Goal: Task Accomplishment & Management: Complete application form

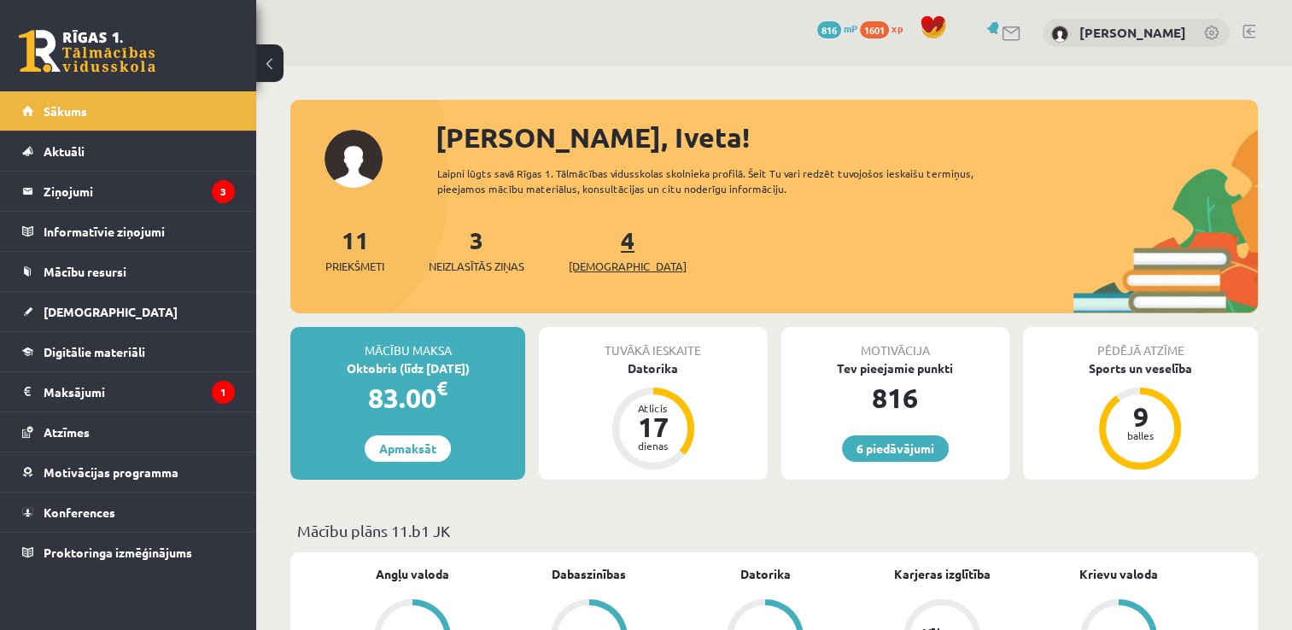
click at [598, 260] on span "[DEMOGRAPHIC_DATA]" at bounding box center [628, 266] width 118 height 17
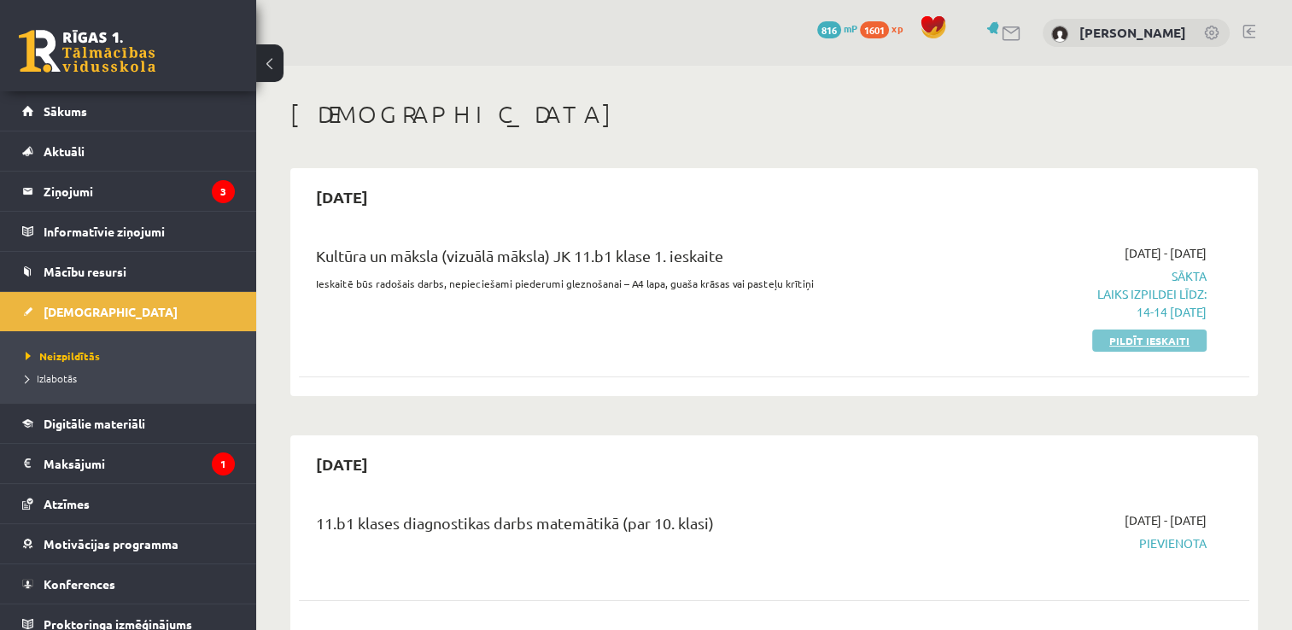
click at [1156, 336] on link "Pildīt ieskaiti" at bounding box center [1149, 341] width 114 height 22
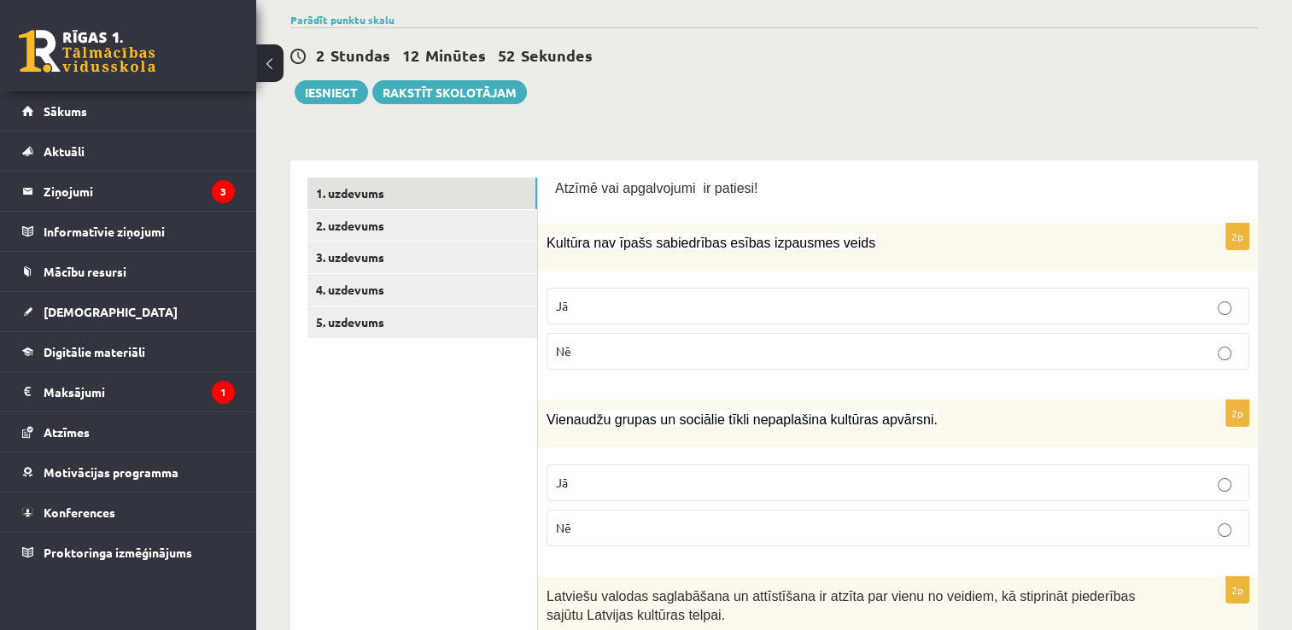
scroll to position [86, 0]
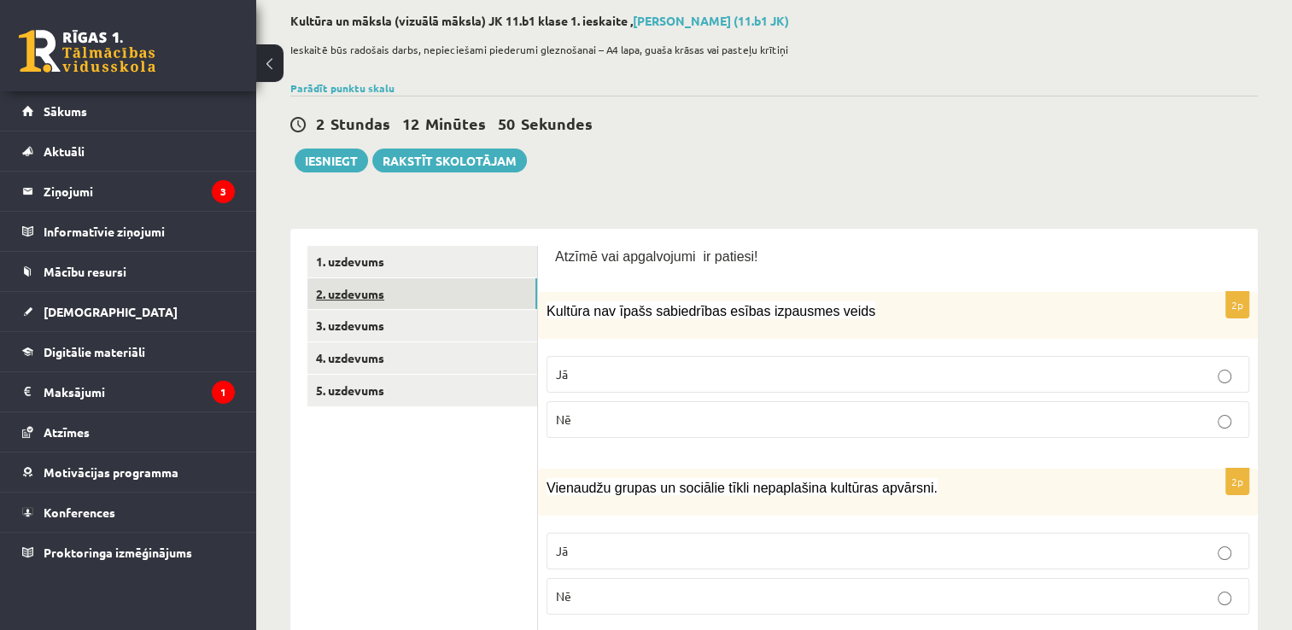
click at [407, 289] on link "2. uzdevums" at bounding box center [422, 294] width 230 height 32
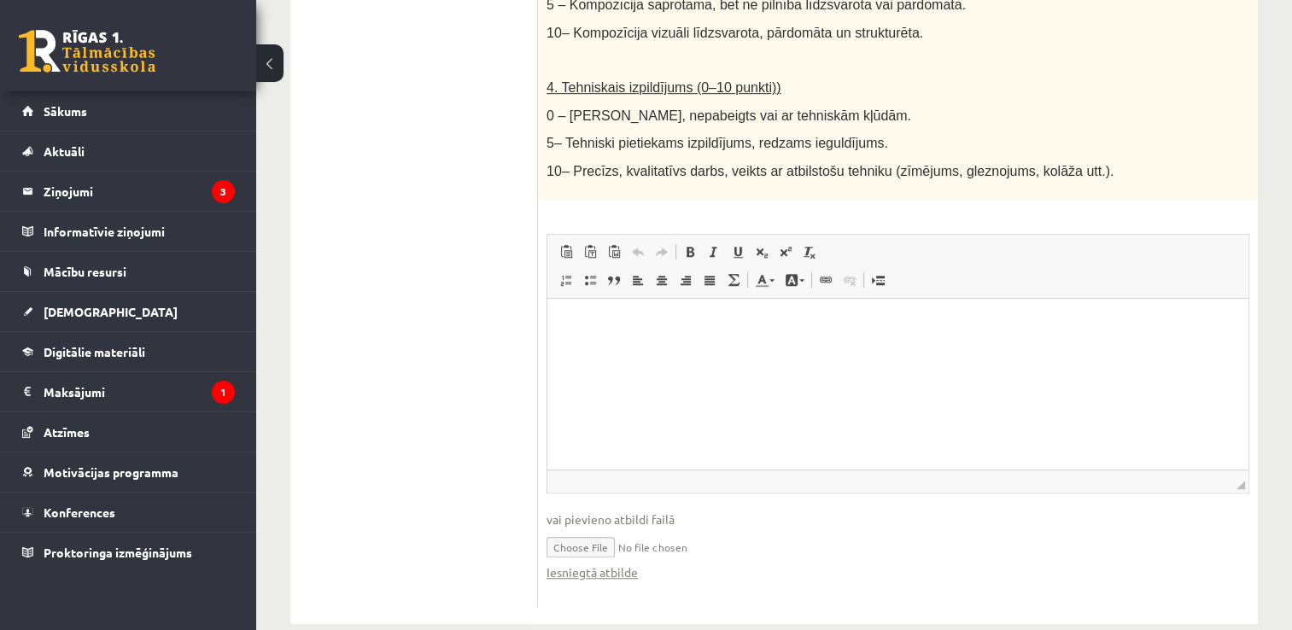
scroll to position [1000, 0]
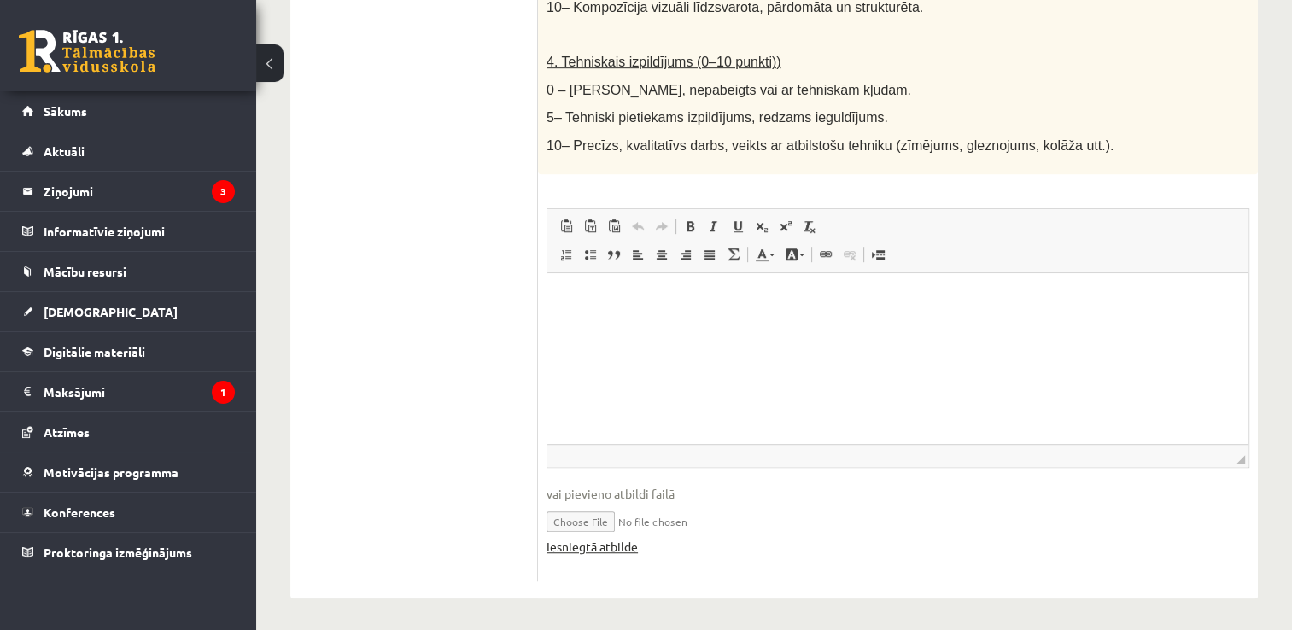
click at [606, 546] on link "Iesniegtā atbilde" at bounding box center [592, 547] width 91 height 18
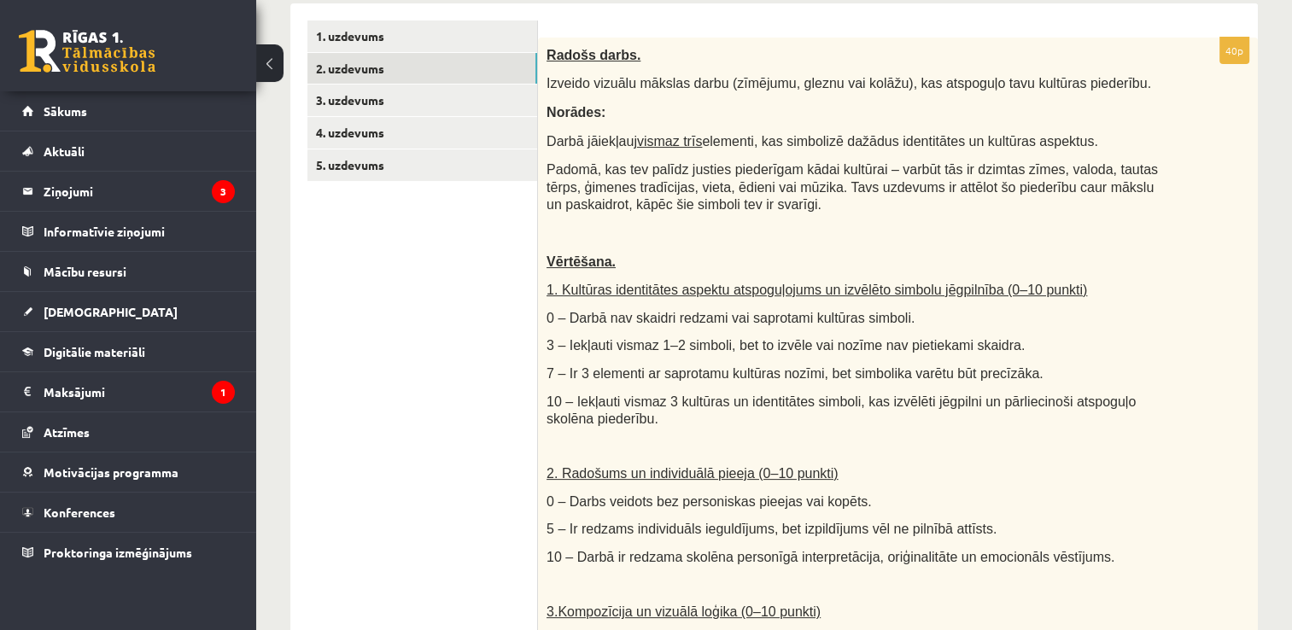
scroll to position [305, 0]
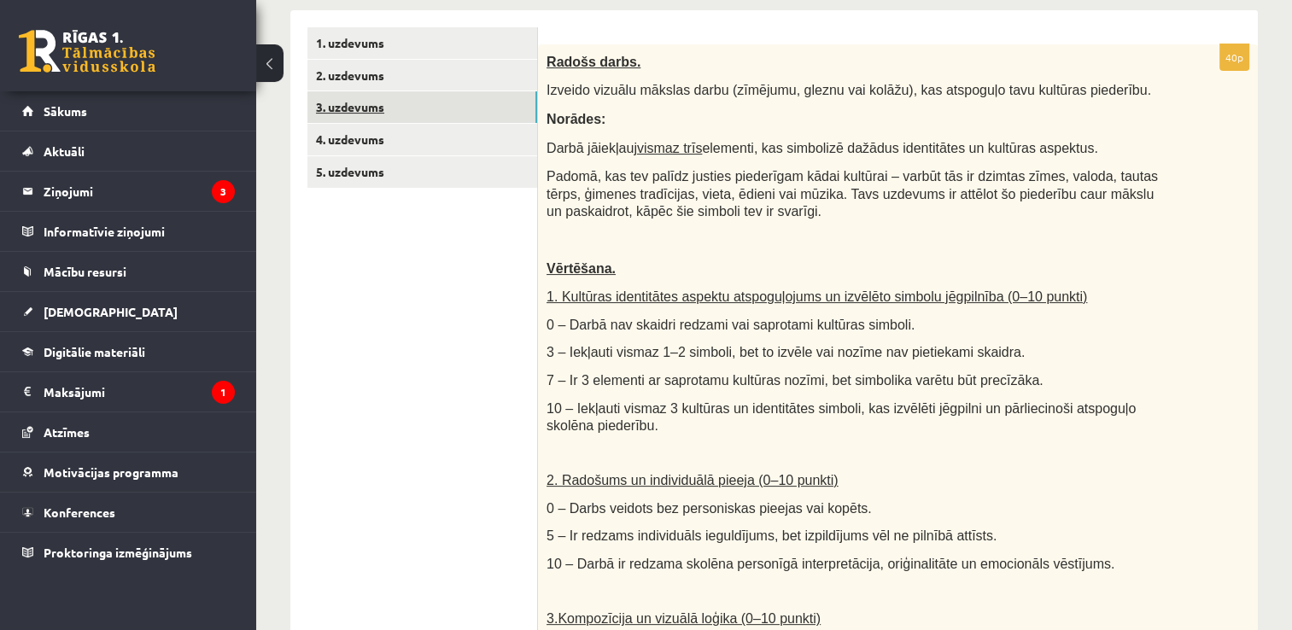
click at [418, 99] on link "3. uzdevums" at bounding box center [422, 107] width 230 height 32
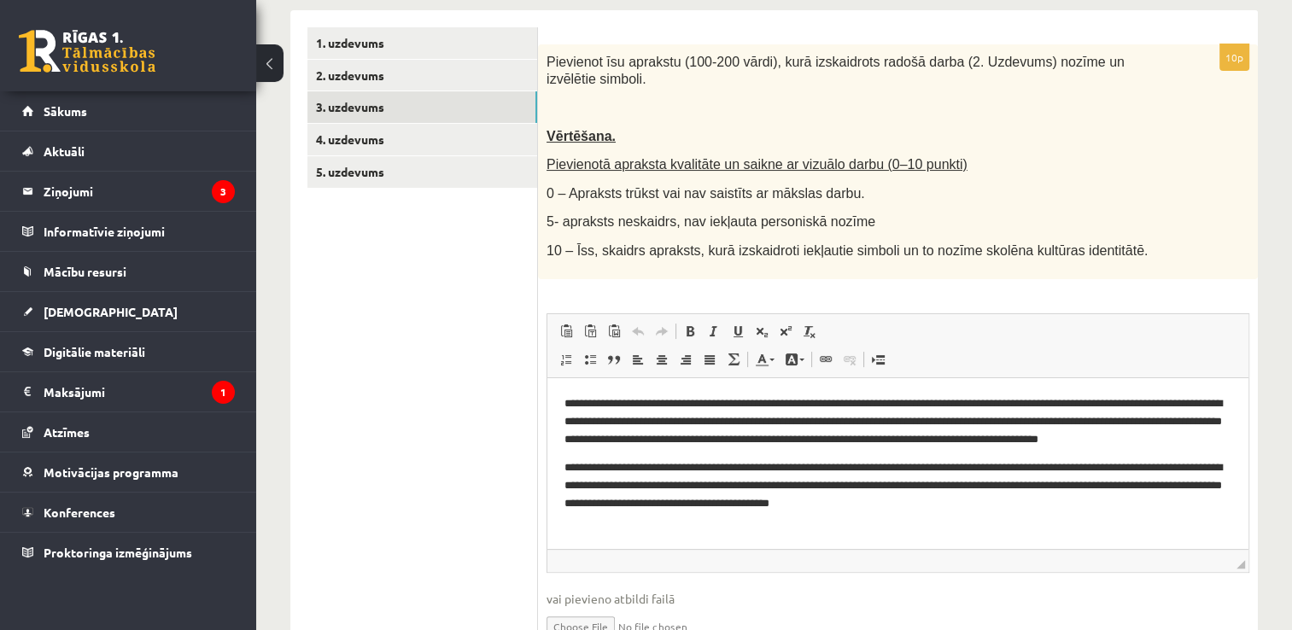
scroll to position [0, 0]
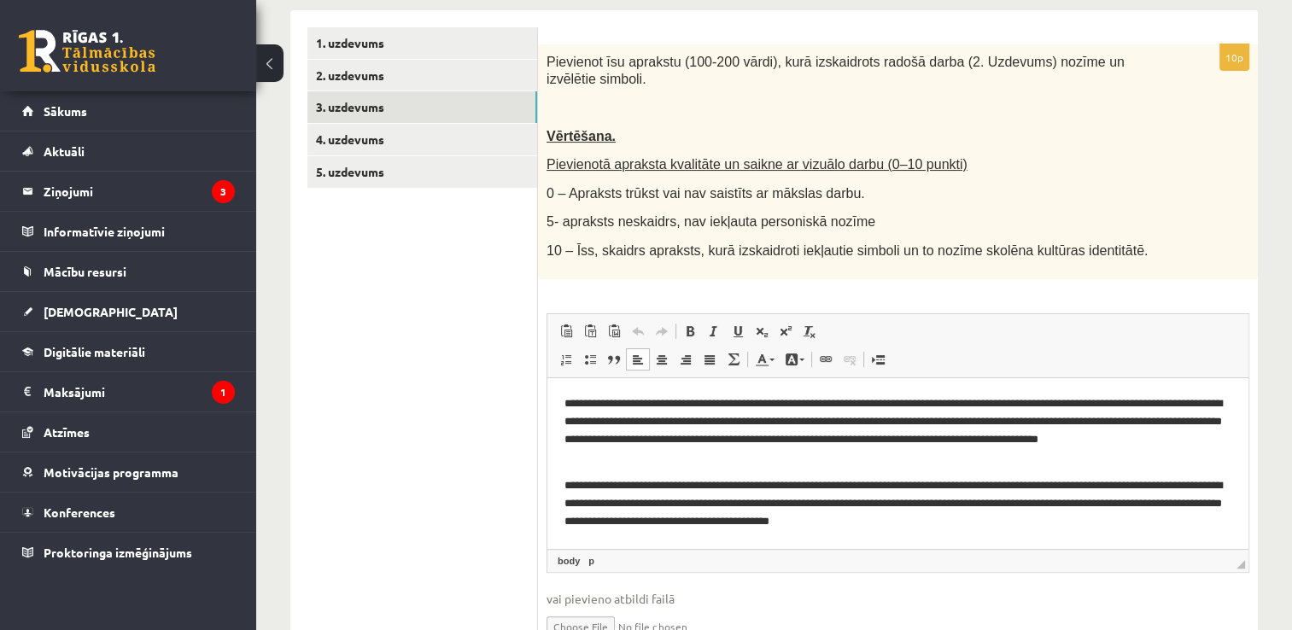
click at [589, 471] on body "**********" at bounding box center [898, 462] width 667 height 135
click at [565, 486] on p "**********" at bounding box center [899, 503] width 668 height 53
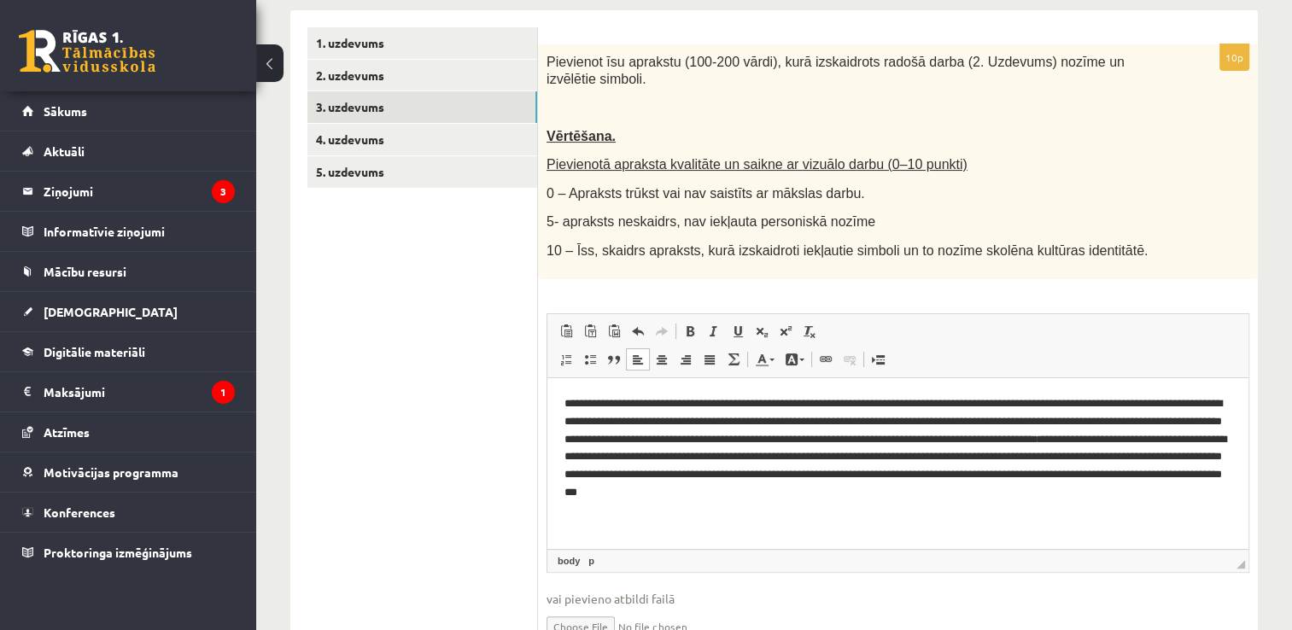
click at [729, 441] on p "**********" at bounding box center [899, 448] width 668 height 107
click at [767, 446] on p "**********" at bounding box center [899, 448] width 668 height 107
click at [803, 442] on p "**********" at bounding box center [899, 448] width 668 height 107
click at [917, 442] on p "**********" at bounding box center [899, 448] width 668 height 107
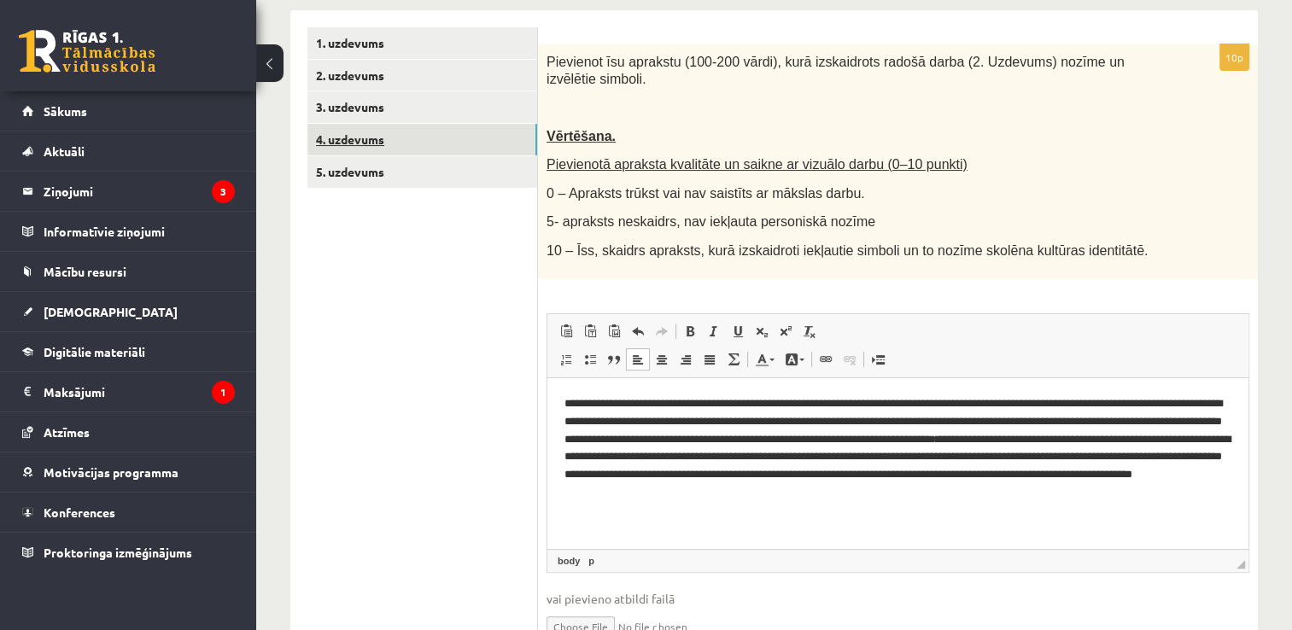
click at [424, 144] on link "4. uzdevums" at bounding box center [422, 140] width 230 height 32
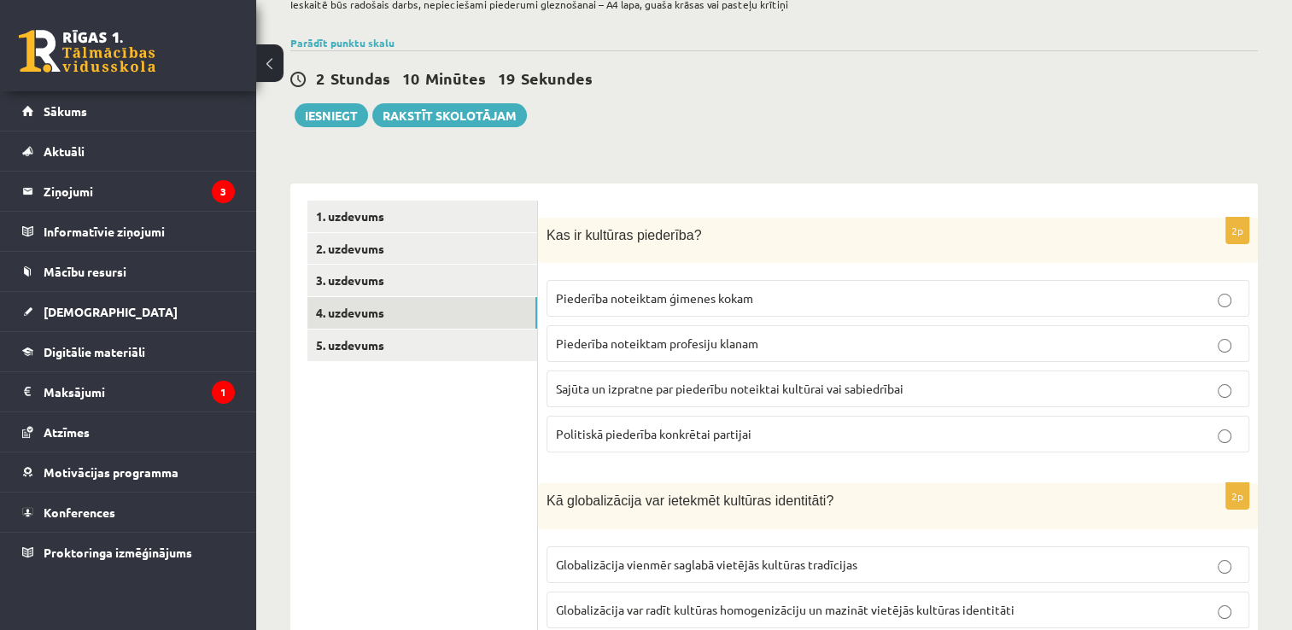
scroll to position [75, 0]
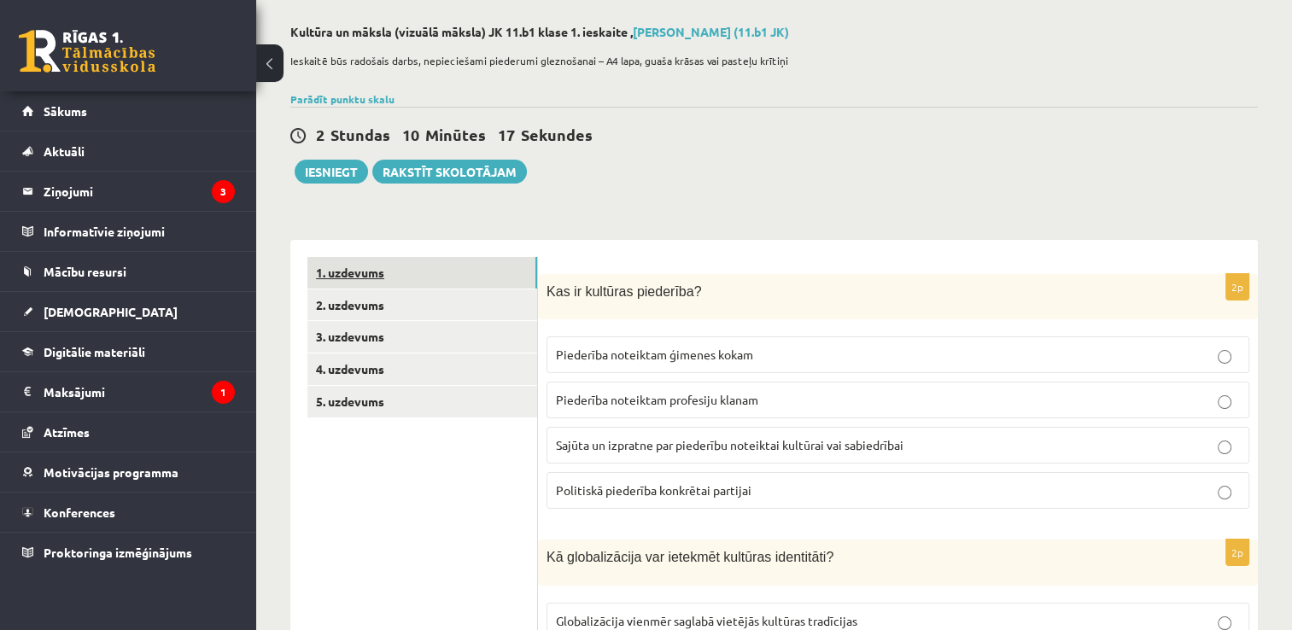
click at [433, 268] on link "1. uzdevums" at bounding box center [422, 273] width 230 height 32
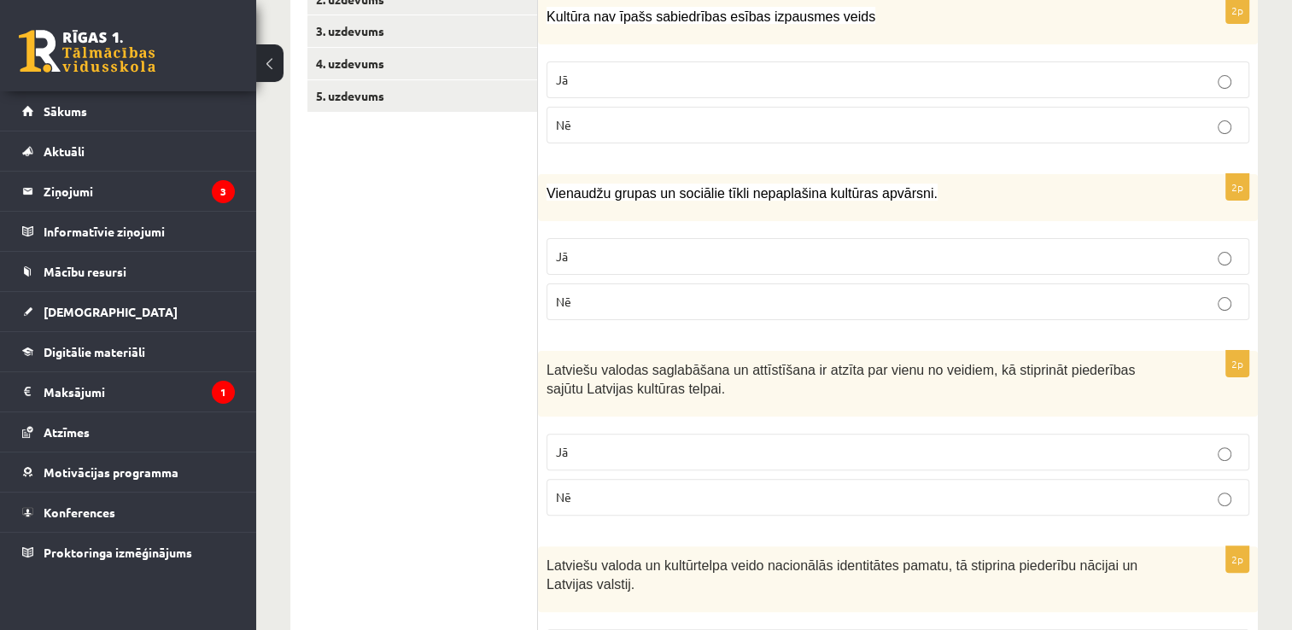
scroll to position [417, 0]
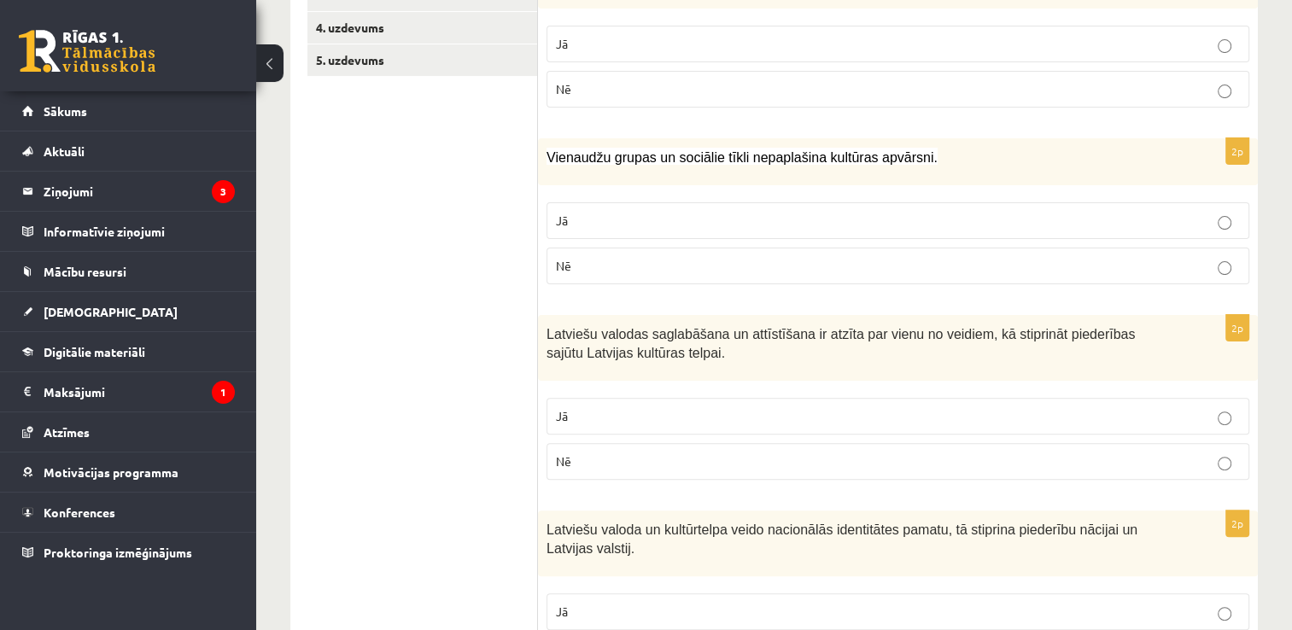
click at [1189, 418] on p "Jā" at bounding box center [898, 416] width 684 height 18
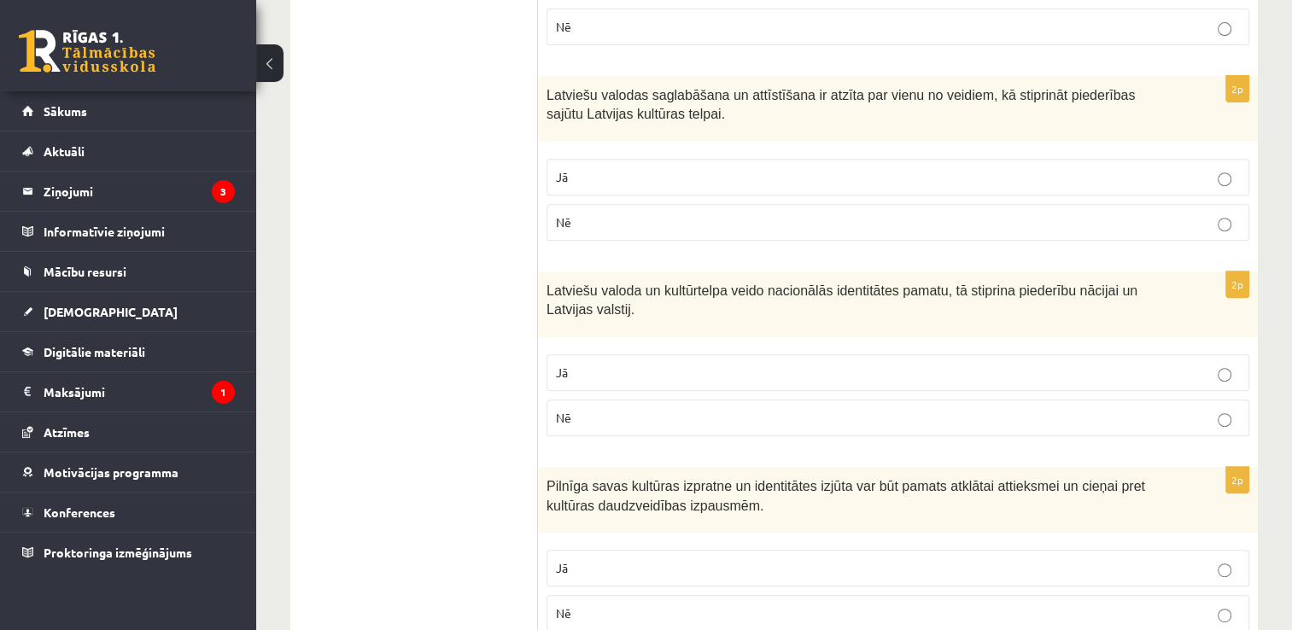
scroll to position [712, 0]
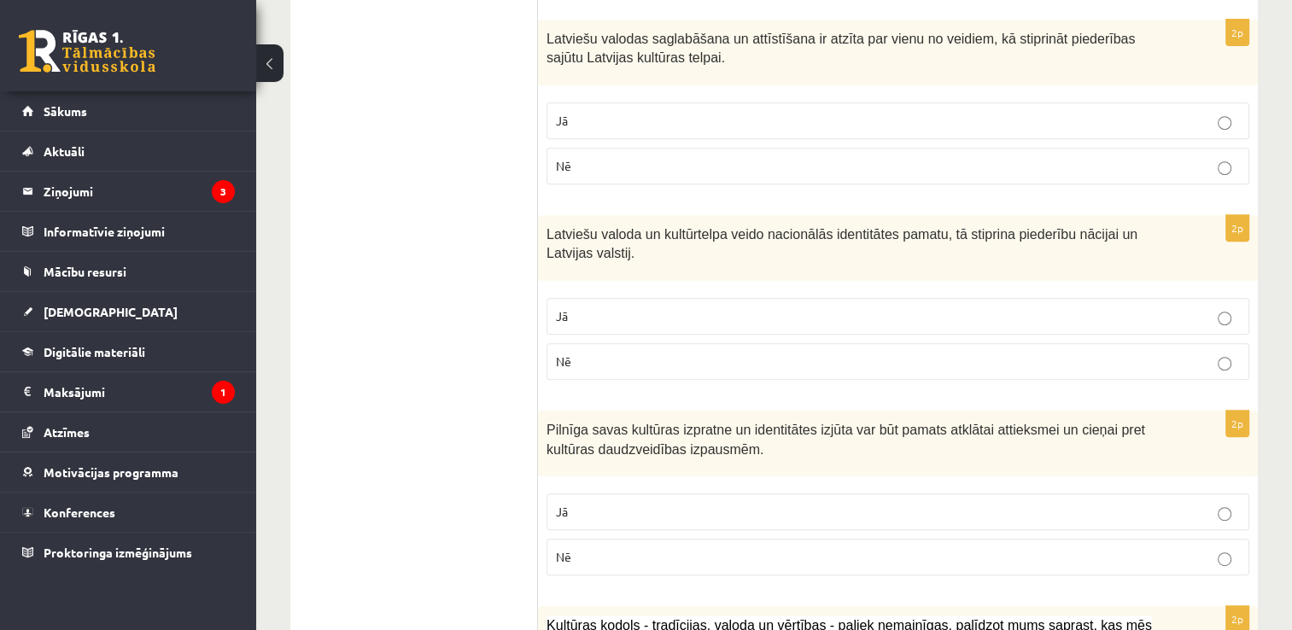
click at [1164, 311] on p "Jā" at bounding box center [898, 316] width 684 height 18
click at [1124, 503] on p "Jā" at bounding box center [898, 512] width 684 height 18
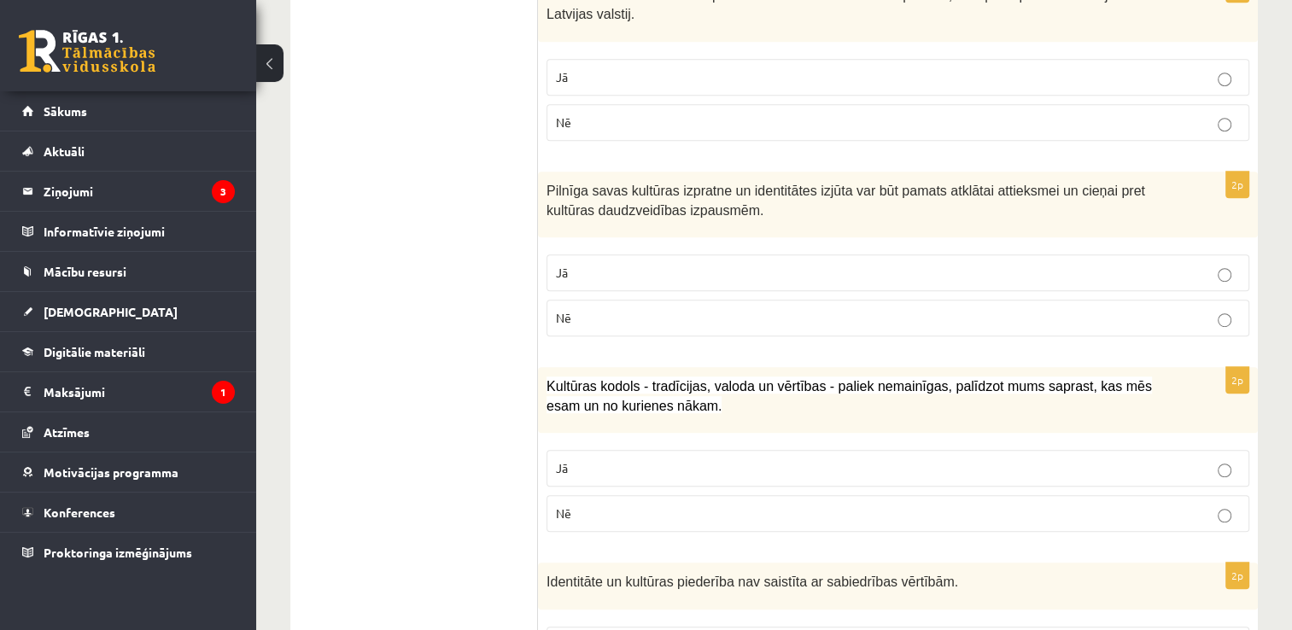
scroll to position [1032, 0]
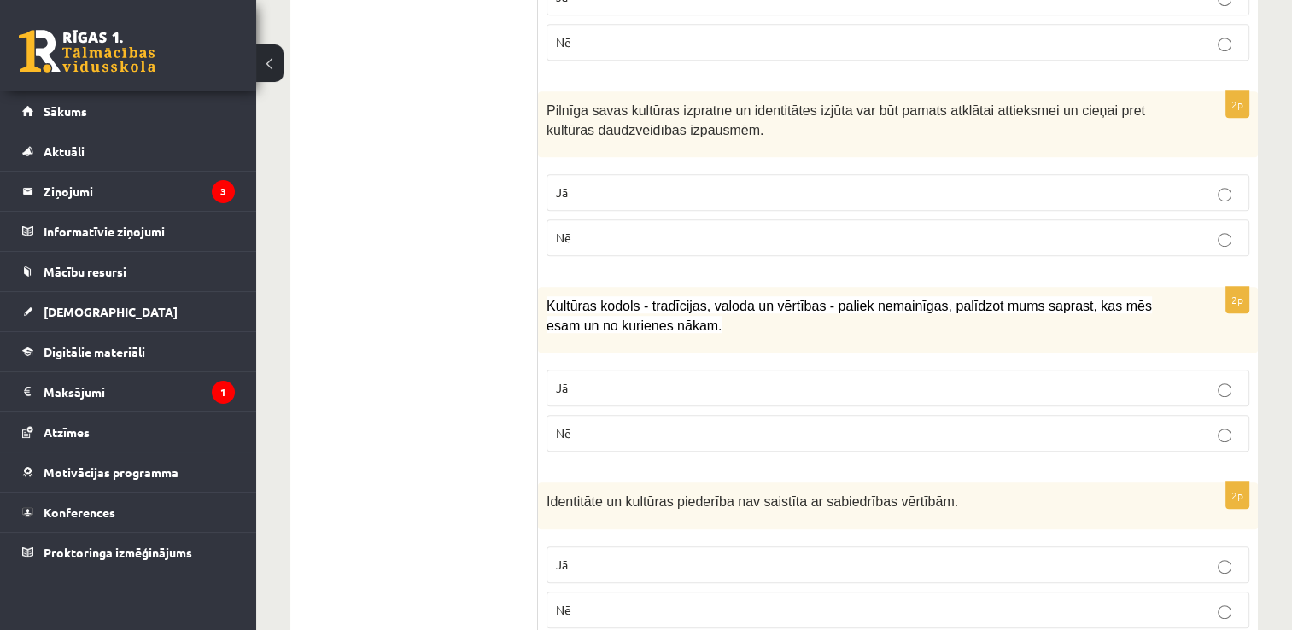
click at [1160, 382] on p "Jā" at bounding box center [898, 388] width 684 height 18
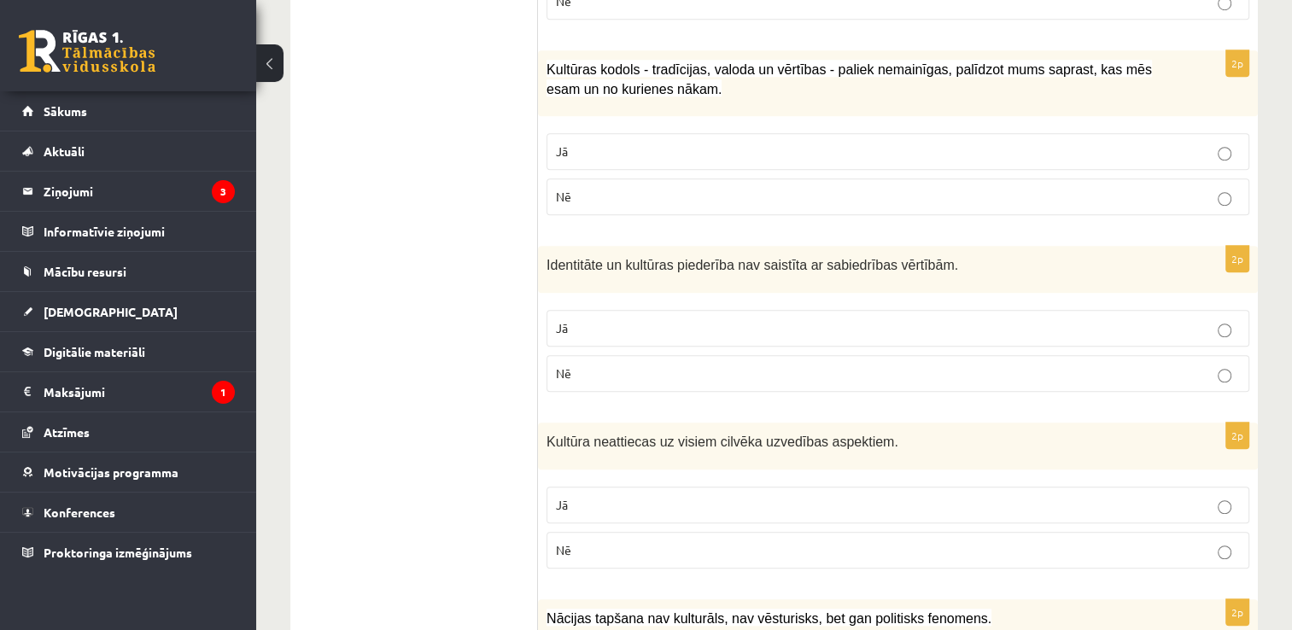
scroll to position [1271, 0]
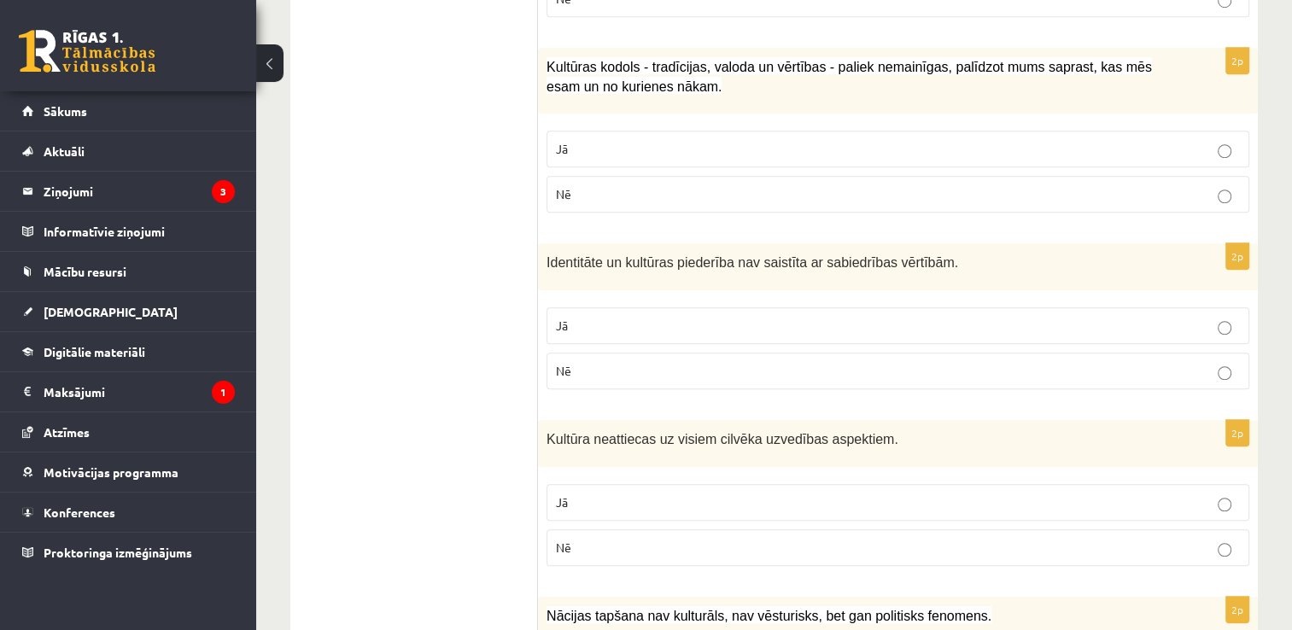
click at [1100, 371] on p "Nē" at bounding box center [898, 371] width 684 height 18
click at [785, 547] on p "Nē" at bounding box center [898, 548] width 684 height 18
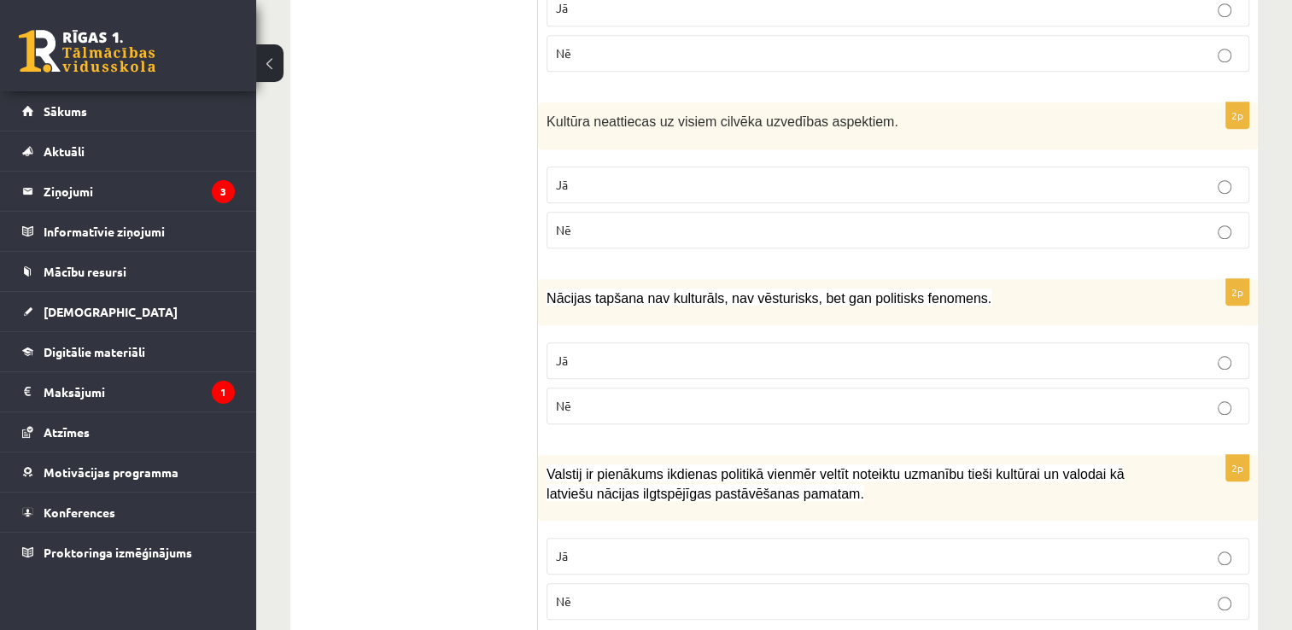
scroll to position [1612, 0]
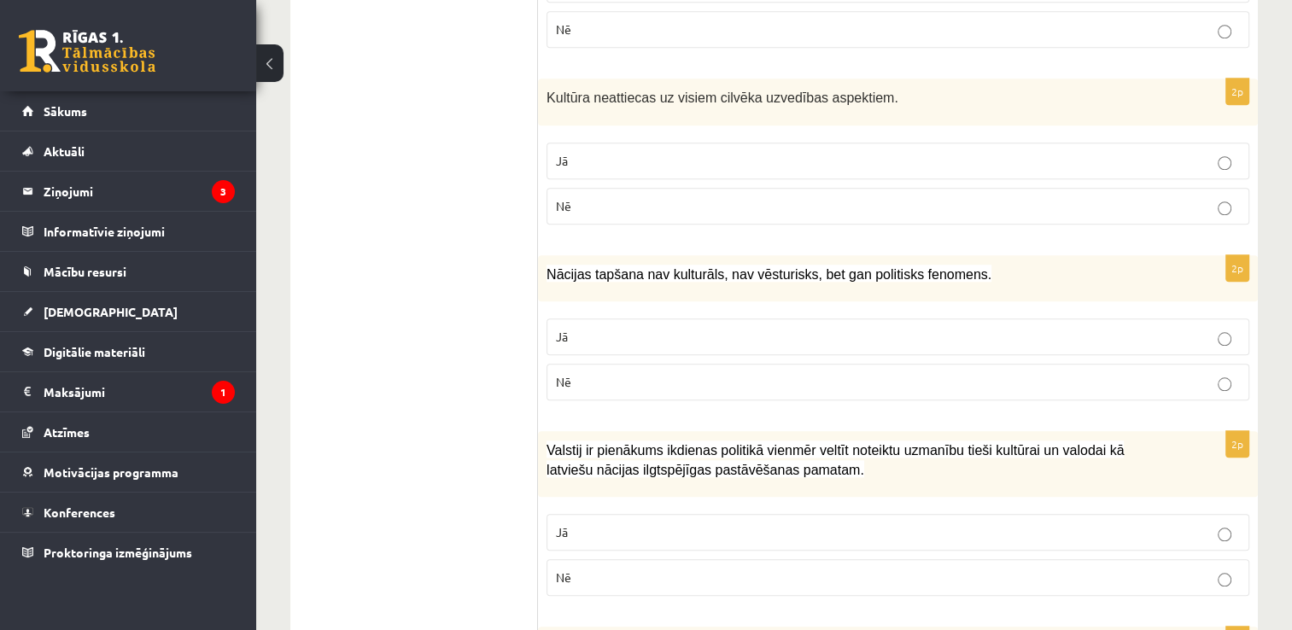
click at [1089, 373] on p "Nē" at bounding box center [898, 382] width 684 height 18
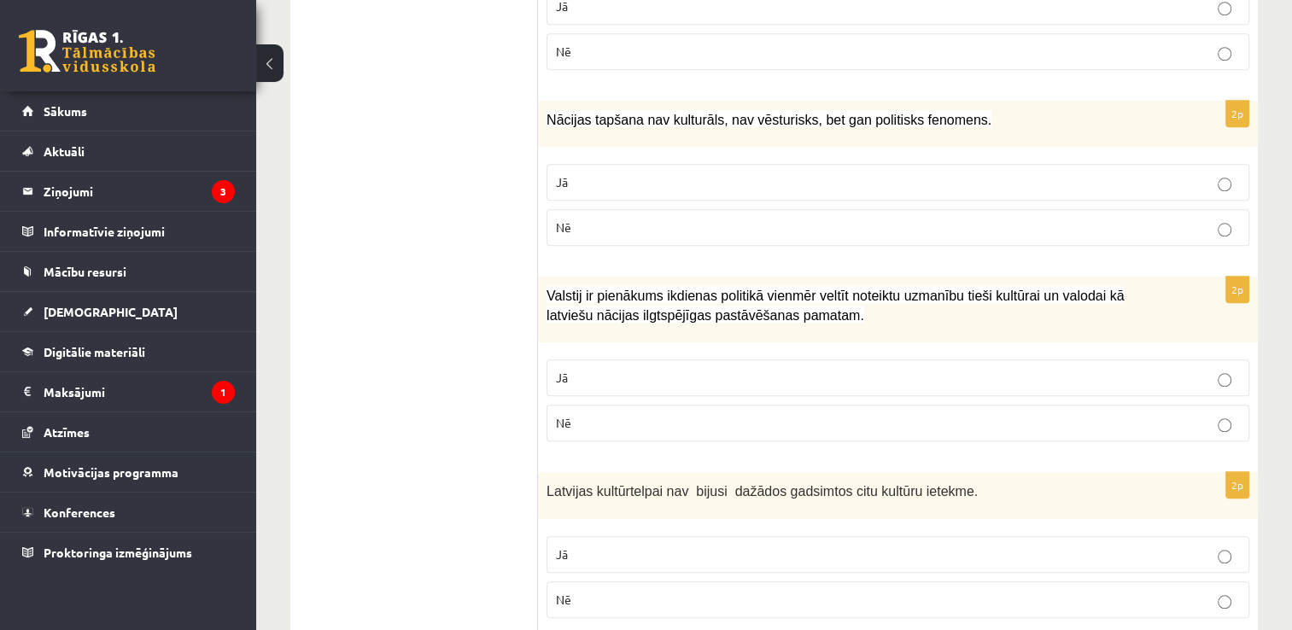
scroll to position [1783, 0]
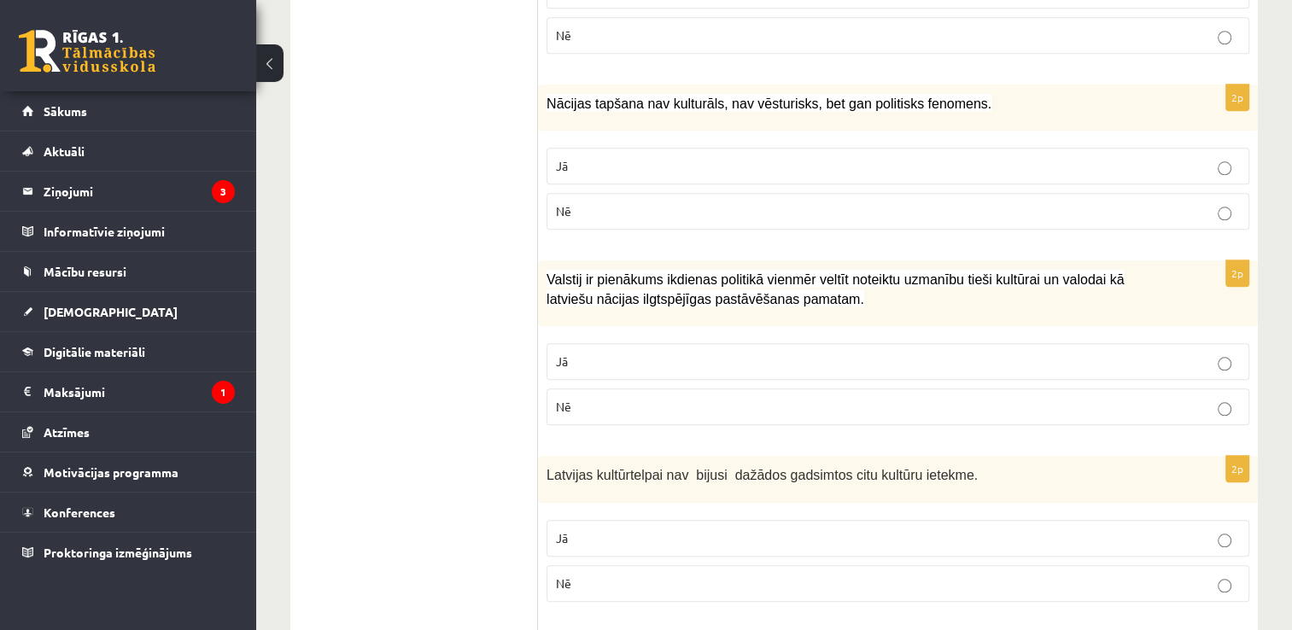
click at [1164, 353] on p "Jā" at bounding box center [898, 362] width 684 height 18
click at [986, 577] on p "Nē" at bounding box center [898, 584] width 684 height 18
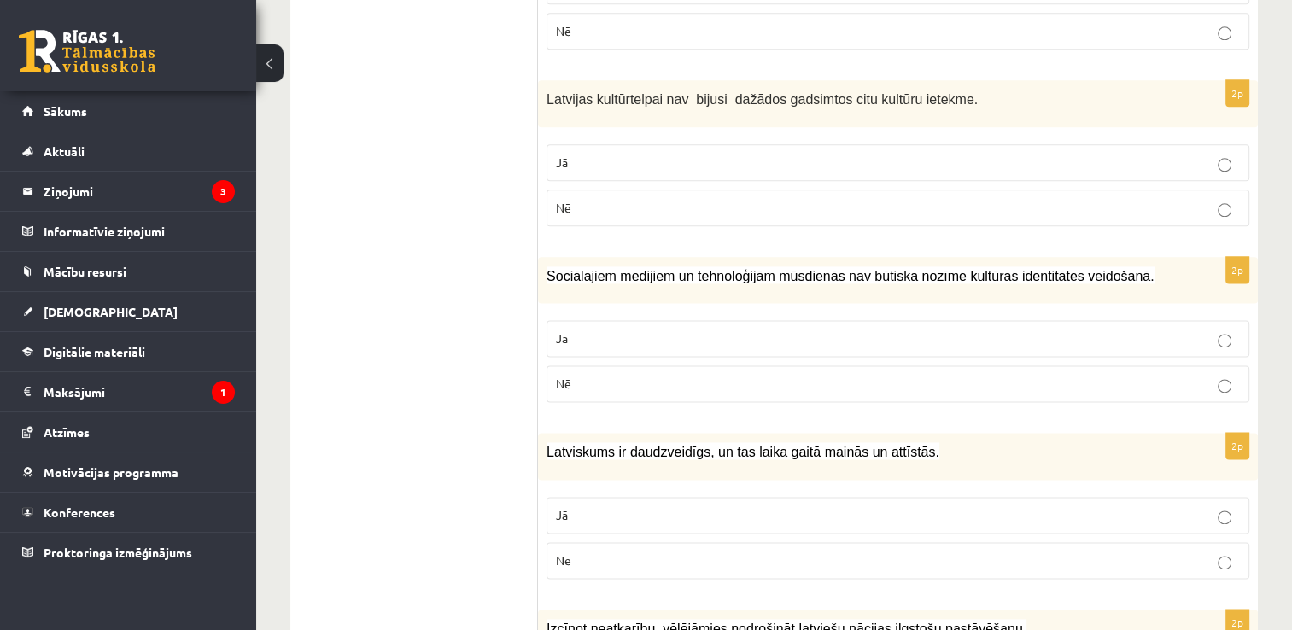
scroll to position [2181, 0]
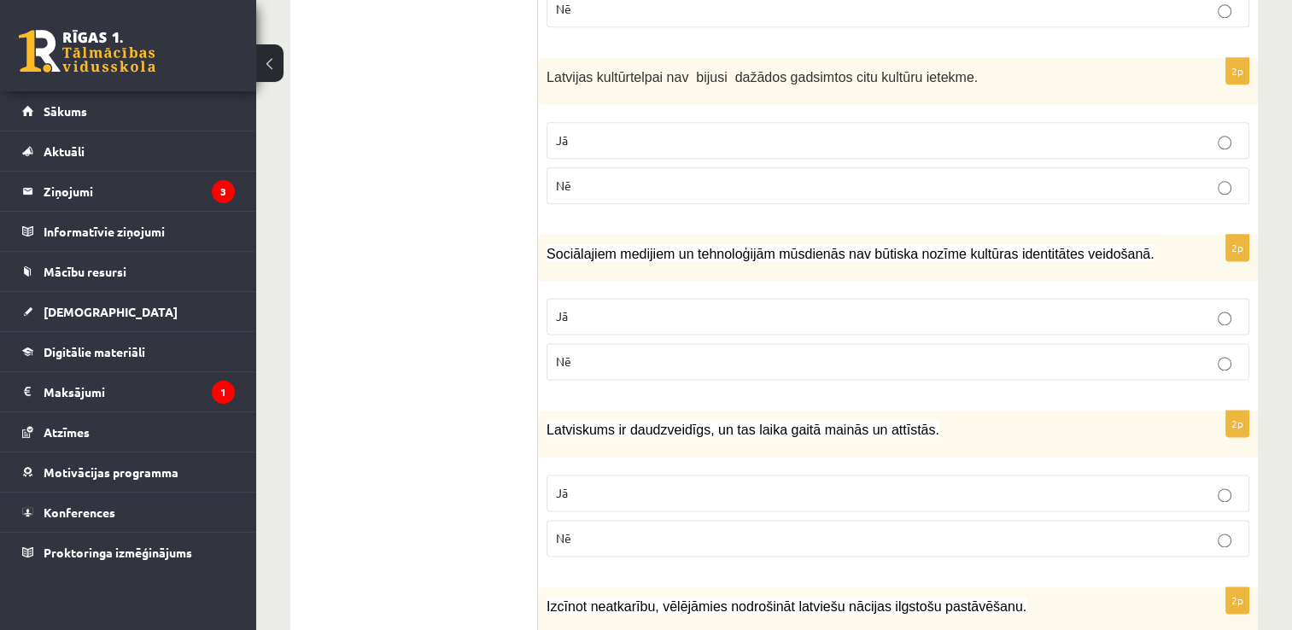
click at [1043, 343] on label "Nē" at bounding box center [898, 361] width 703 height 37
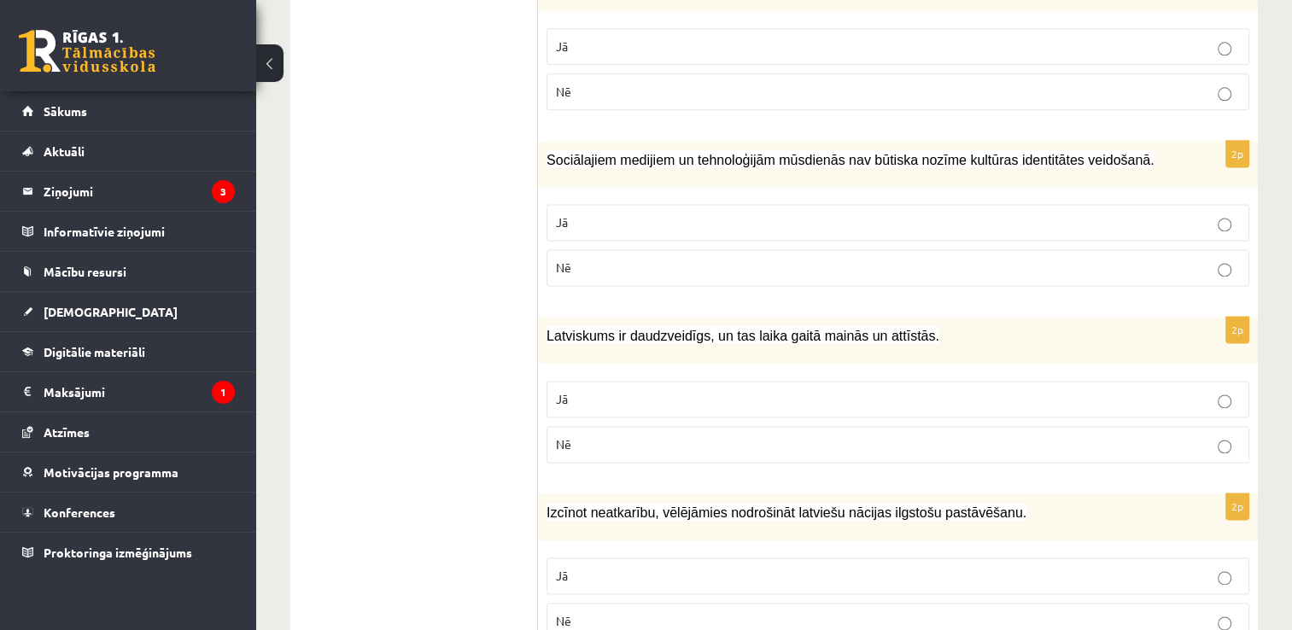
scroll to position [2284, 0]
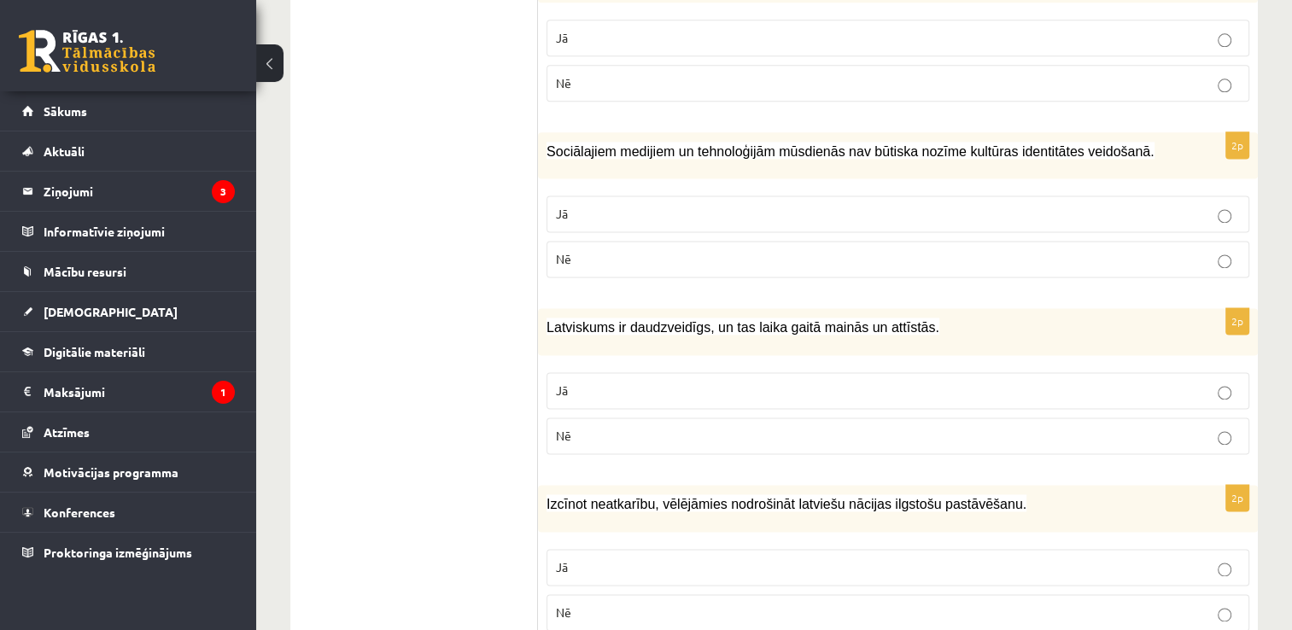
click at [779, 372] on label "Jā" at bounding box center [898, 390] width 703 height 37
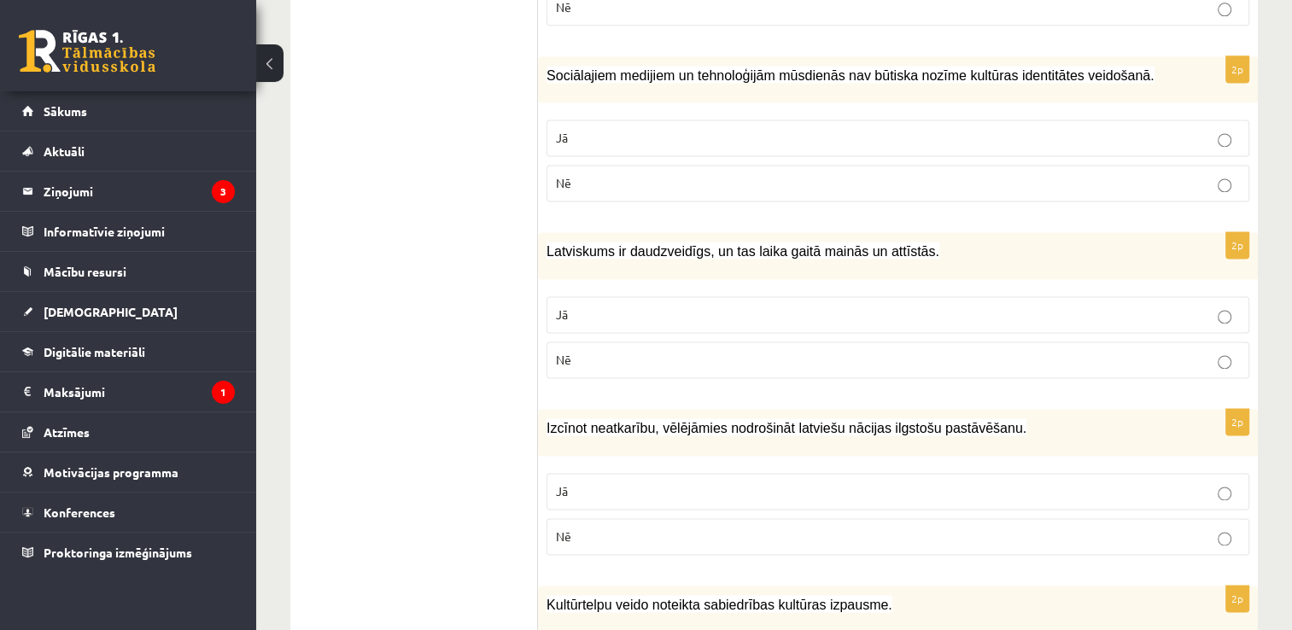
scroll to position [2386, 0]
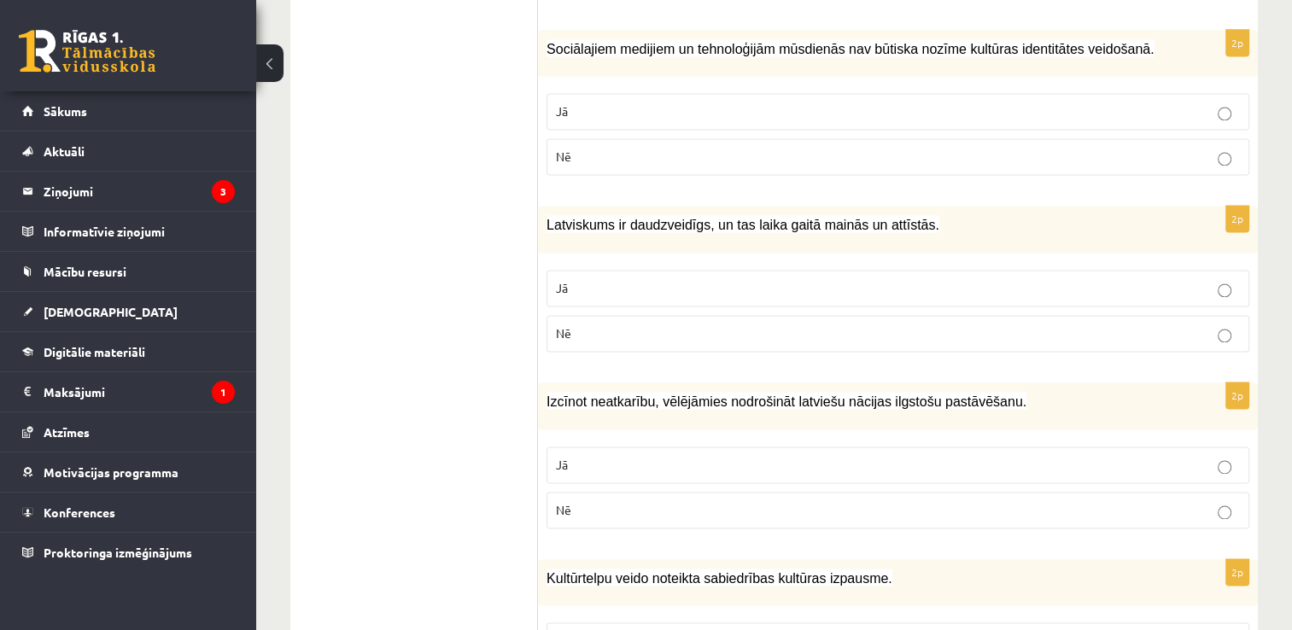
click at [683, 456] on p "Jā" at bounding box center [898, 465] width 684 height 18
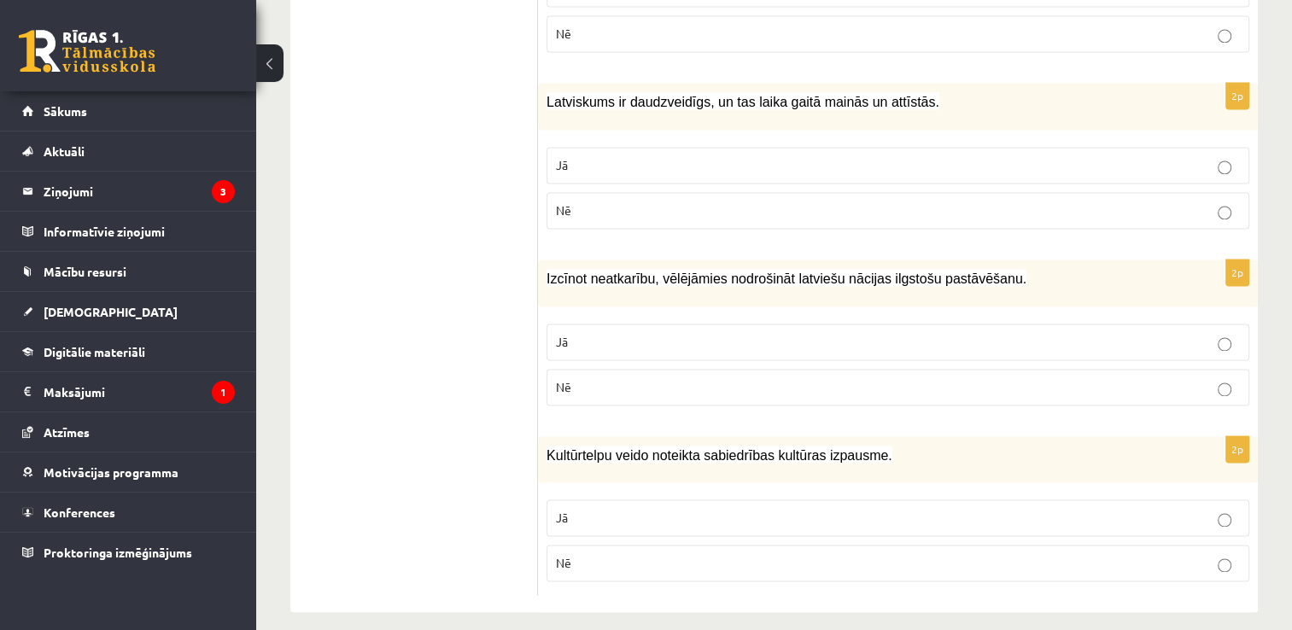
scroll to position [2513, 0]
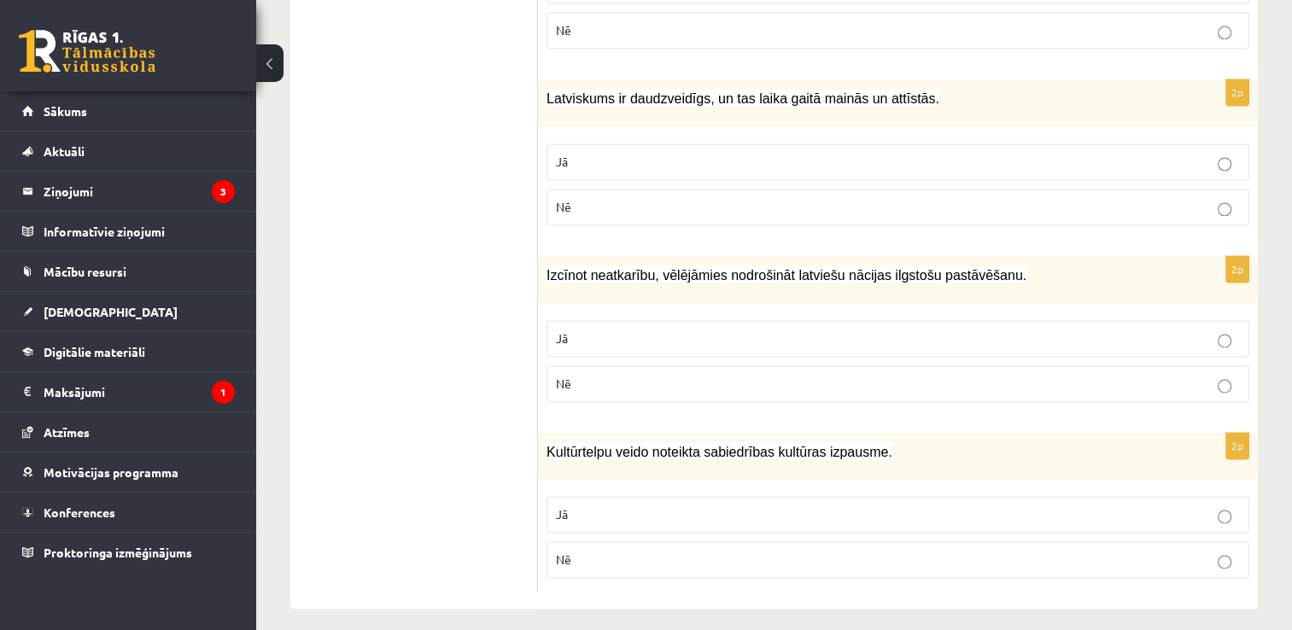
click at [881, 506] on p "Jā" at bounding box center [898, 515] width 684 height 18
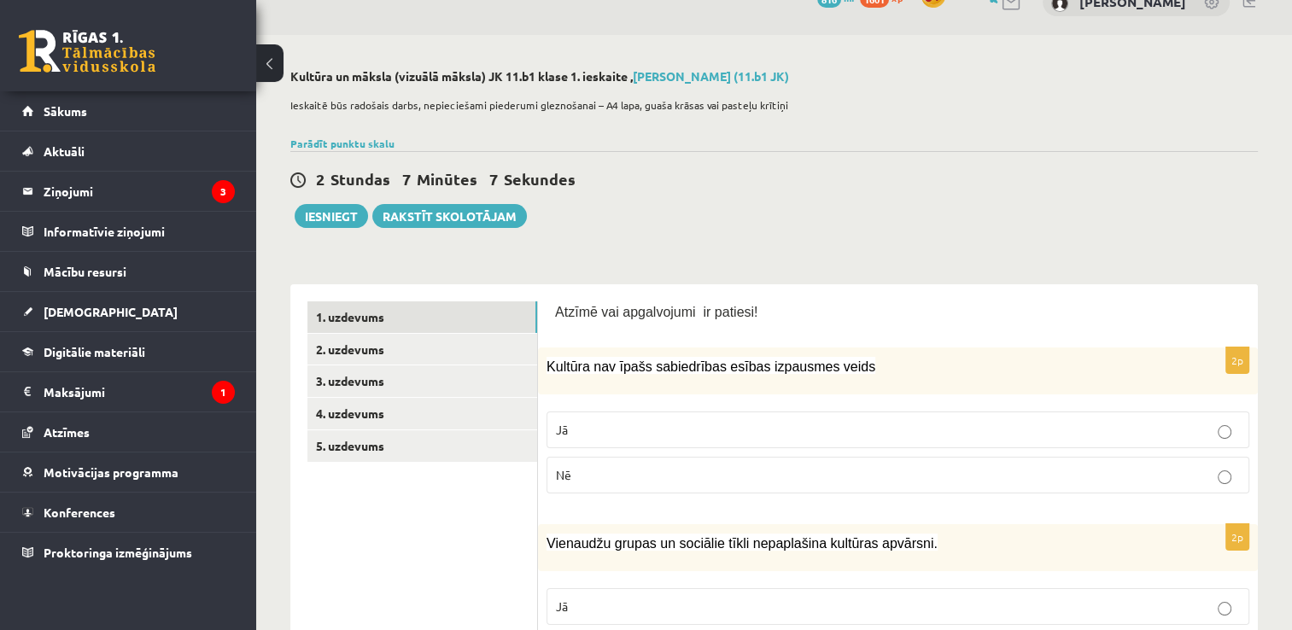
scroll to position [19, 0]
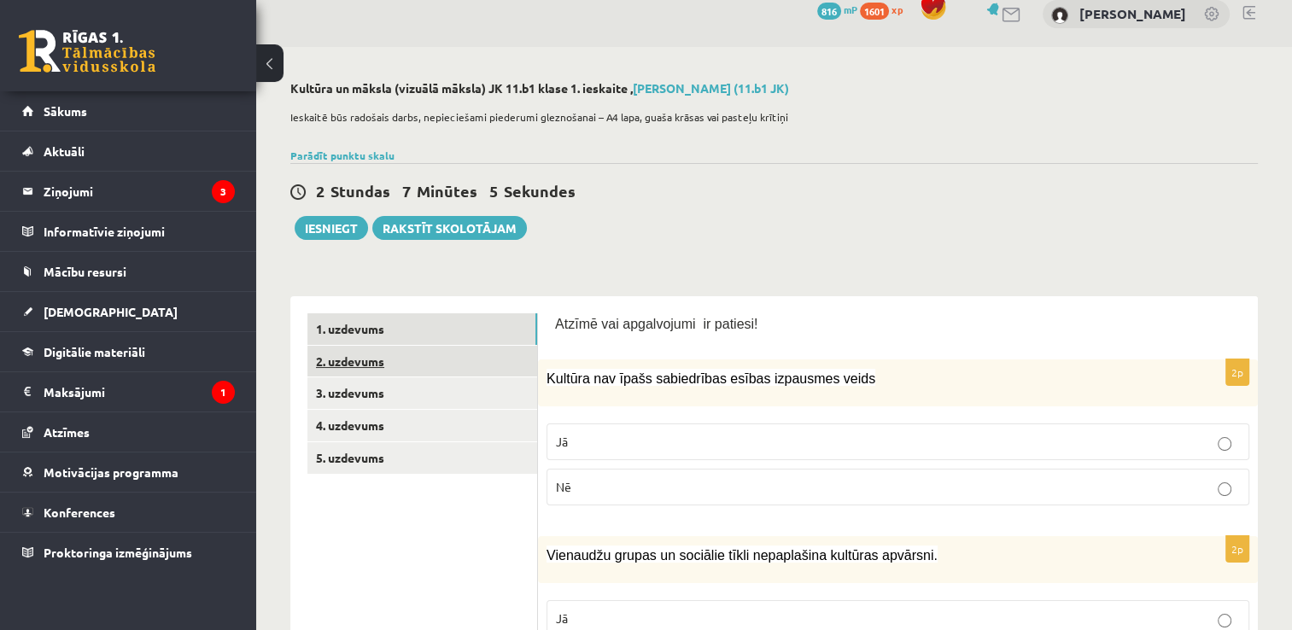
click at [369, 355] on link "2. uzdevums" at bounding box center [422, 362] width 230 height 32
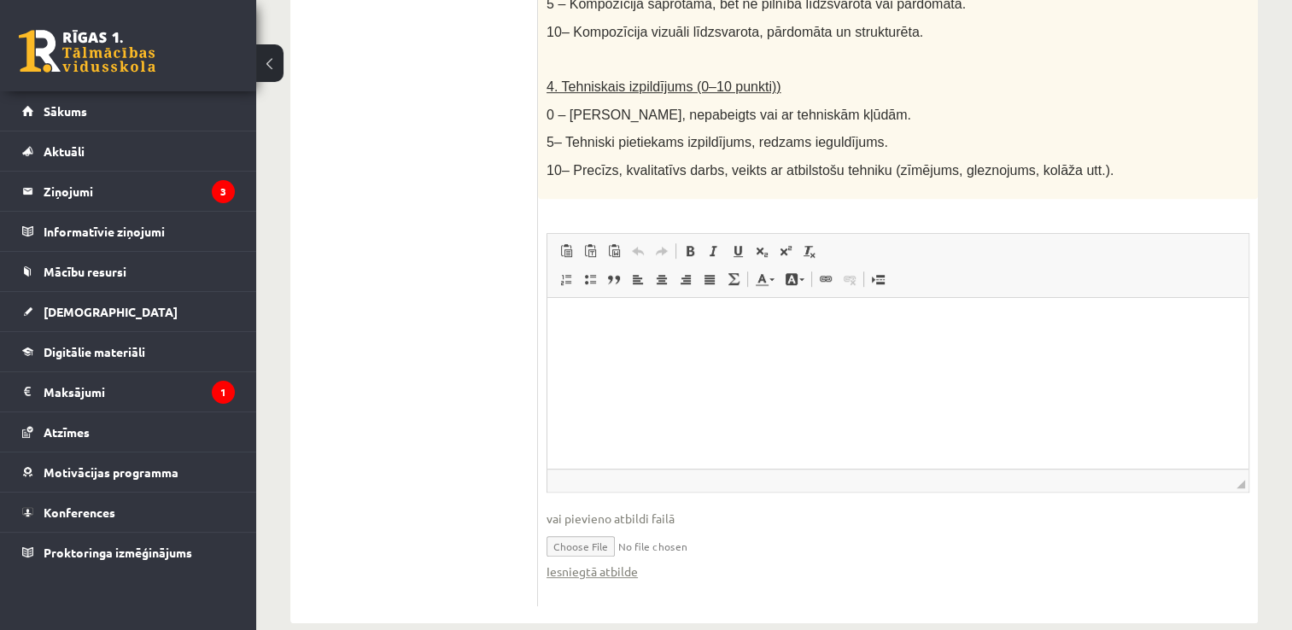
scroll to position [1000, 0]
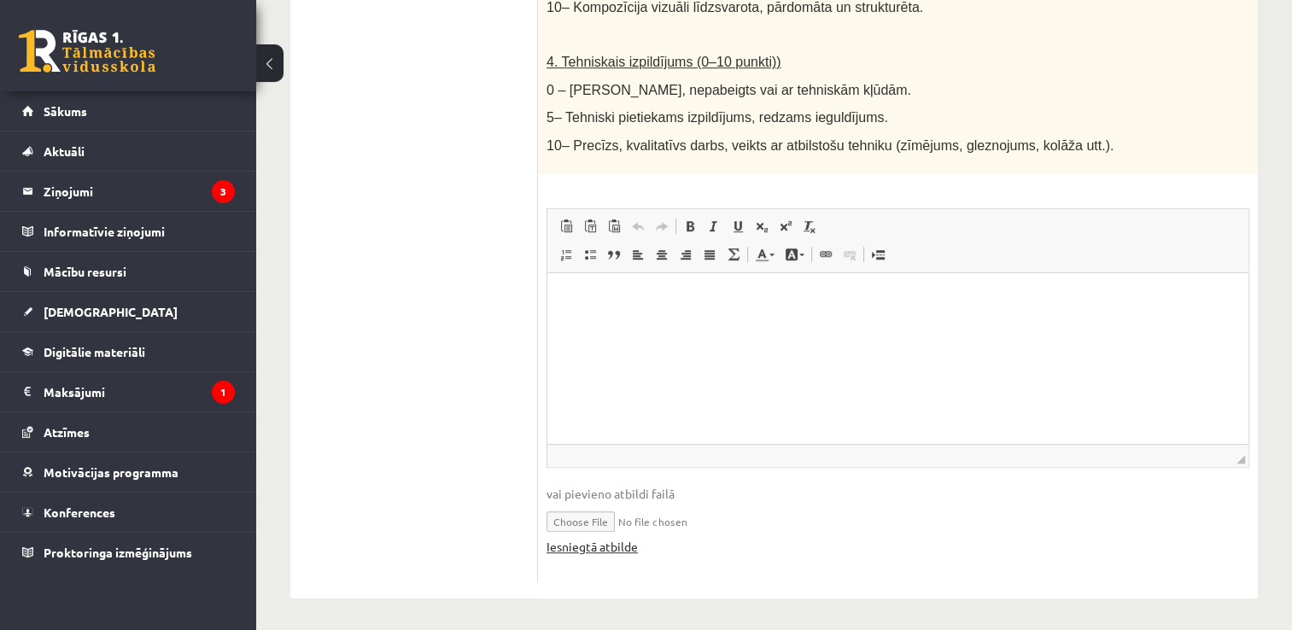
click at [604, 543] on link "Iesniegtā atbilde" at bounding box center [592, 547] width 91 height 18
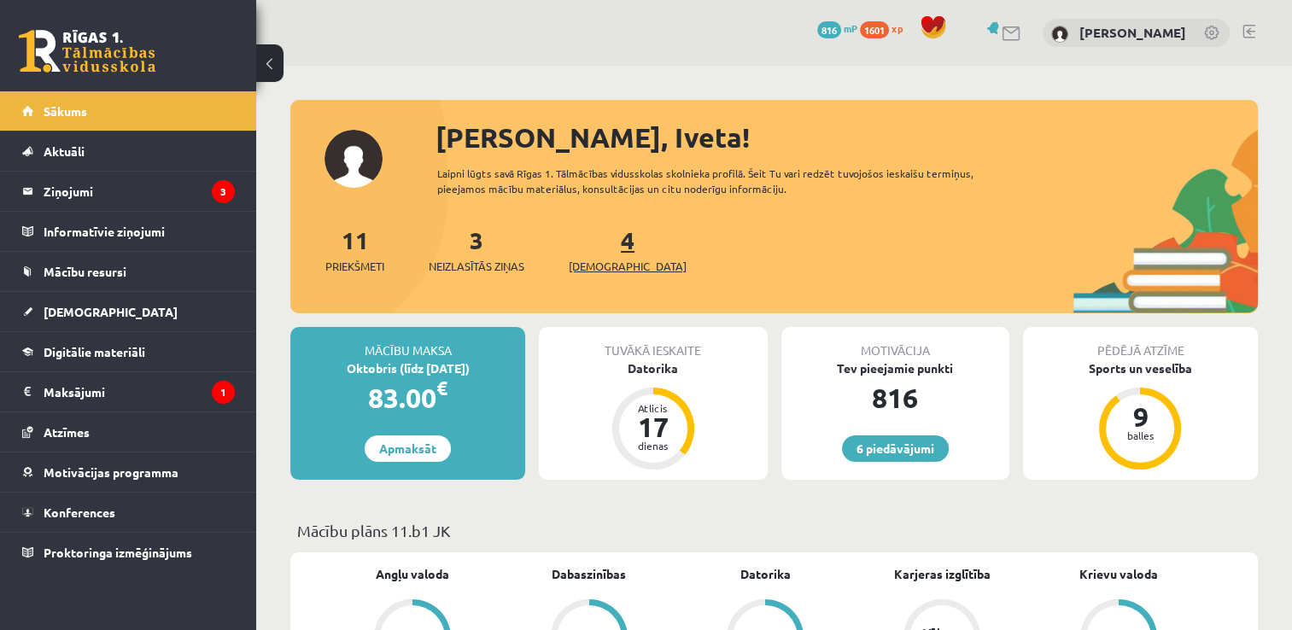
click at [590, 264] on span "[DEMOGRAPHIC_DATA]" at bounding box center [628, 266] width 118 height 17
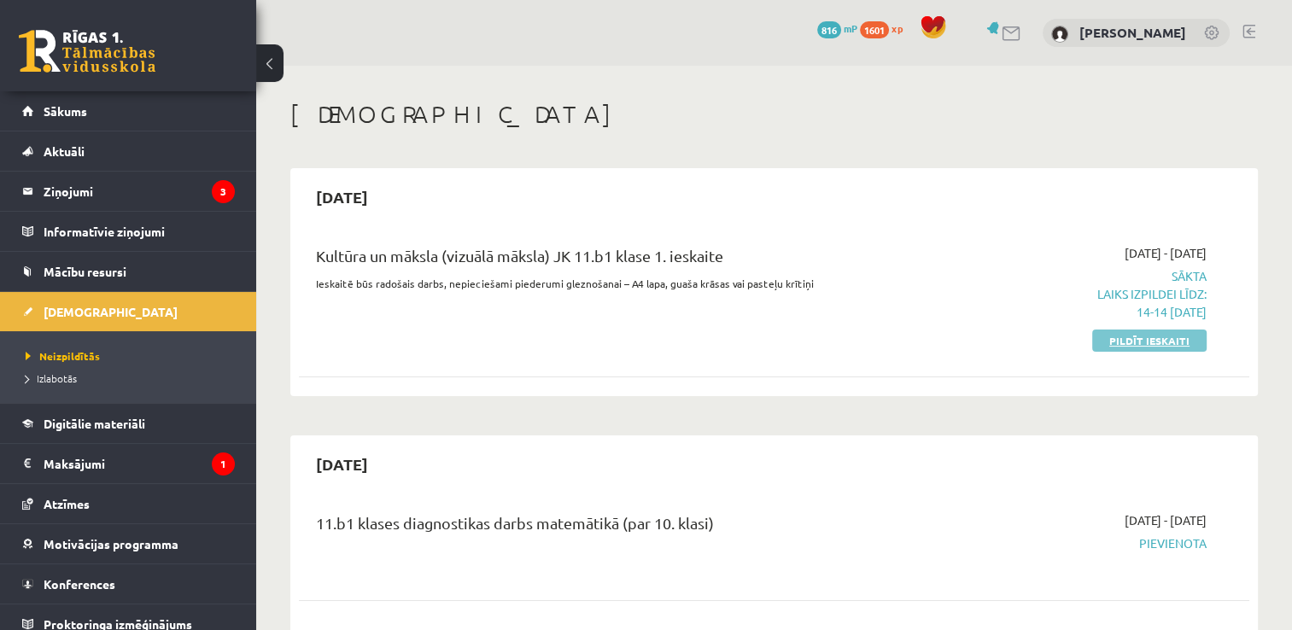
click at [1129, 336] on link "Pildīt ieskaiti" at bounding box center [1149, 341] width 114 height 22
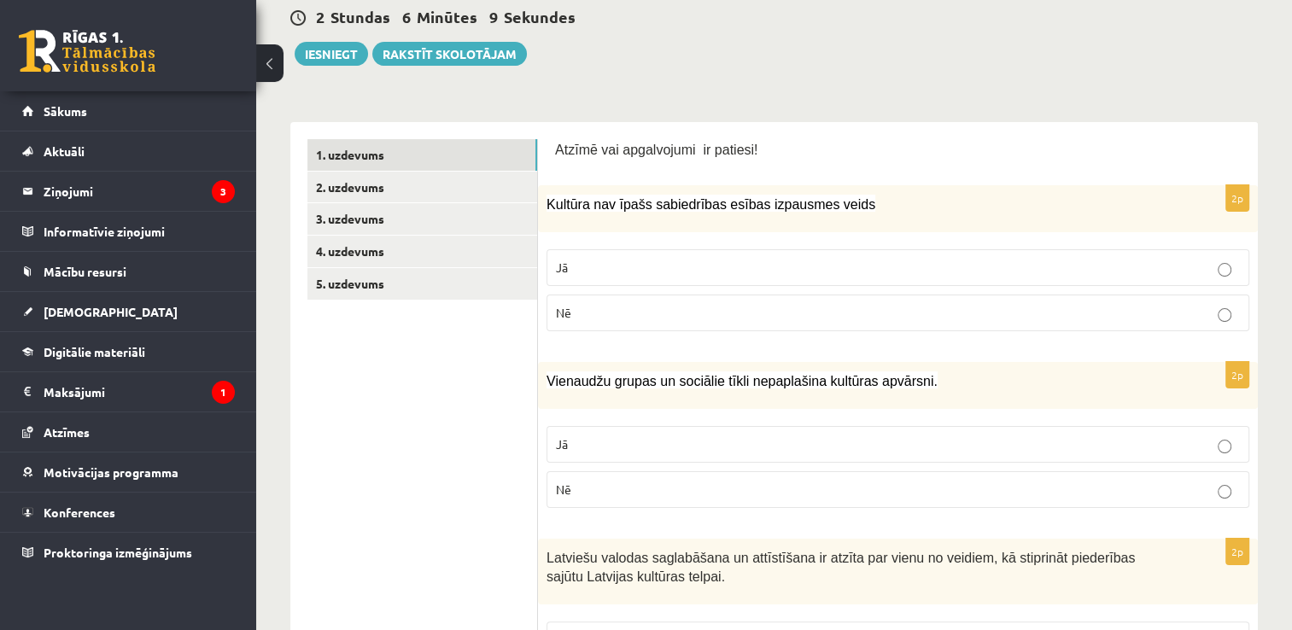
scroll to position [102, 0]
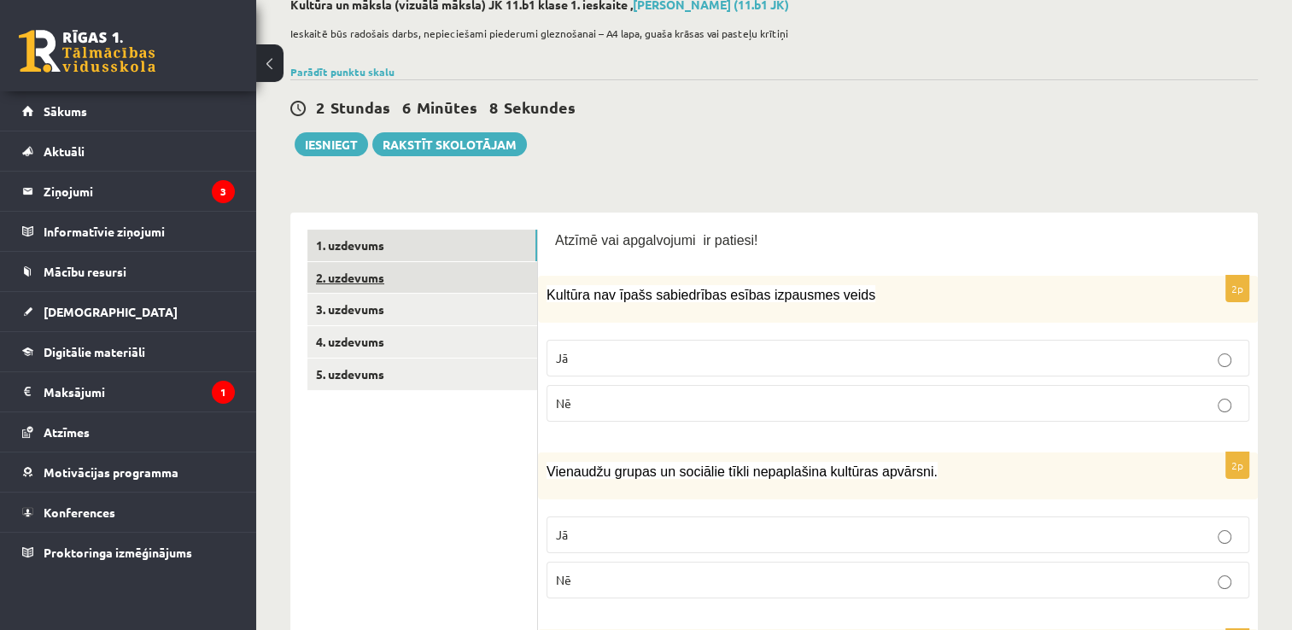
click at [429, 273] on link "2. uzdevums" at bounding box center [422, 278] width 230 height 32
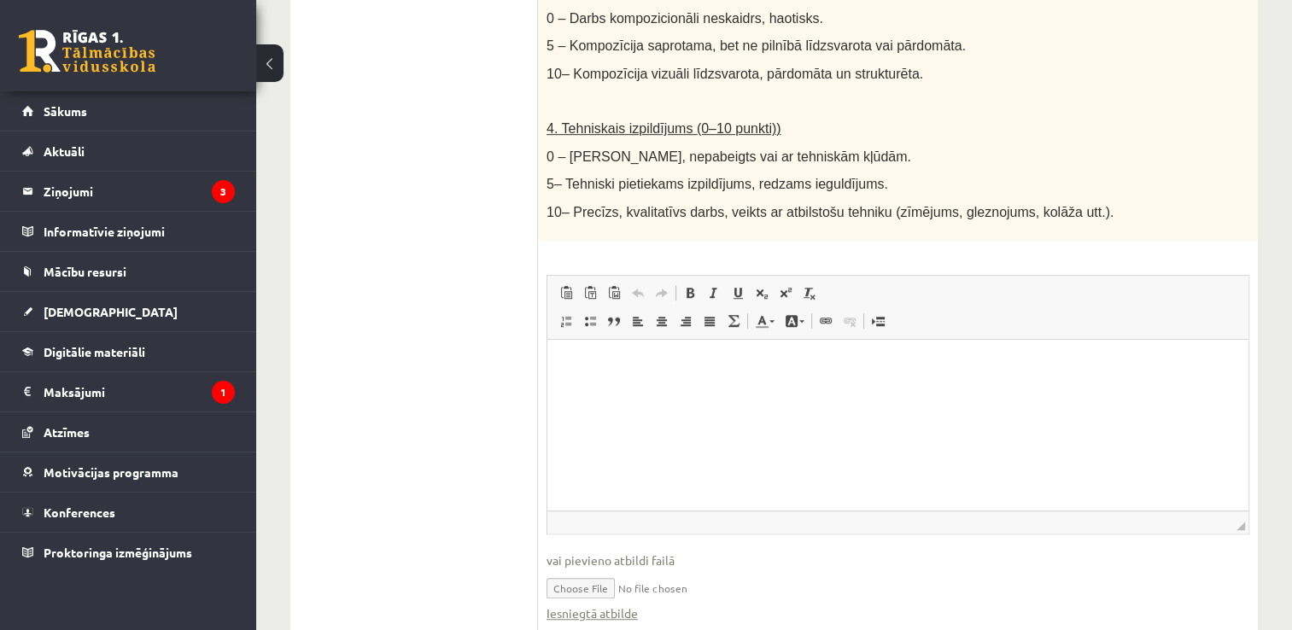
scroll to position [1000, 0]
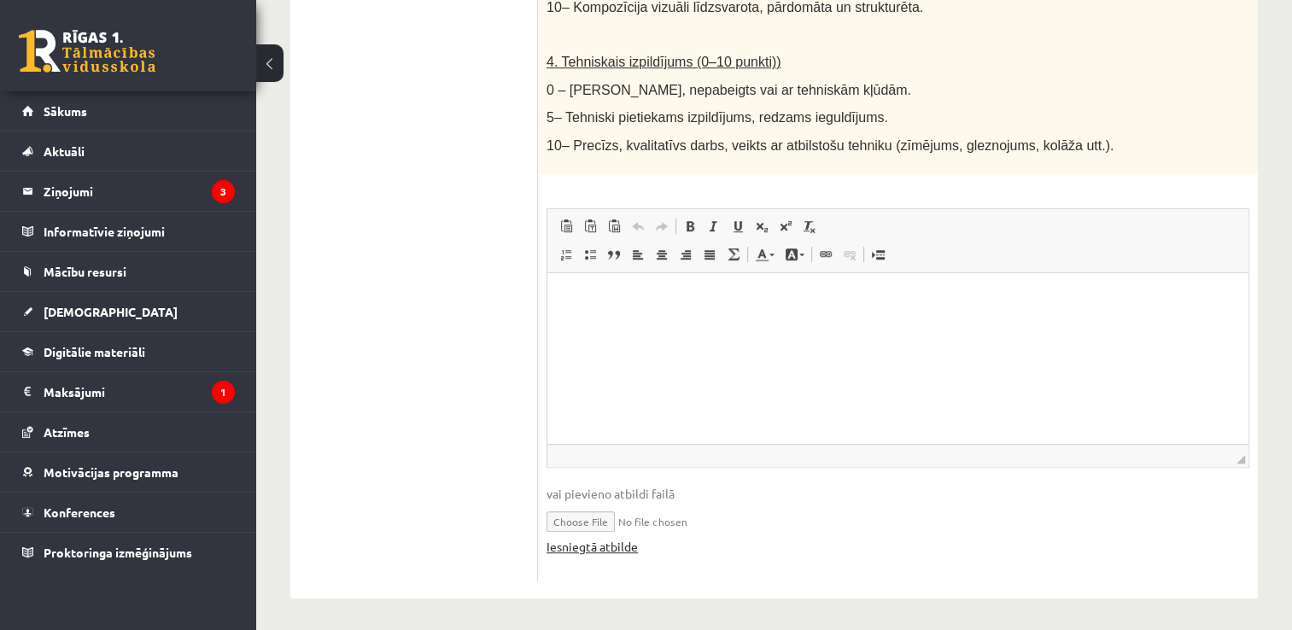
click at [612, 545] on link "Iesniegtā atbilde" at bounding box center [592, 547] width 91 height 18
click at [635, 308] on html at bounding box center [897, 298] width 701 height 52
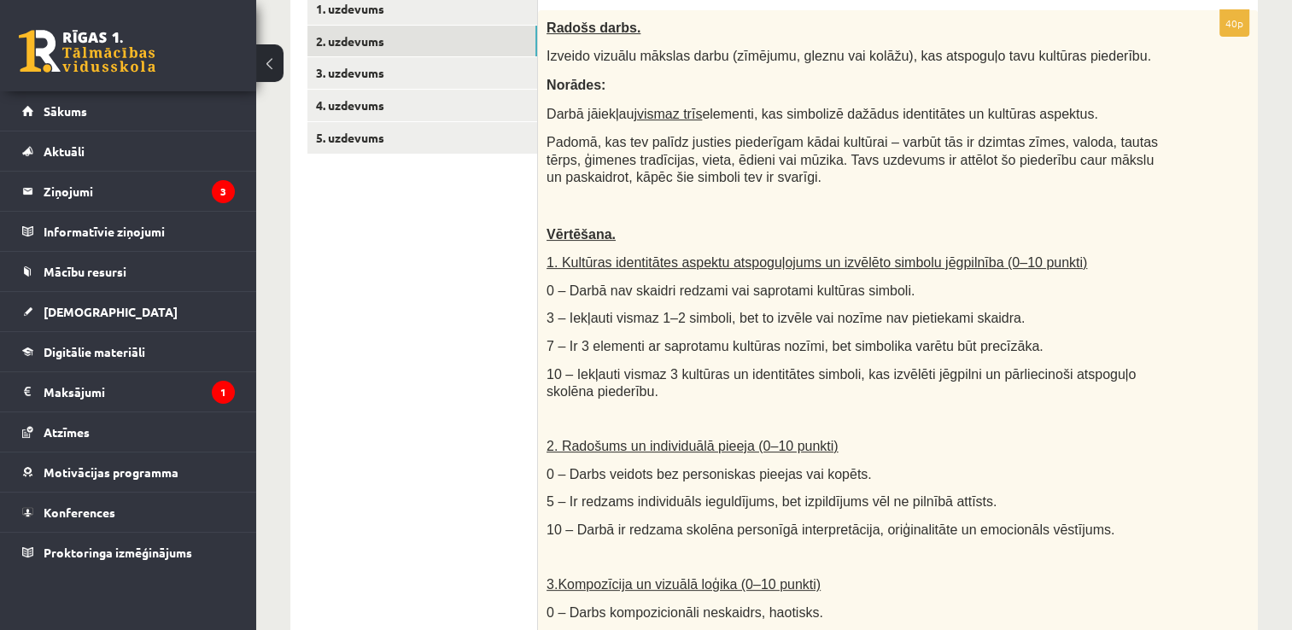
scroll to position [317, 0]
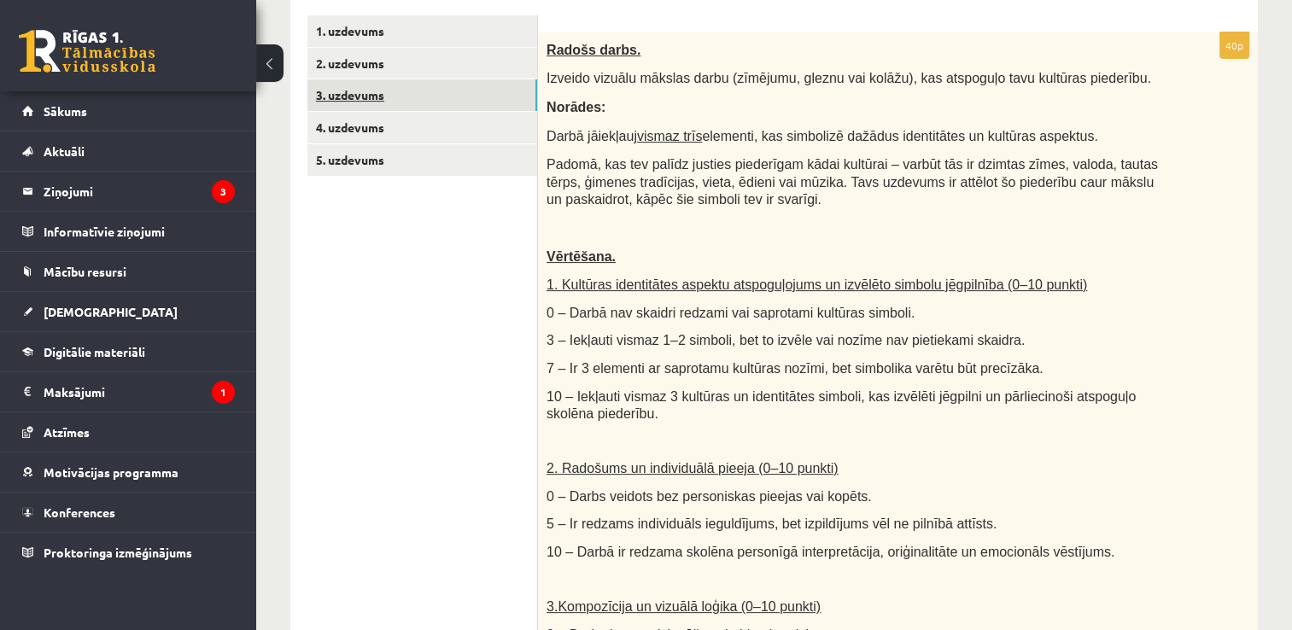
click at [489, 101] on link "3. uzdevums" at bounding box center [422, 95] width 230 height 32
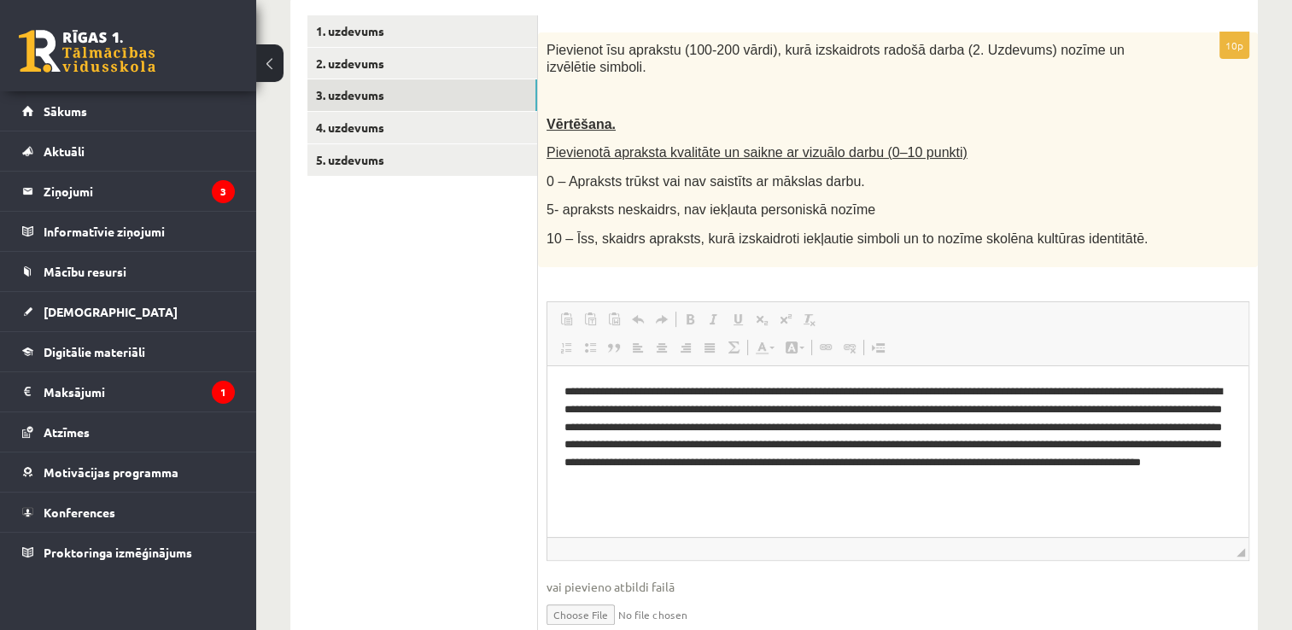
scroll to position [0, 0]
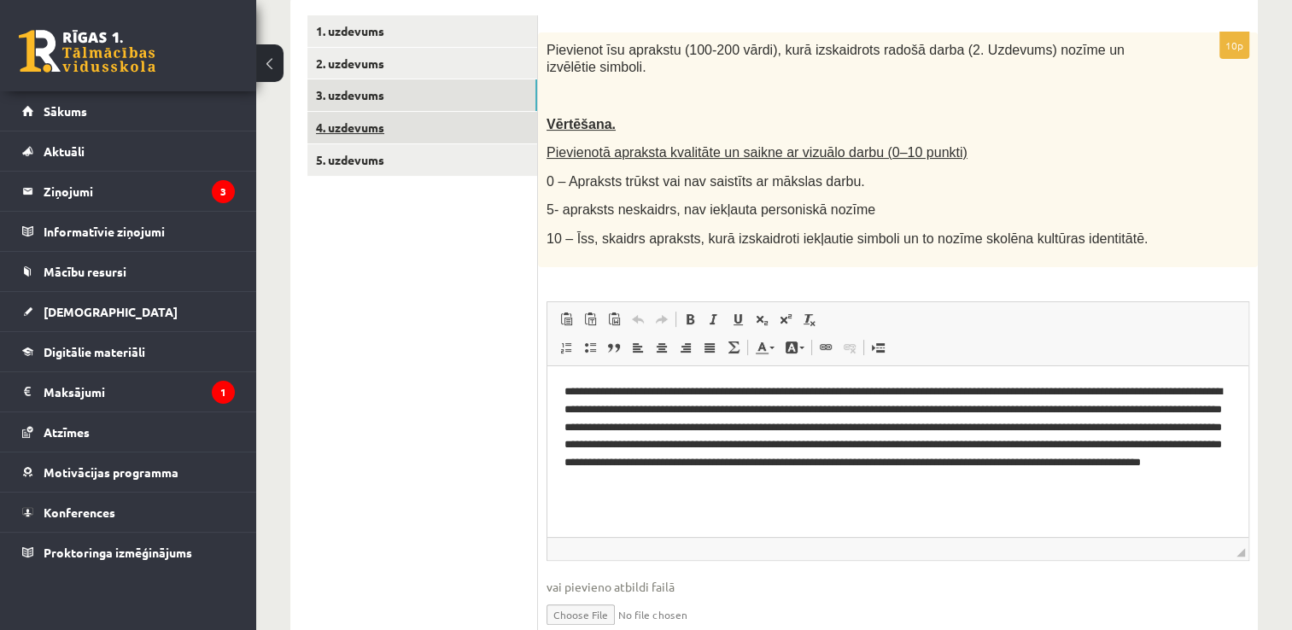
click at [506, 132] on link "4. uzdevums" at bounding box center [422, 128] width 230 height 32
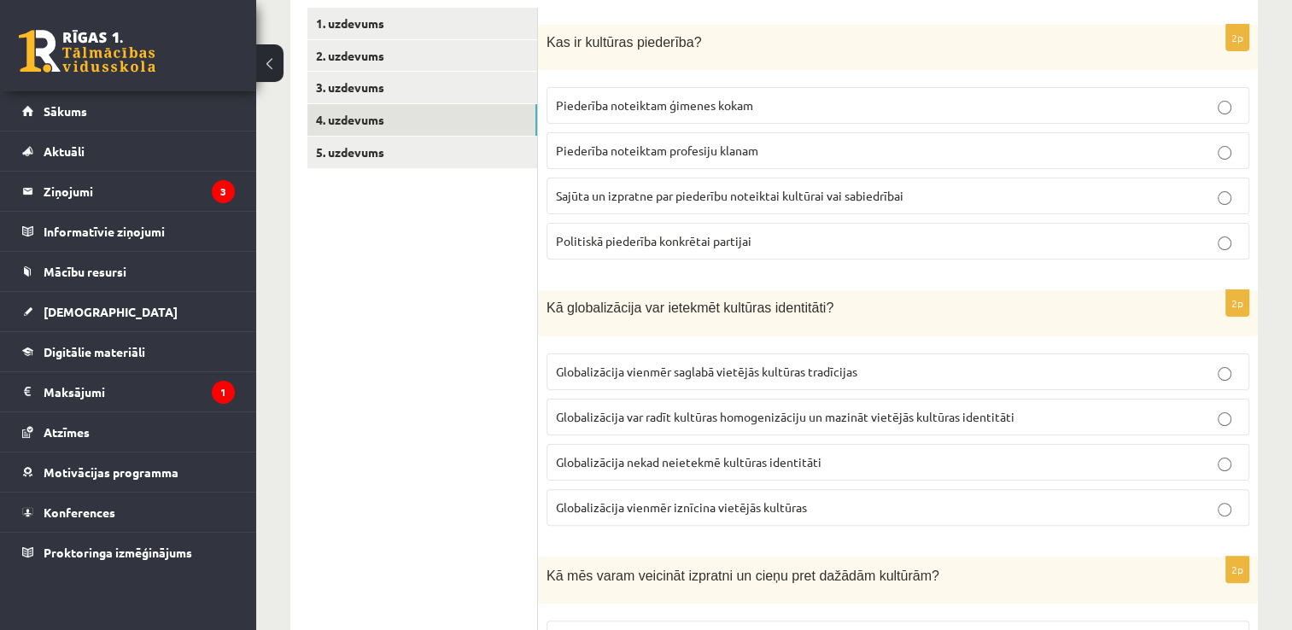
scroll to position [211, 0]
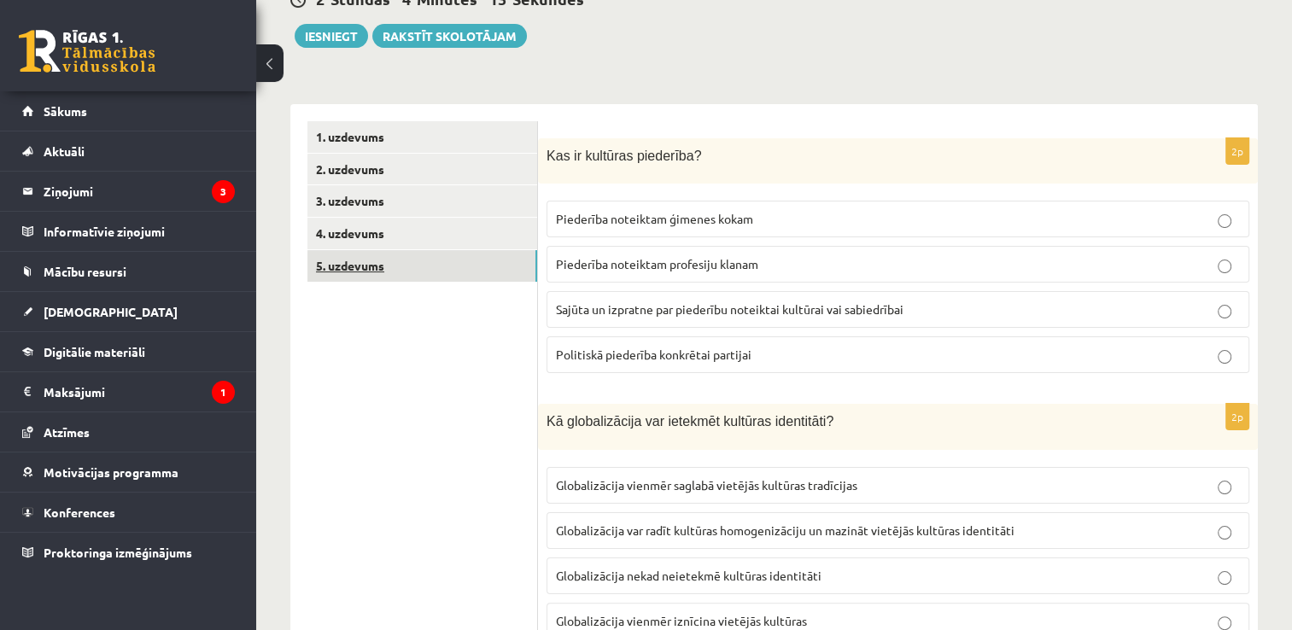
click at [461, 265] on link "5. uzdevums" at bounding box center [422, 266] width 230 height 32
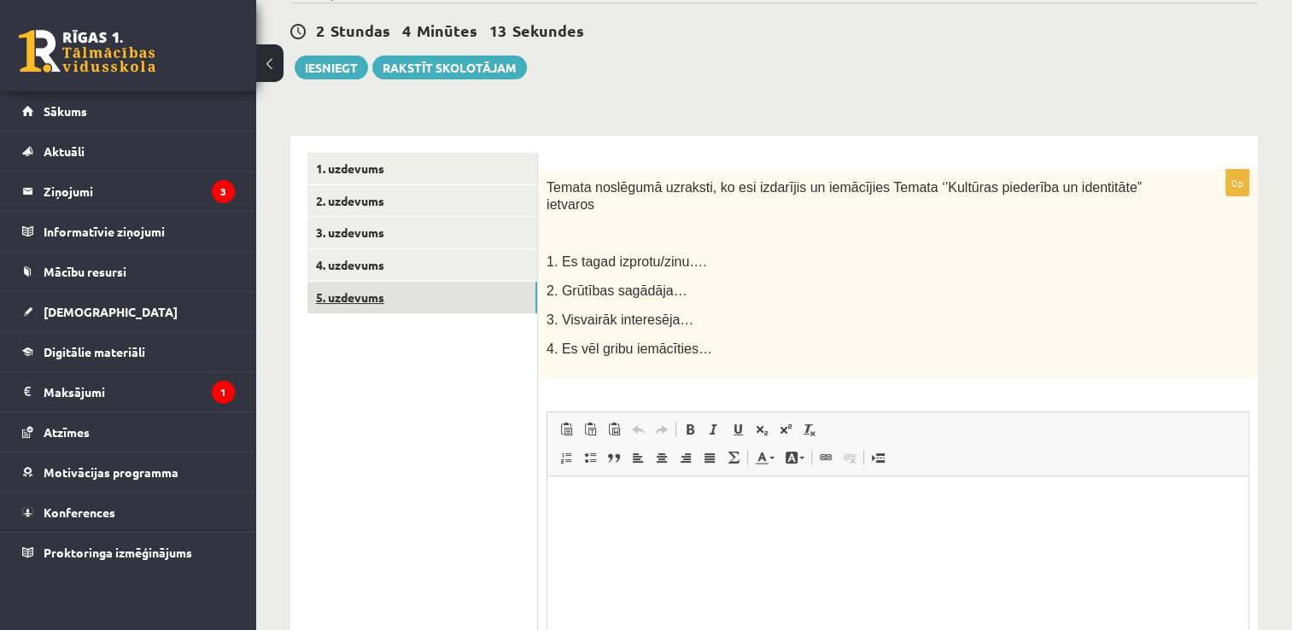
scroll to position [0, 0]
click at [314, 70] on button "Iesniegt" at bounding box center [331, 68] width 73 height 24
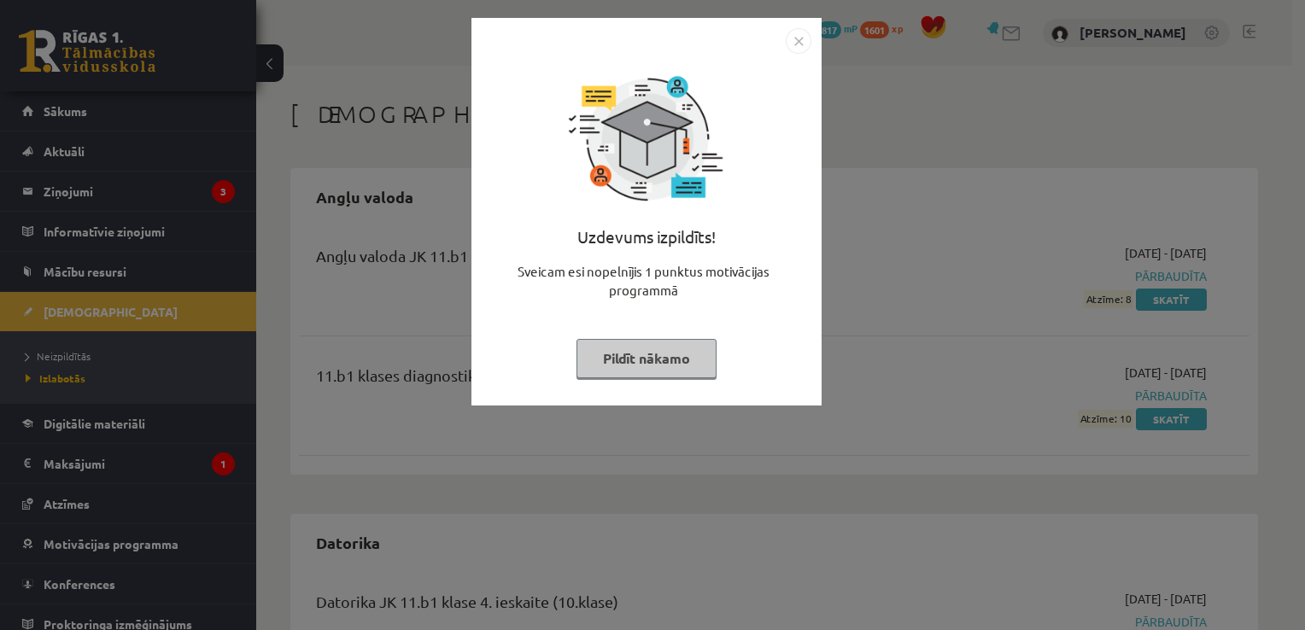
click at [803, 39] on img "Close" at bounding box center [799, 41] width 26 height 26
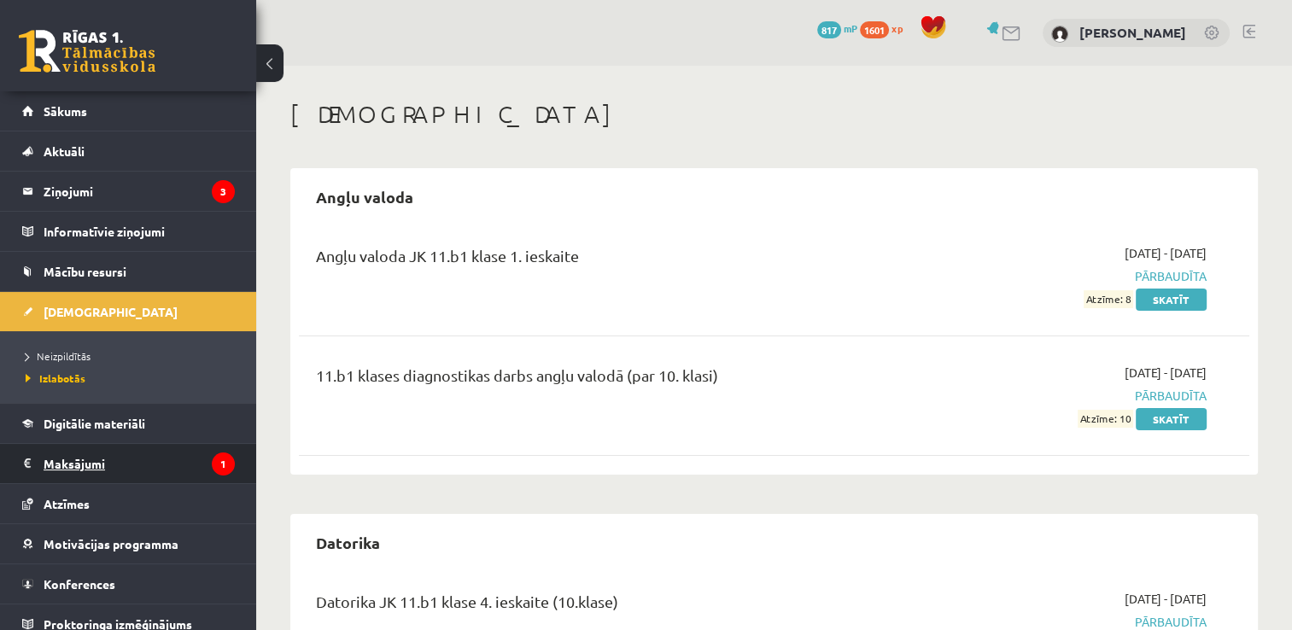
click at [160, 455] on legend "Maksājumi 1" at bounding box center [139, 463] width 191 height 39
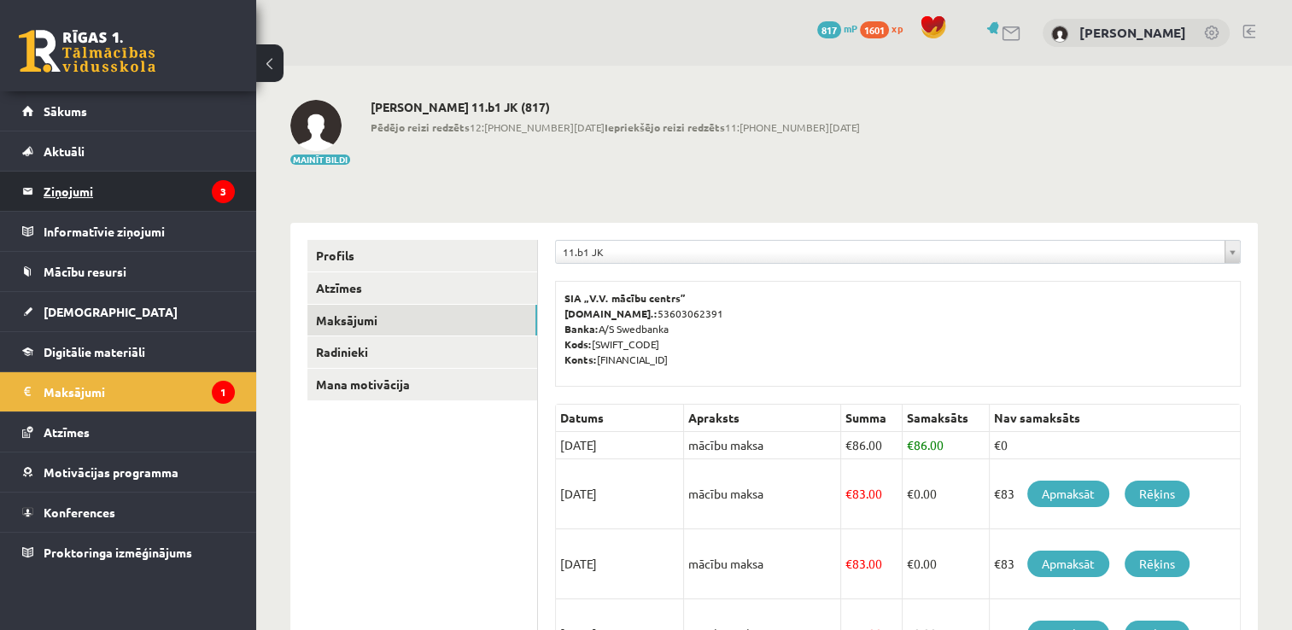
click at [113, 196] on legend "Ziņojumi 3" at bounding box center [139, 191] width 191 height 39
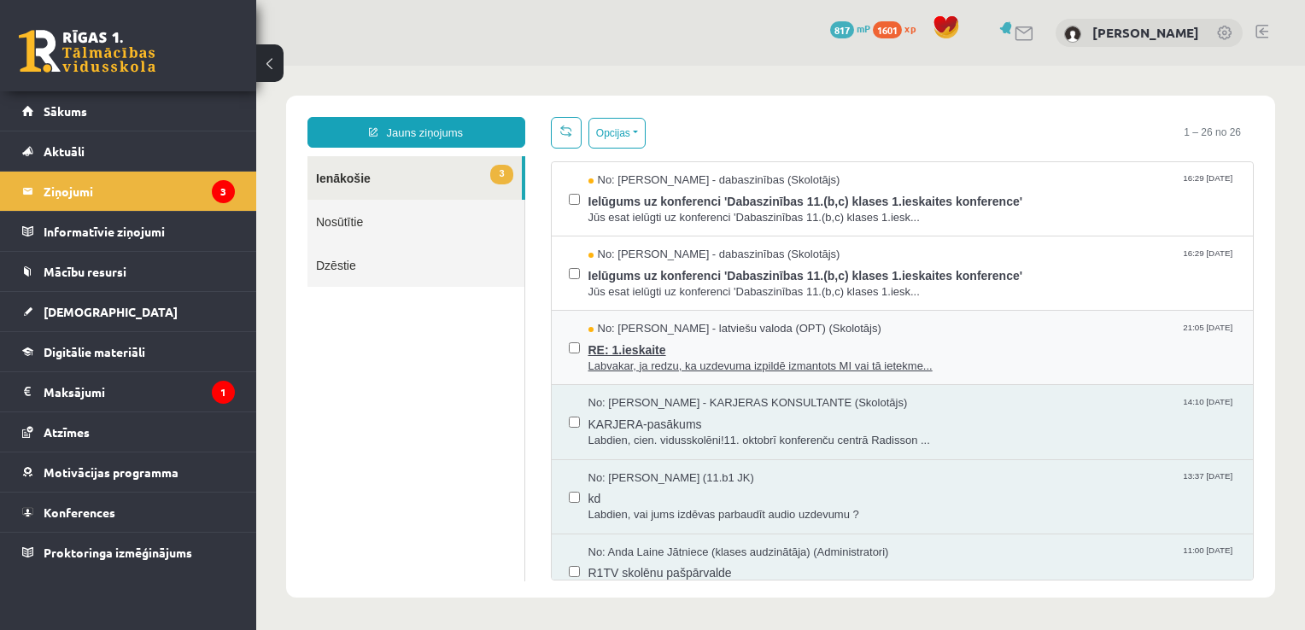
click at [734, 348] on span "RE: 1.ieskaite" at bounding box center [912, 347] width 648 height 21
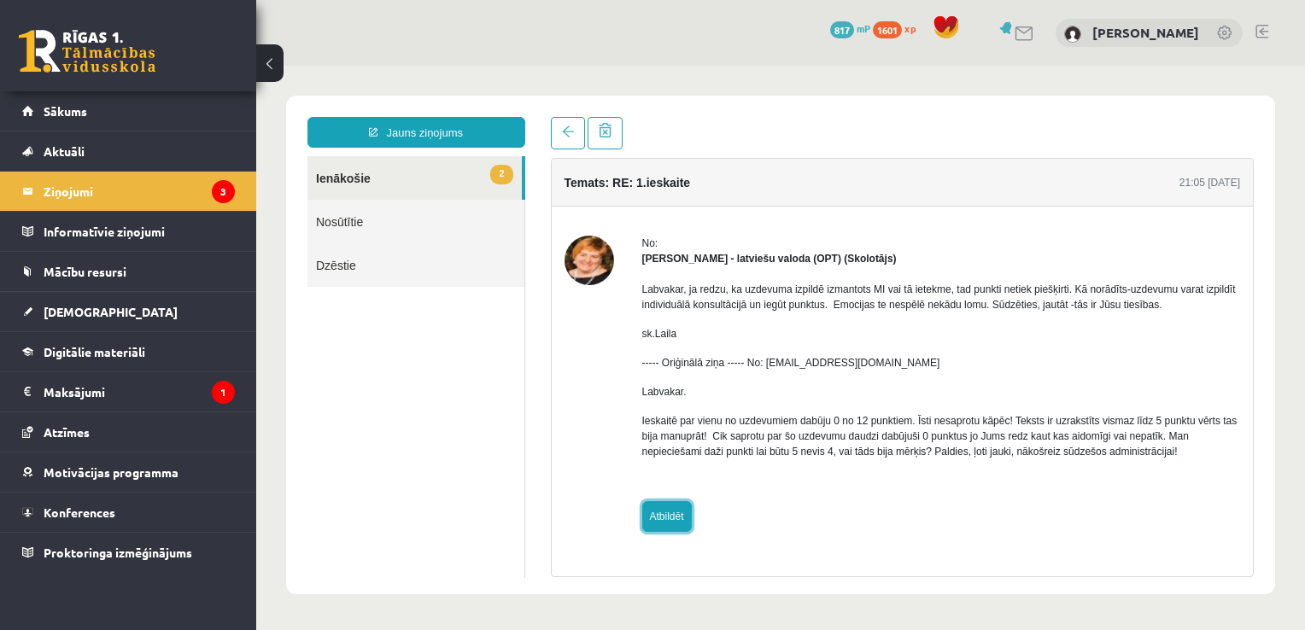
click at [660, 515] on link "Atbildēt" at bounding box center [667, 516] width 50 height 31
type input "**********"
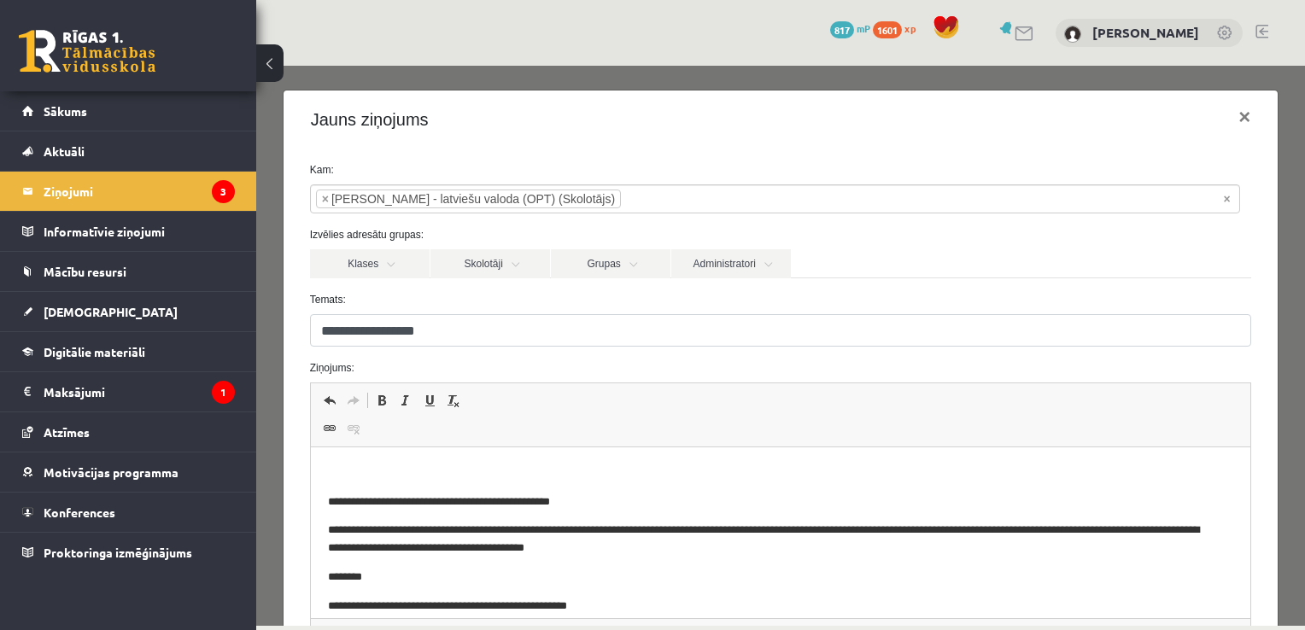
click at [392, 471] on p "Bagātinātā teksta redaktors, wiswyg-editor-47433999044180-1760519441-622" at bounding box center [780, 474] width 906 height 18
click at [325, 473] on html "**********" at bounding box center [780, 587] width 940 height 278
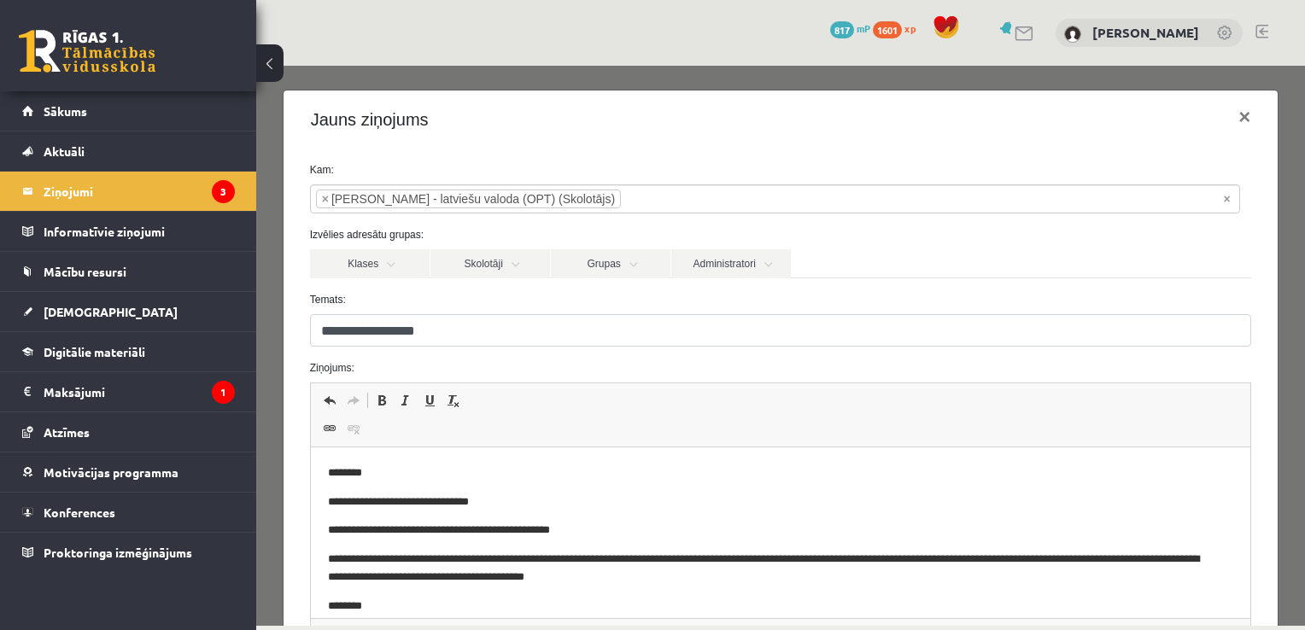
click at [543, 499] on p "**********" at bounding box center [767, 503] width 881 height 18
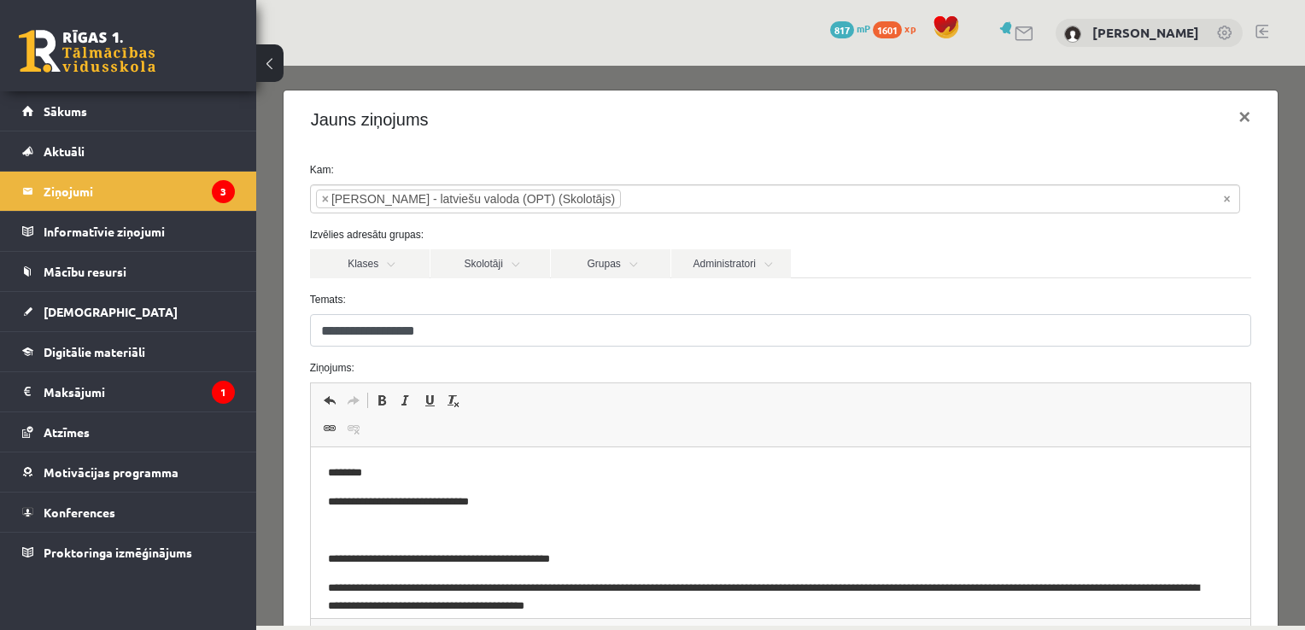
click at [528, 495] on p "**********" at bounding box center [767, 503] width 881 height 18
click at [378, 506] on p "**********" at bounding box center [767, 503] width 881 height 18
click at [500, 506] on p "**********" at bounding box center [767, 503] width 881 height 18
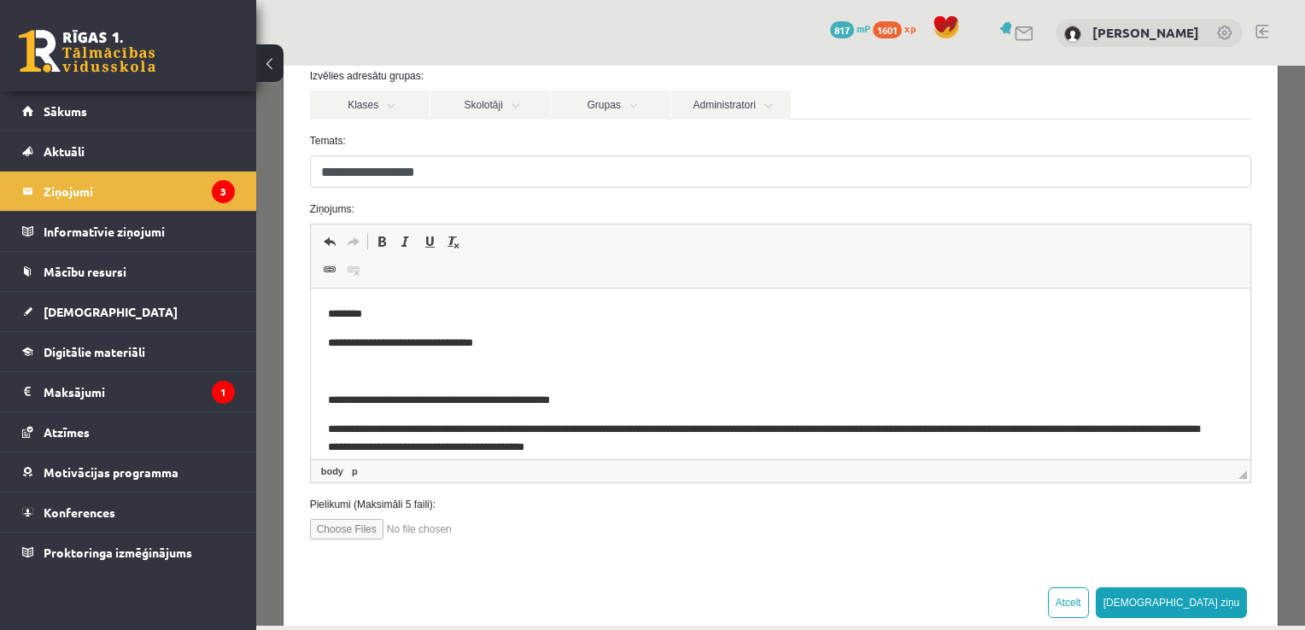
scroll to position [192, 0]
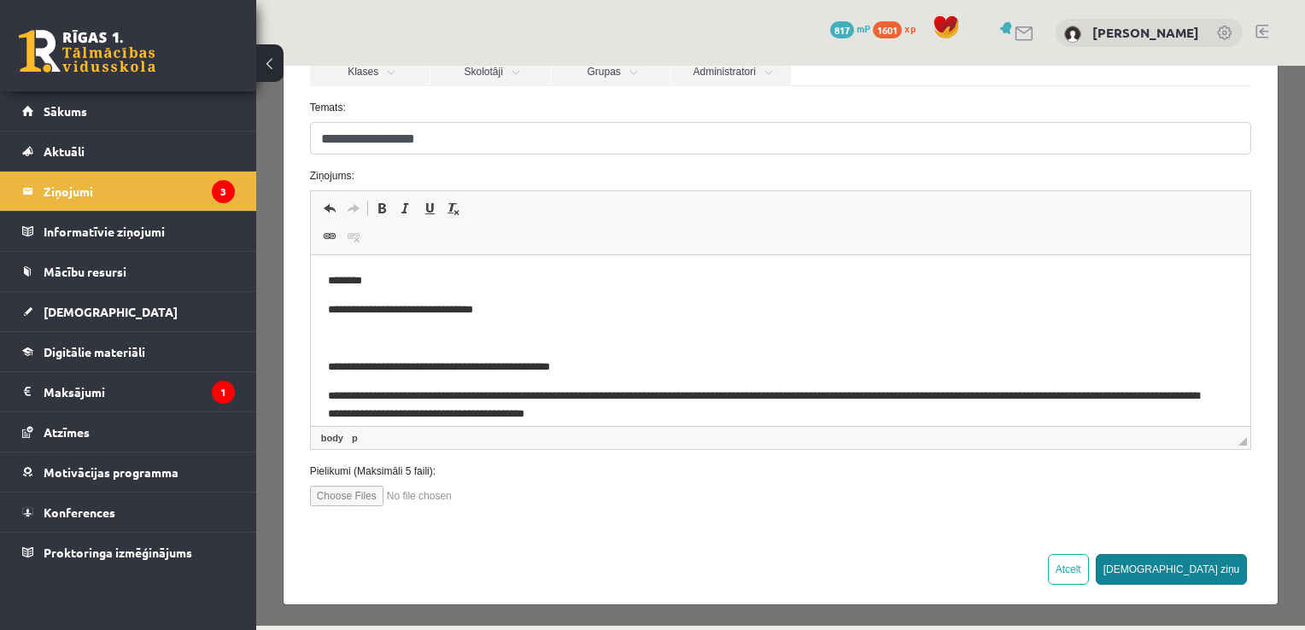
click at [1211, 565] on button "Sūtīt ziņu" at bounding box center [1172, 569] width 152 height 31
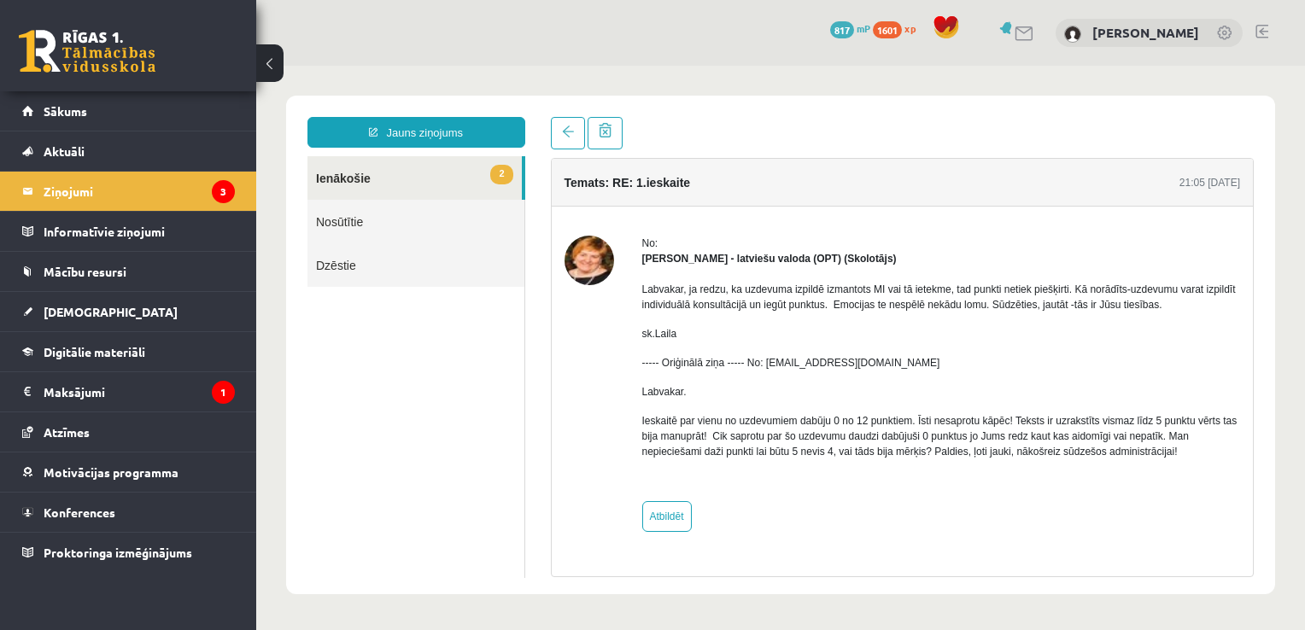
scroll to position [0, 0]
click at [113, 190] on legend "Ziņojumi 3" at bounding box center [139, 191] width 191 height 39
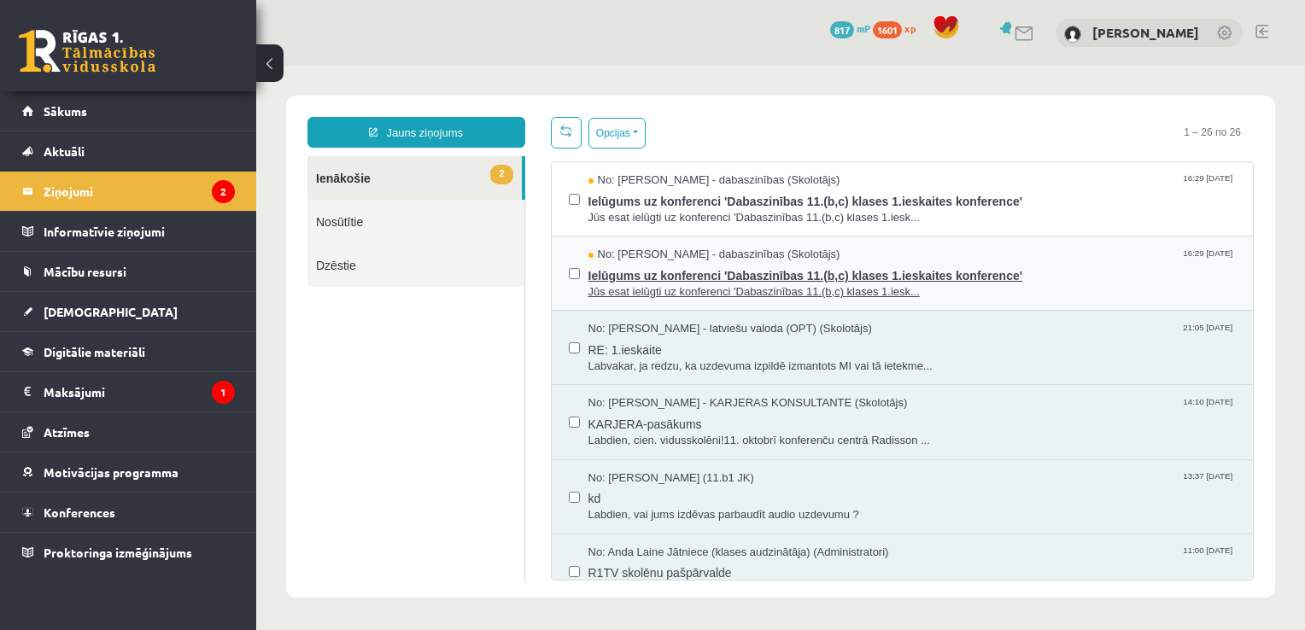
click at [690, 259] on span "No: Sanita Baumane - dabaszinības (Skolotājs)" at bounding box center [714, 255] width 252 height 16
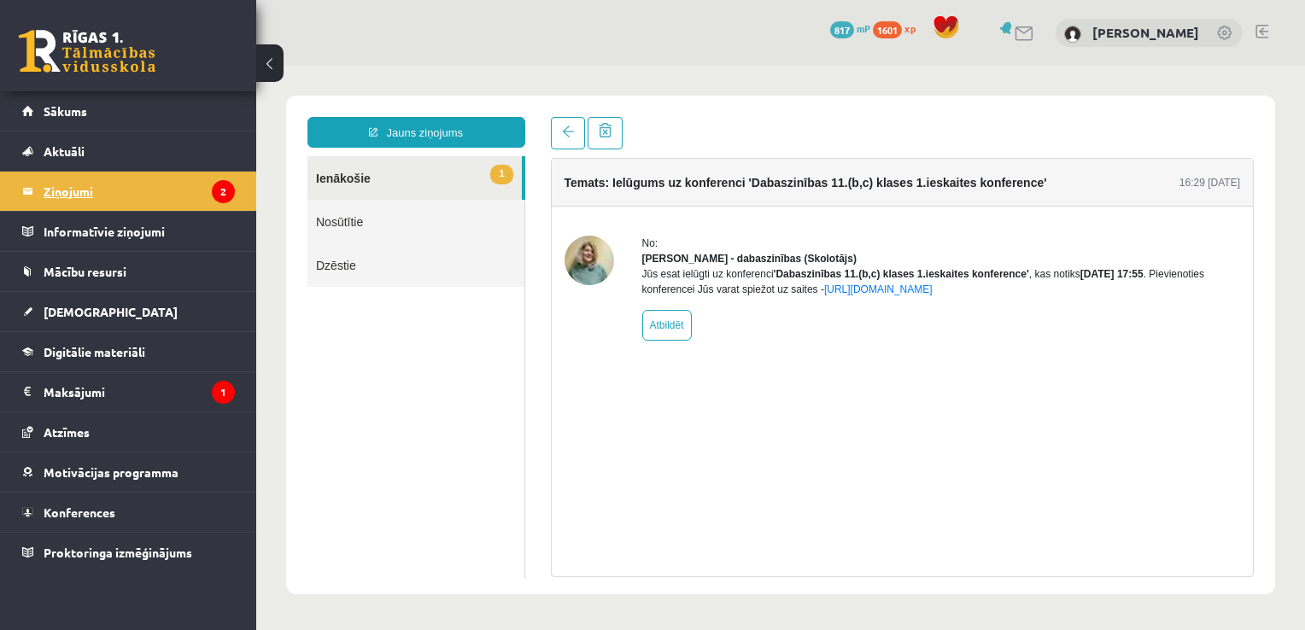
click at [159, 202] on legend "Ziņojumi 2" at bounding box center [139, 191] width 191 height 39
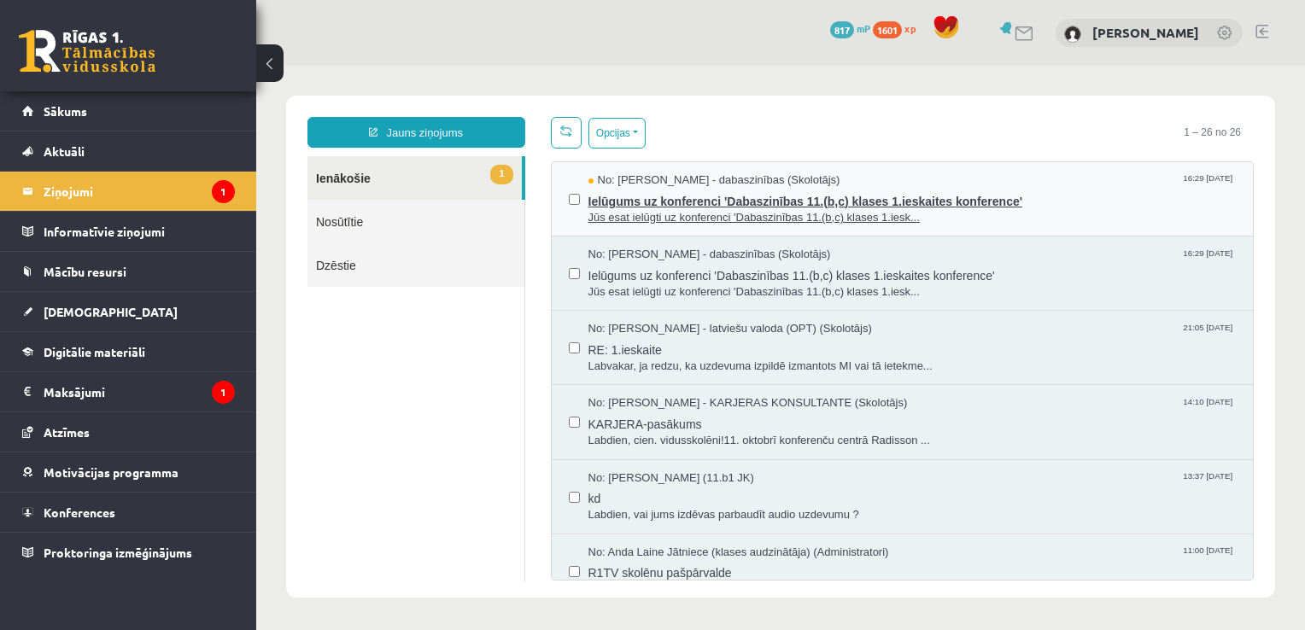
click at [670, 201] on span "Ielūgums uz konferenci 'Dabaszinības 11.(b,c) klases 1.ieskaites konference'" at bounding box center [912, 199] width 648 height 21
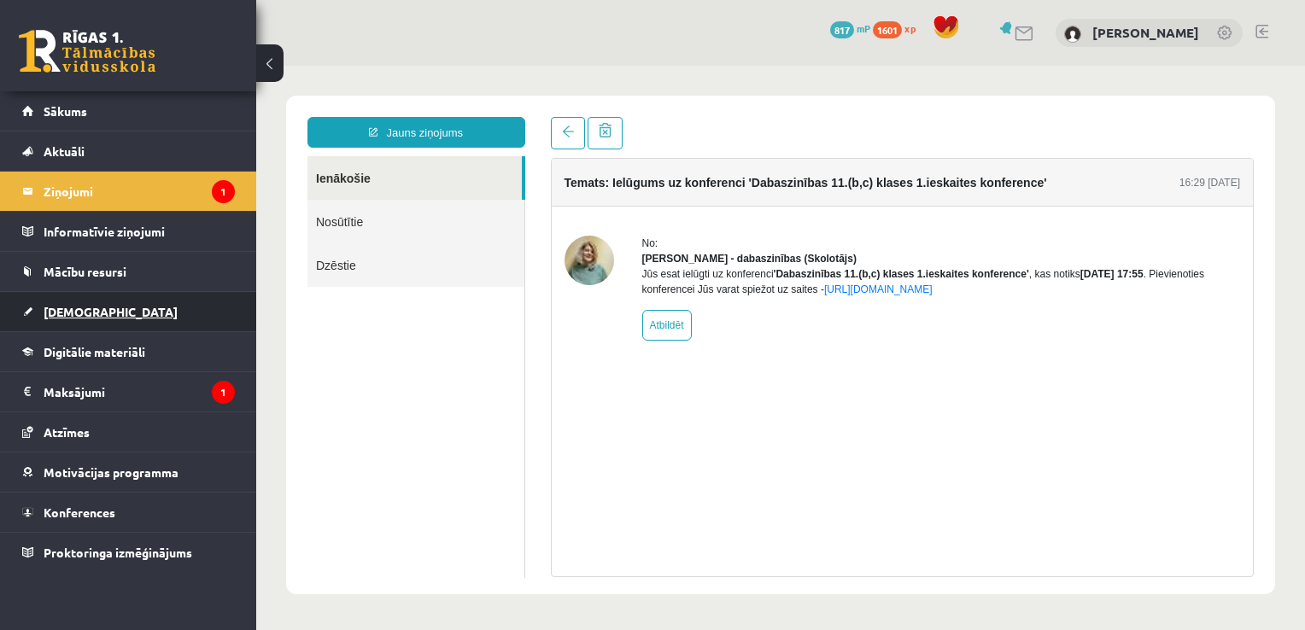
click at [82, 319] on link "[DEMOGRAPHIC_DATA]" at bounding box center [128, 311] width 213 height 39
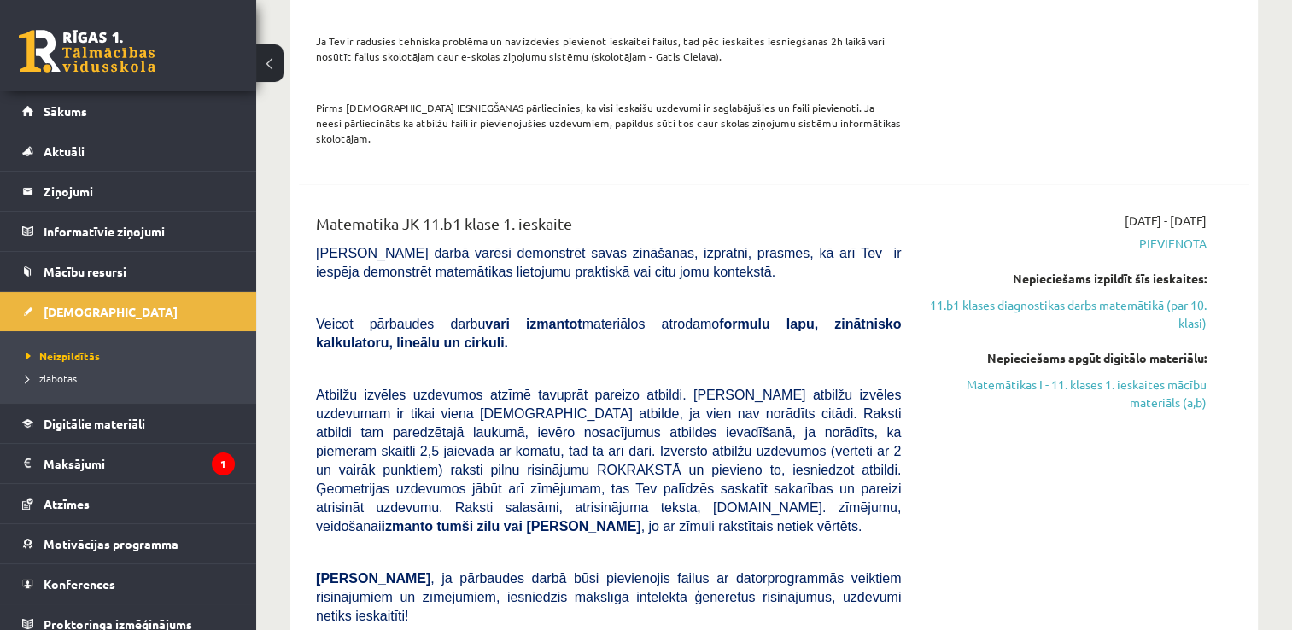
scroll to position [1525, 0]
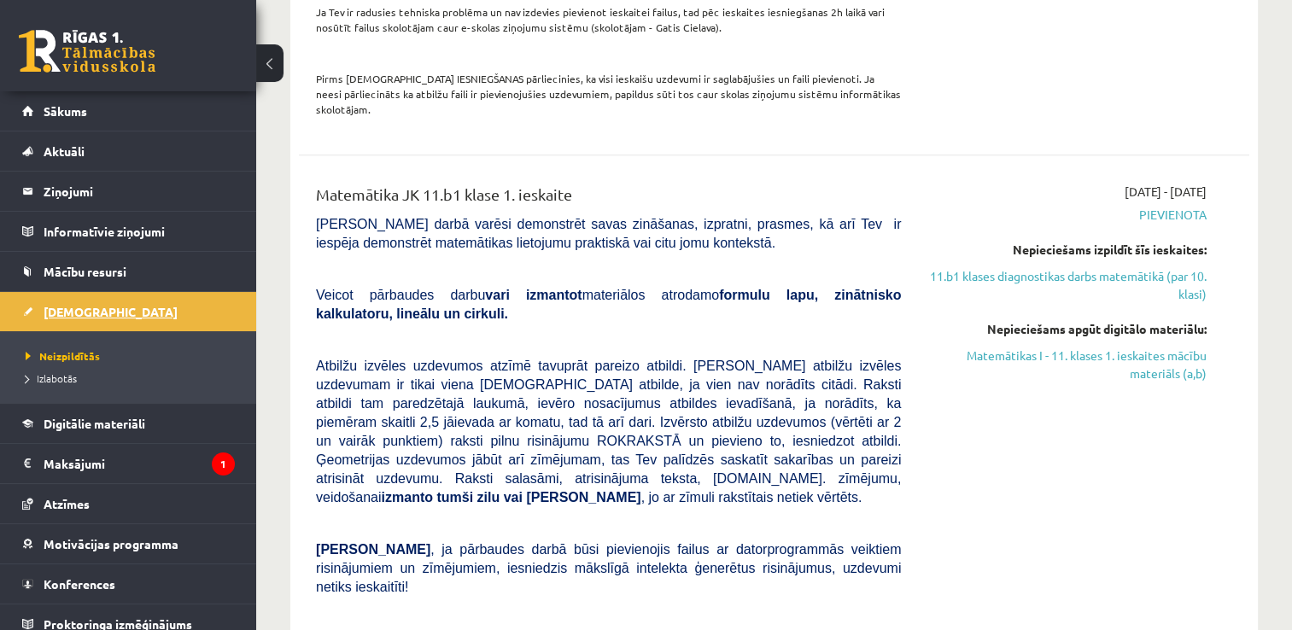
click at [82, 307] on span "[DEMOGRAPHIC_DATA]" at bounding box center [111, 311] width 134 height 15
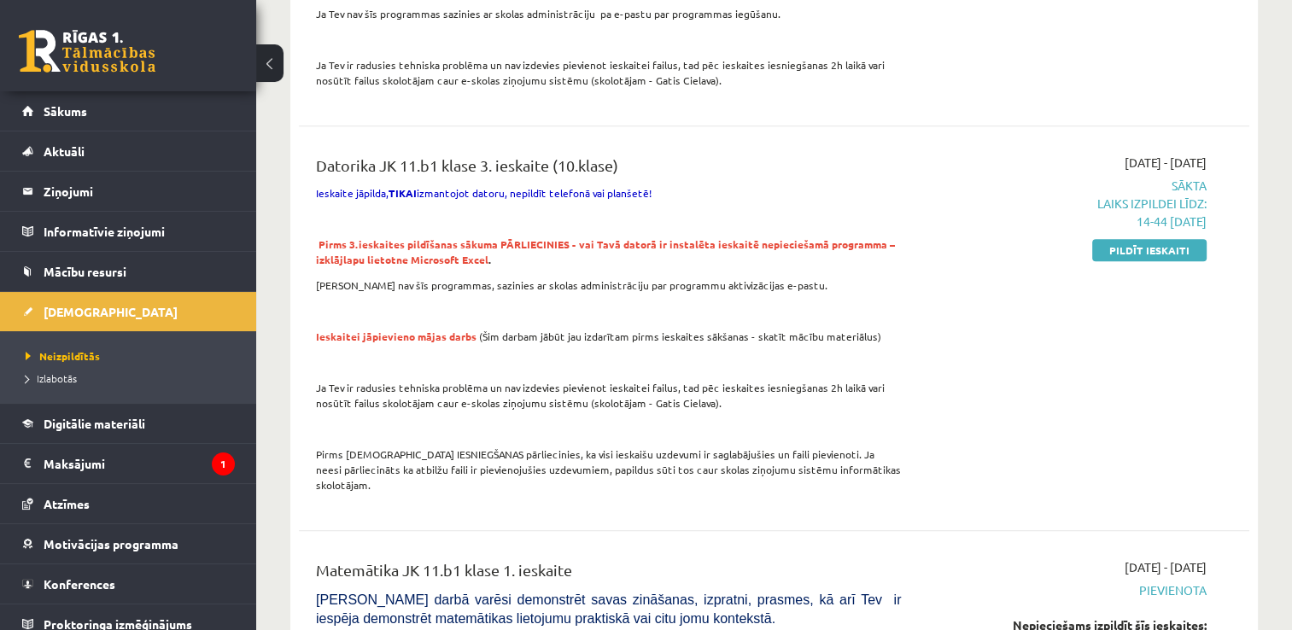
scroll to position [1138, 0]
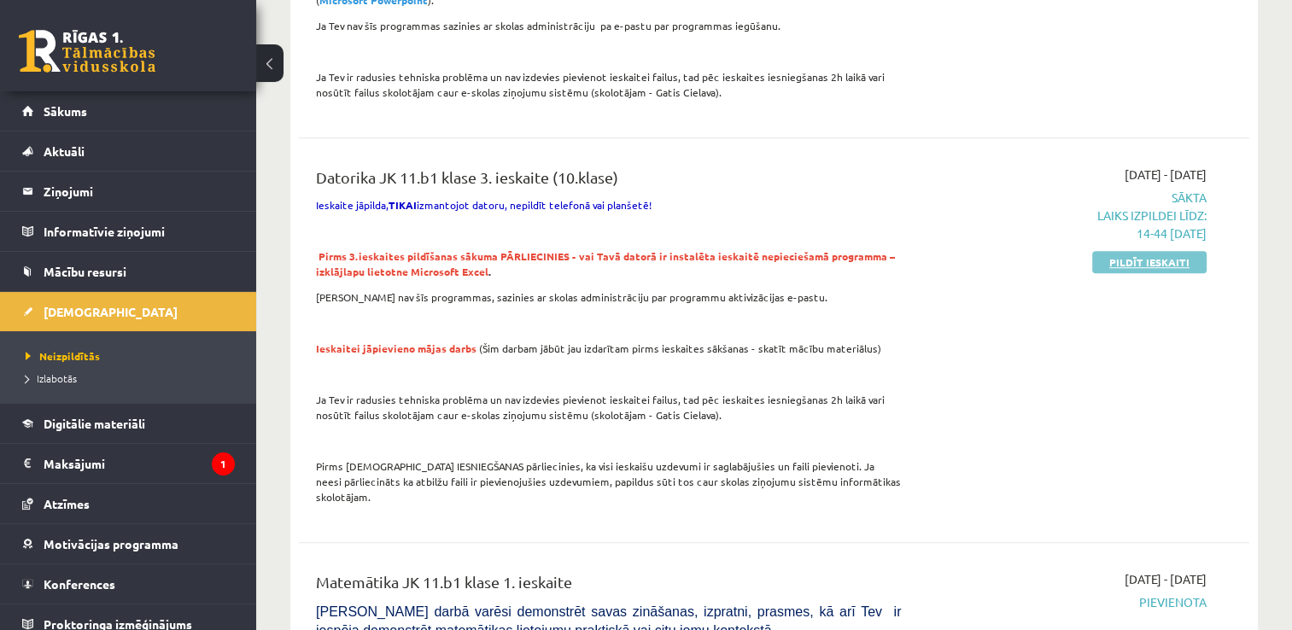
click at [1106, 251] on link "Pildīt ieskaiti" at bounding box center [1149, 262] width 114 height 22
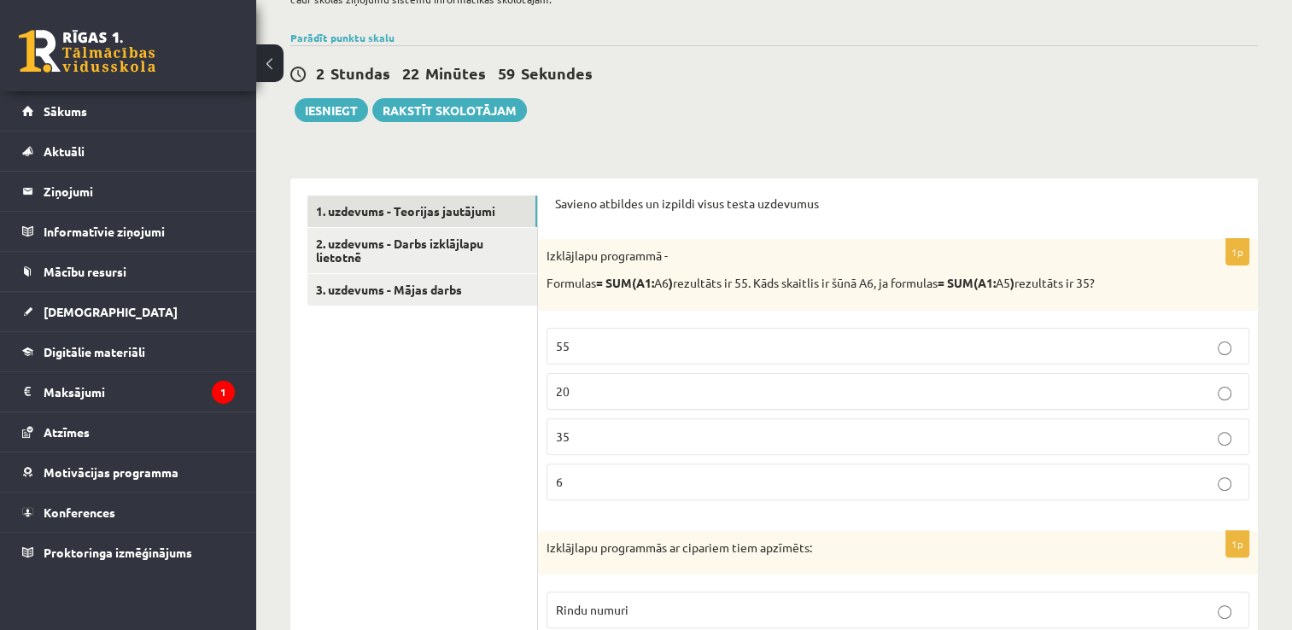
scroll to position [376, 0]
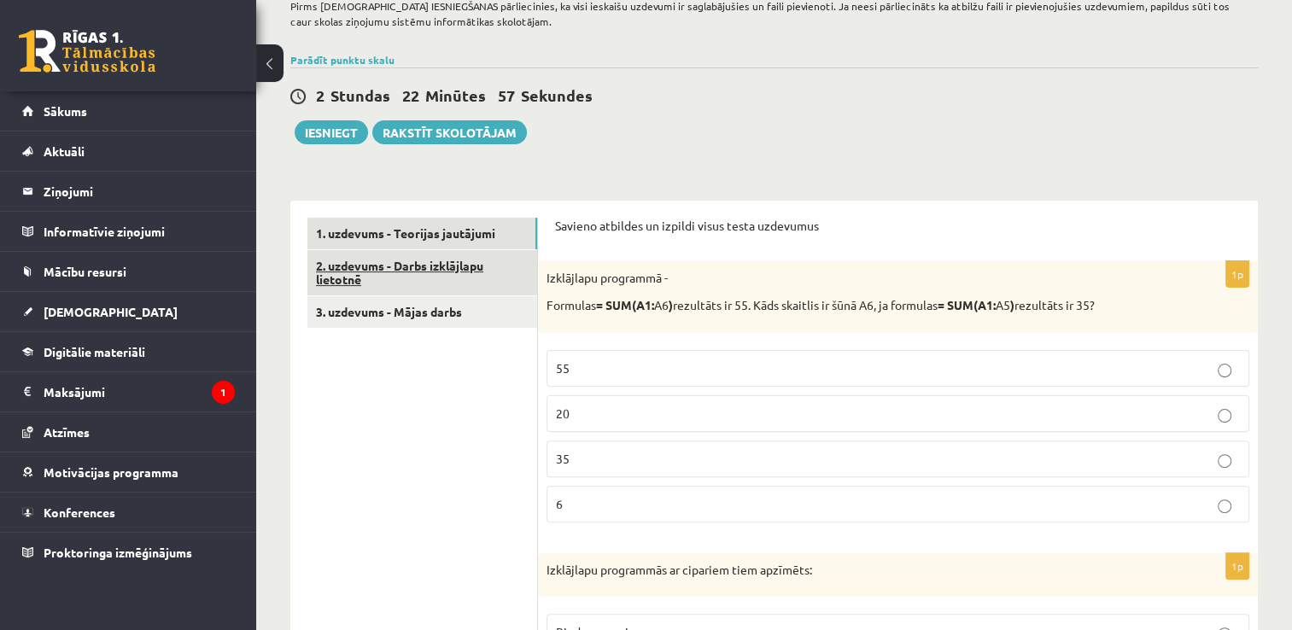
click at [444, 256] on link "2. uzdevums - Darbs izklājlapu lietotnē" at bounding box center [422, 273] width 230 height 46
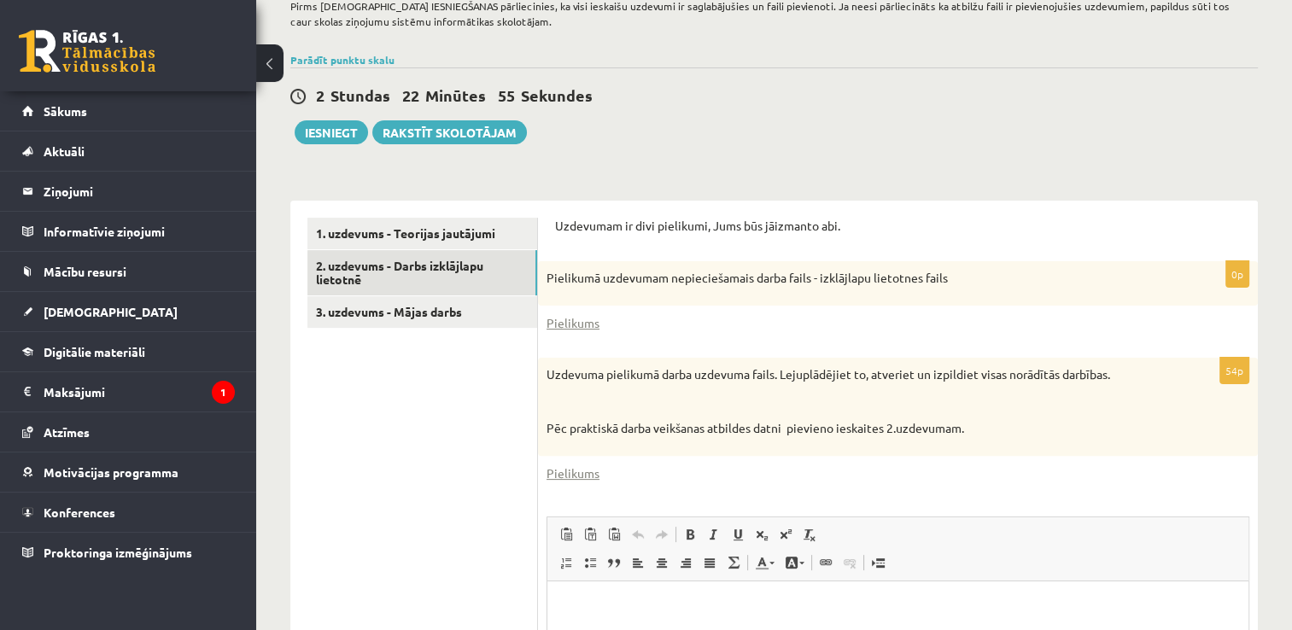
scroll to position [0, 0]
click at [564, 314] on link "Pielikums" at bounding box center [573, 323] width 53 height 18
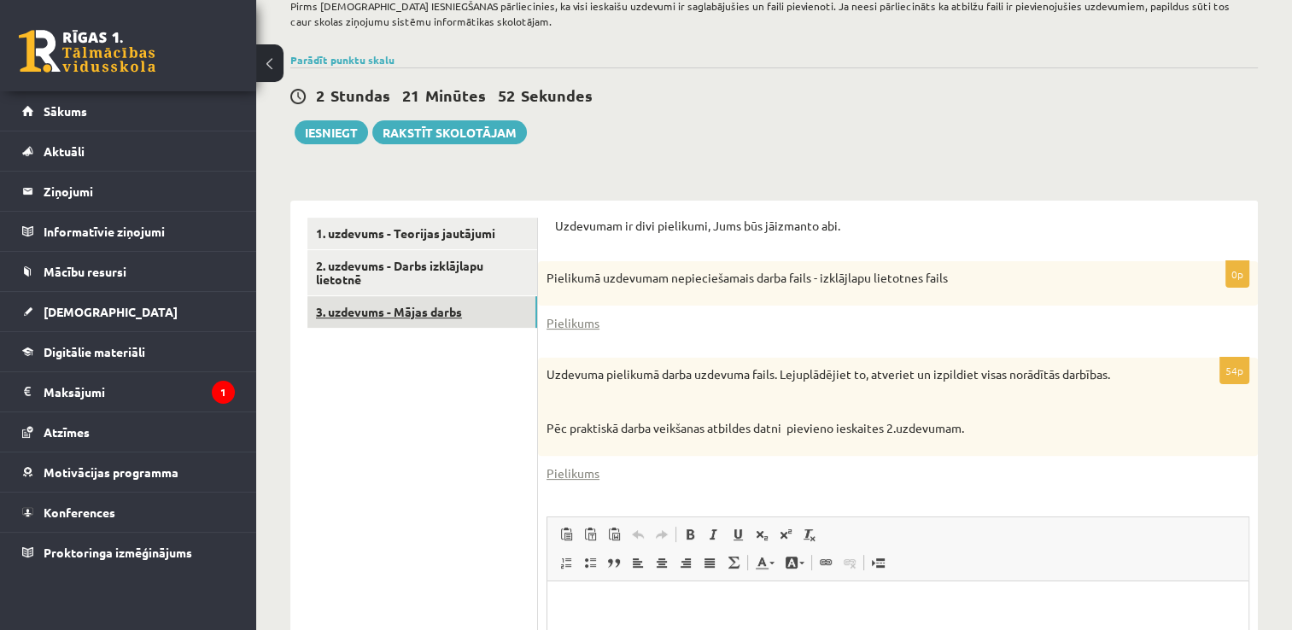
click at [434, 296] on link "3. uzdevums - Mājas darbs" at bounding box center [422, 312] width 230 height 32
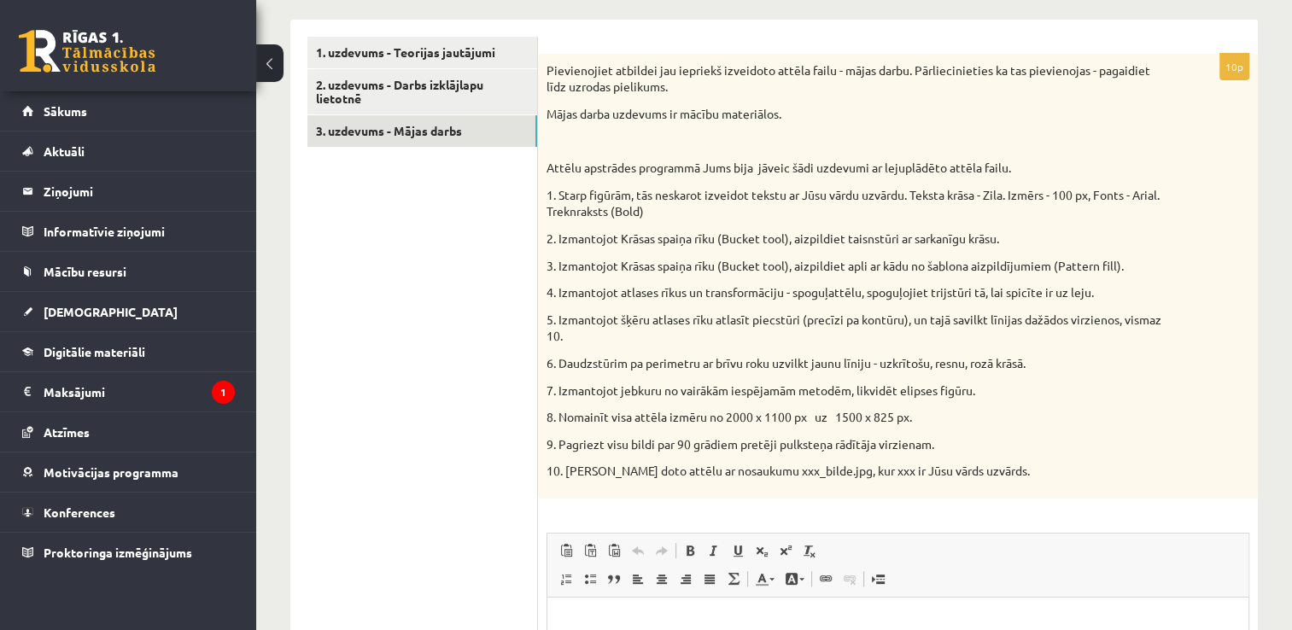
scroll to position [420, 0]
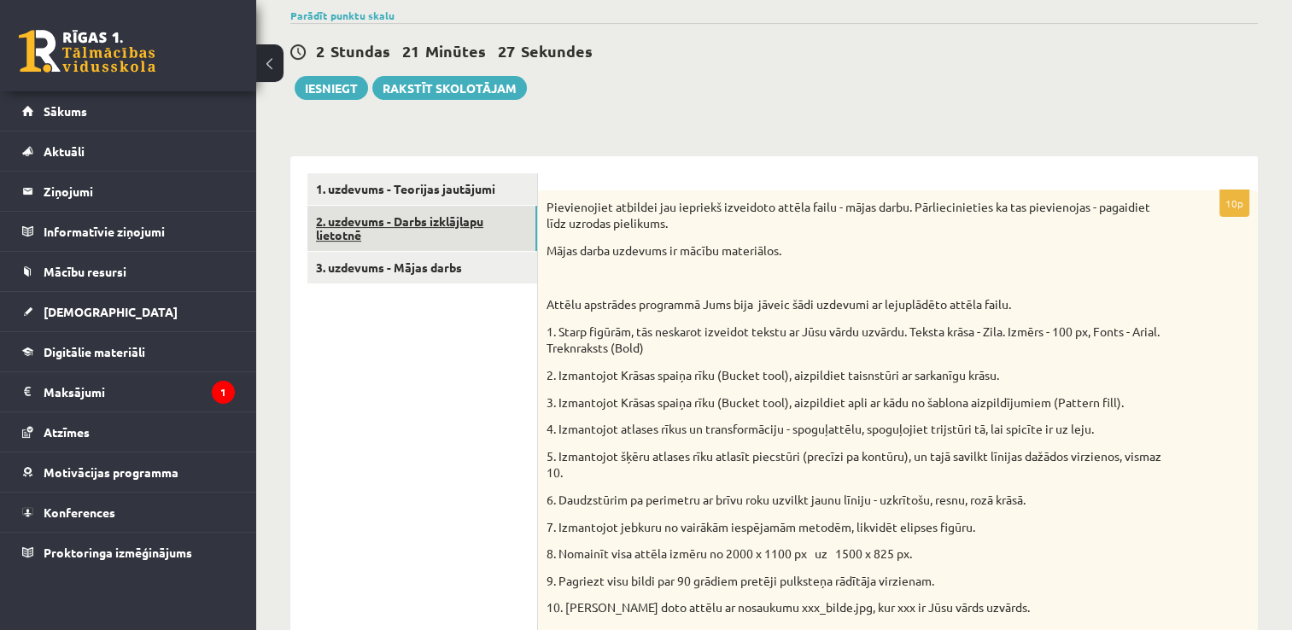
click at [495, 206] on link "2. uzdevums - Darbs izklājlapu lietotnē" at bounding box center [422, 229] width 230 height 46
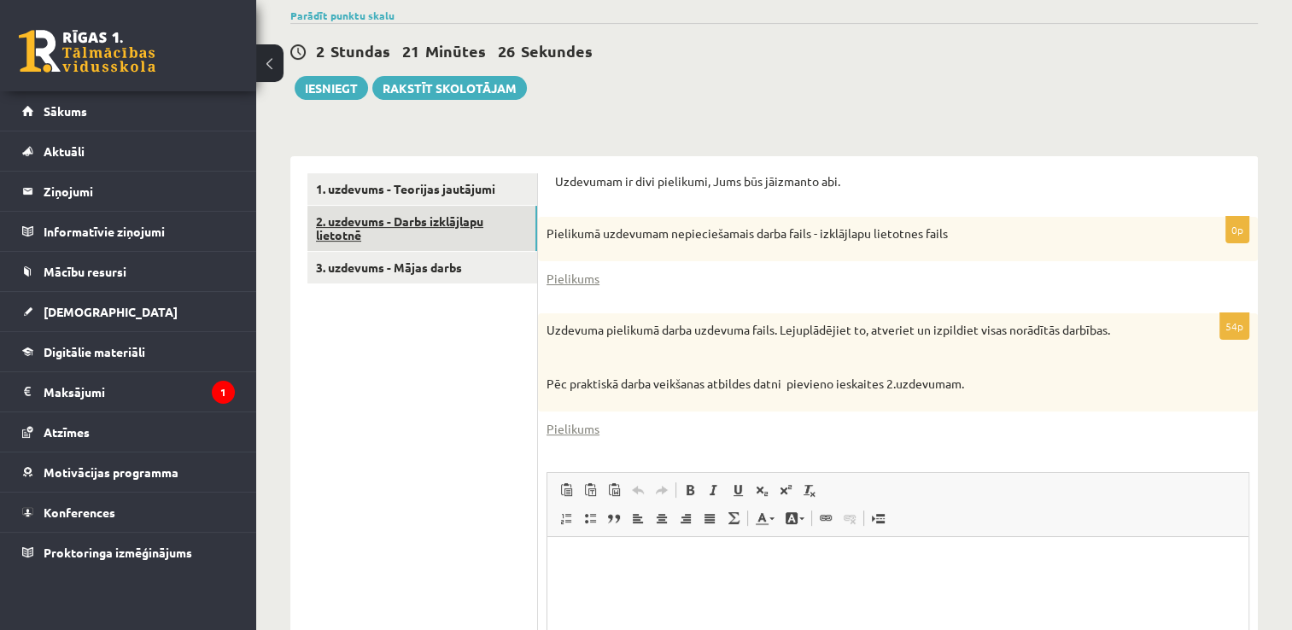
scroll to position [0, 0]
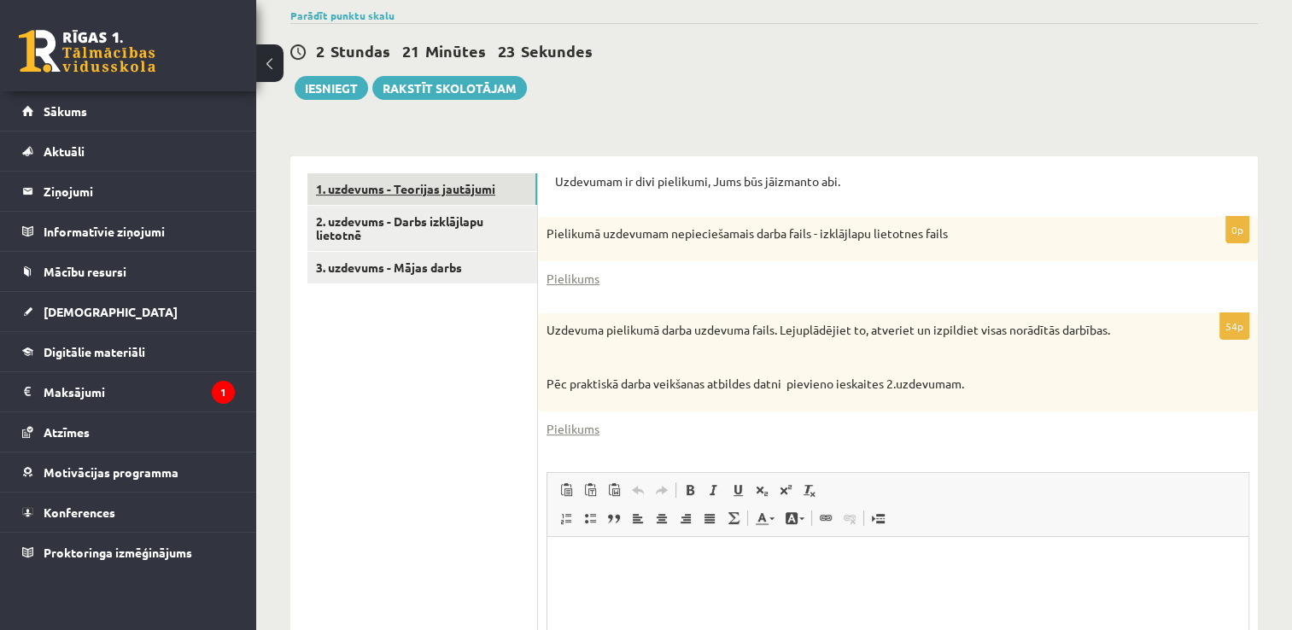
click at [489, 173] on link "1. uzdevums - Teorijas jautājumi" at bounding box center [422, 189] width 230 height 32
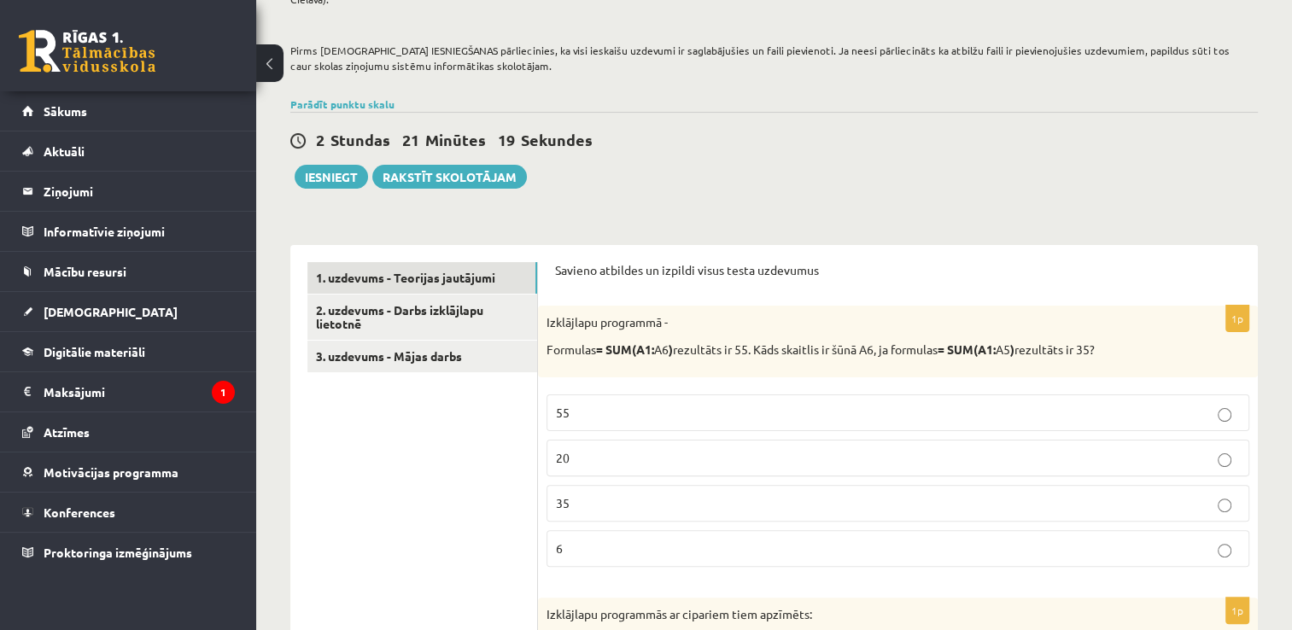
scroll to position [318, 0]
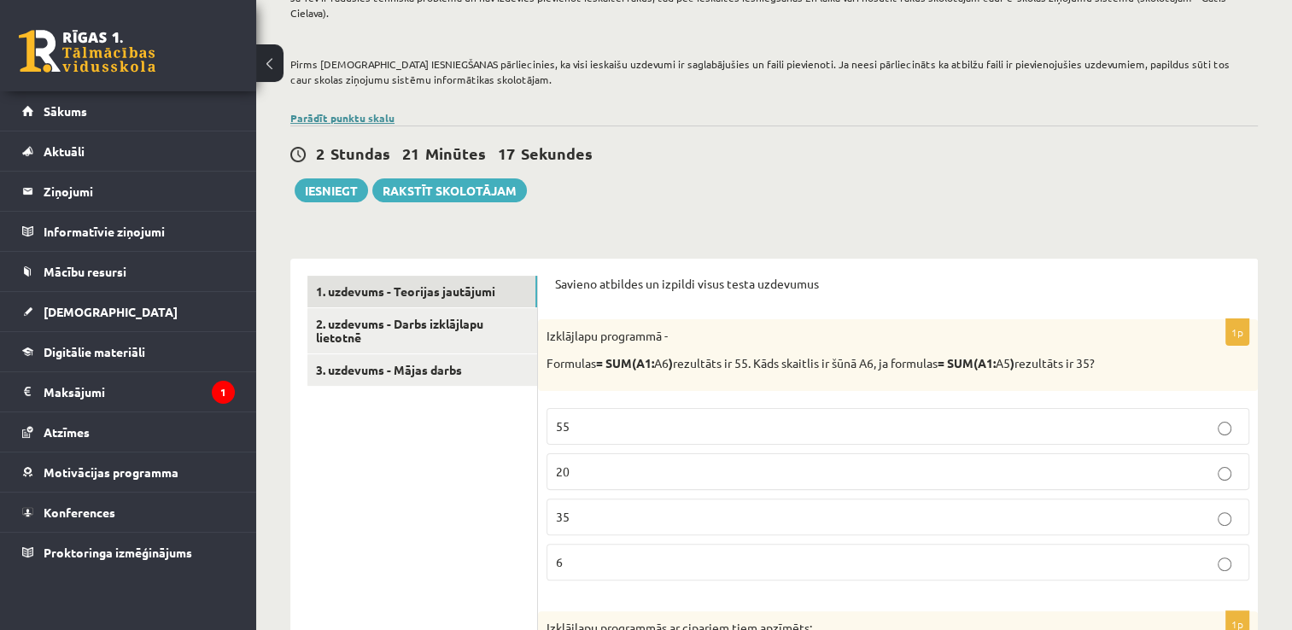
click at [307, 111] on link "Parādīt punktu skalu" at bounding box center [342, 118] width 104 height 14
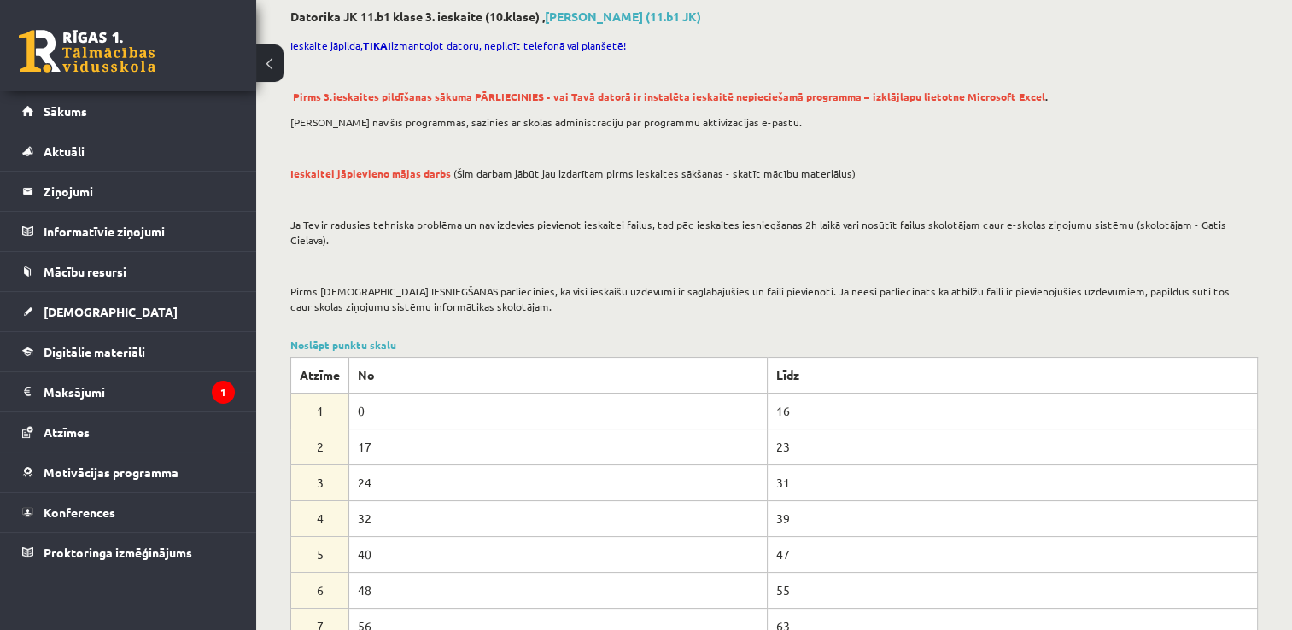
scroll to position [0, 0]
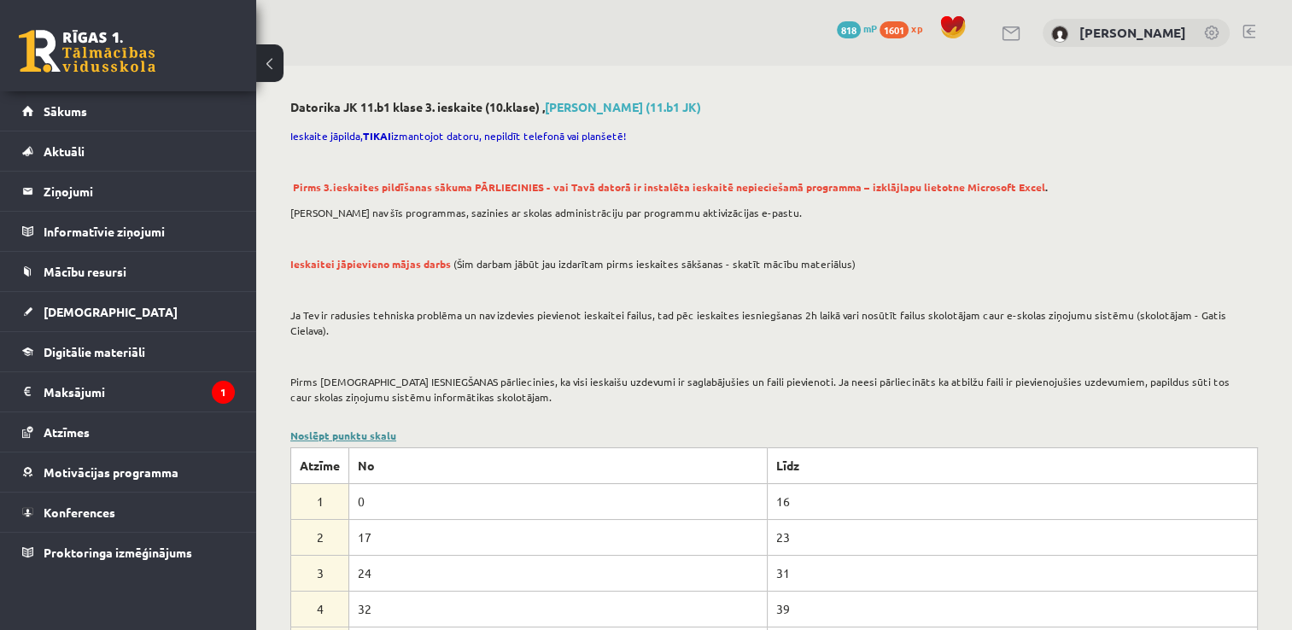
click at [372, 429] on link "Noslēpt punktu skalu" at bounding box center [343, 436] width 106 height 14
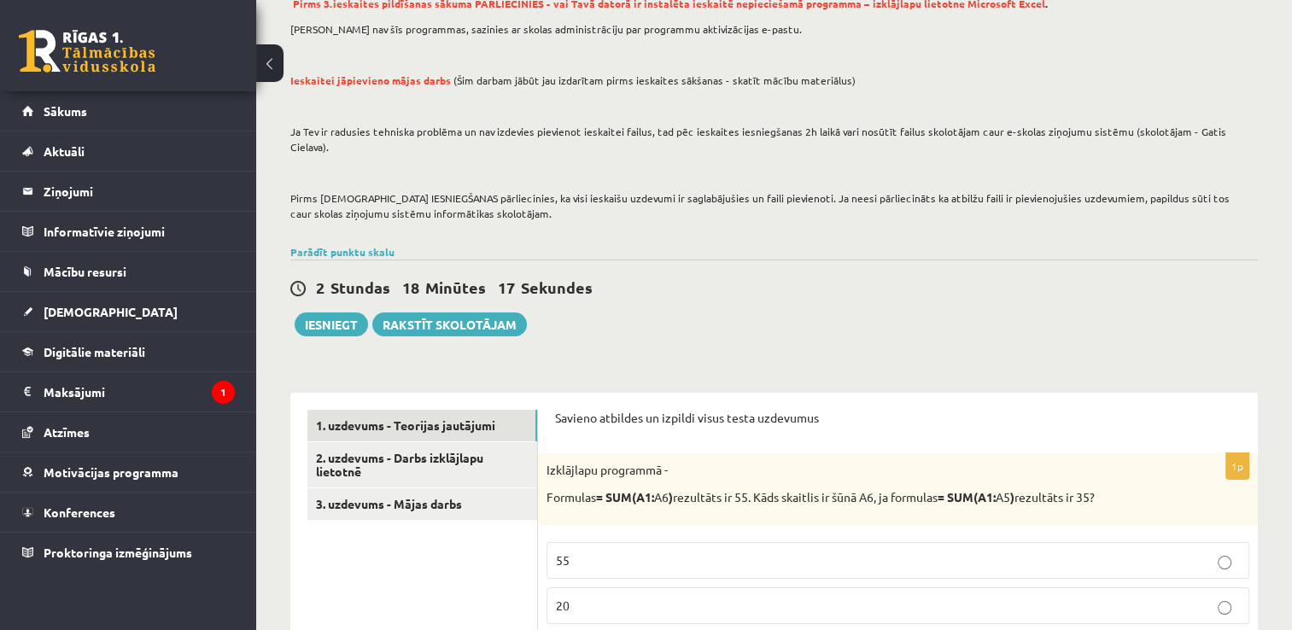
scroll to position [205, 0]
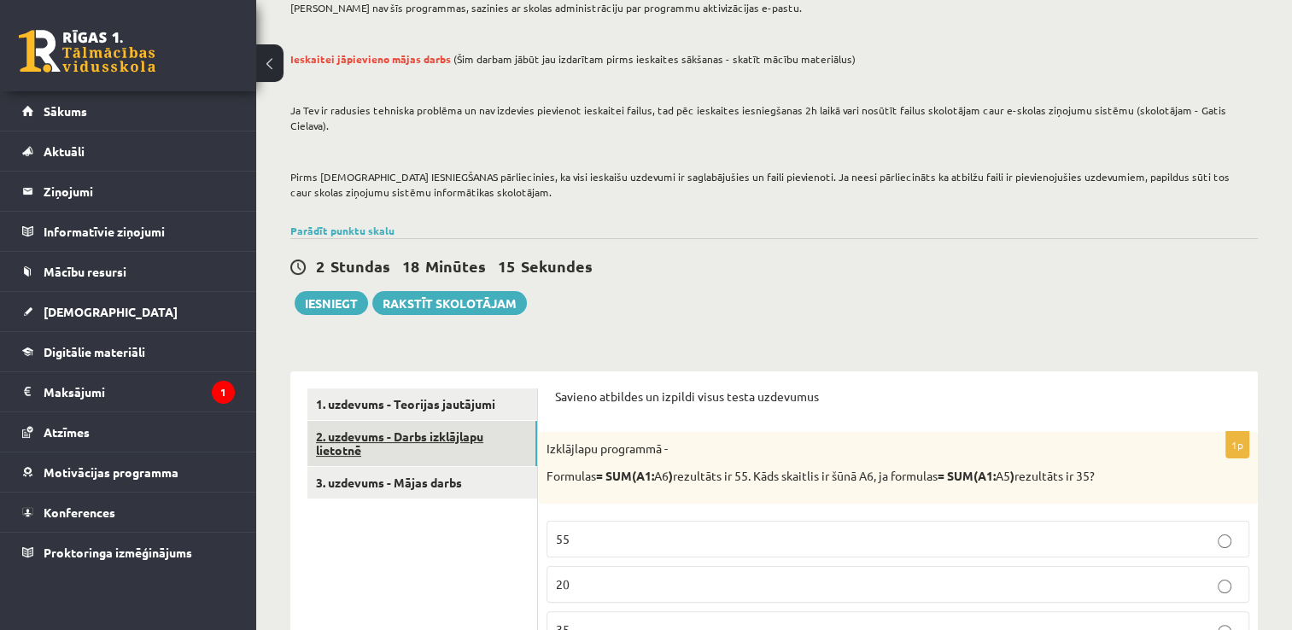
click at [447, 436] on link "2. uzdevums - Darbs izklājlapu lietotnē" at bounding box center [422, 444] width 230 height 46
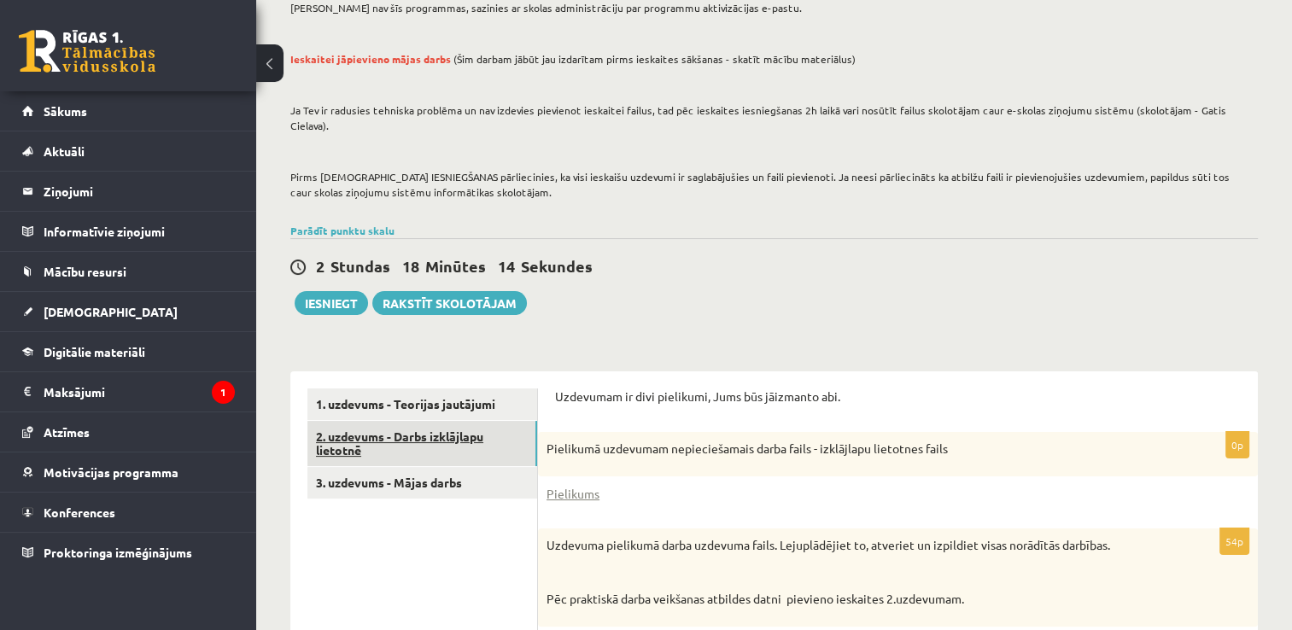
scroll to position [0, 0]
click at [184, 391] on legend "Maksājumi 1" at bounding box center [139, 391] width 191 height 39
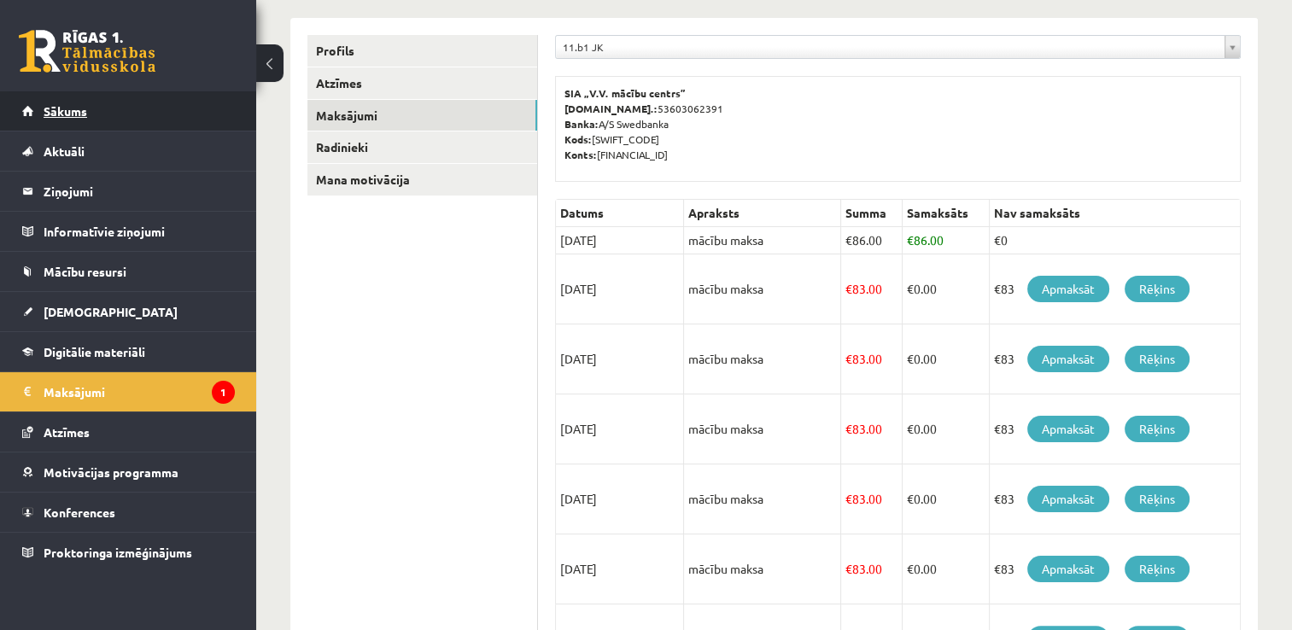
click at [161, 111] on link "Sākums" at bounding box center [128, 110] width 213 height 39
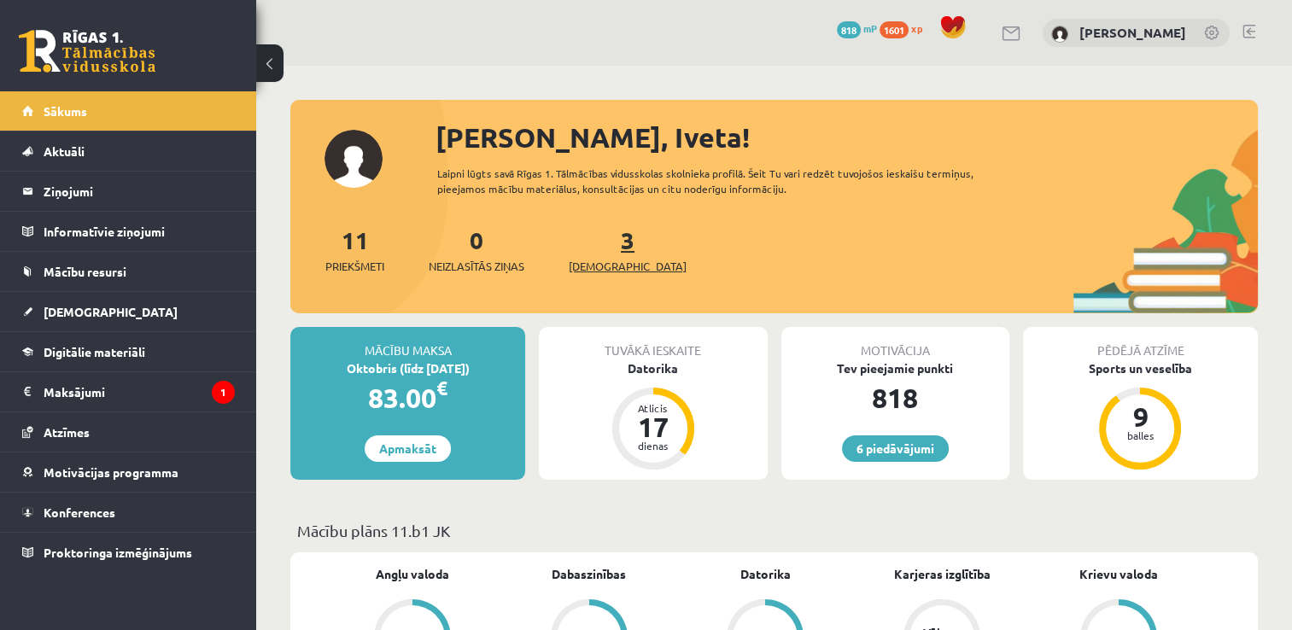
click at [600, 273] on span "[DEMOGRAPHIC_DATA]" at bounding box center [628, 266] width 118 height 17
